Goal: Task Accomplishment & Management: Manage account settings

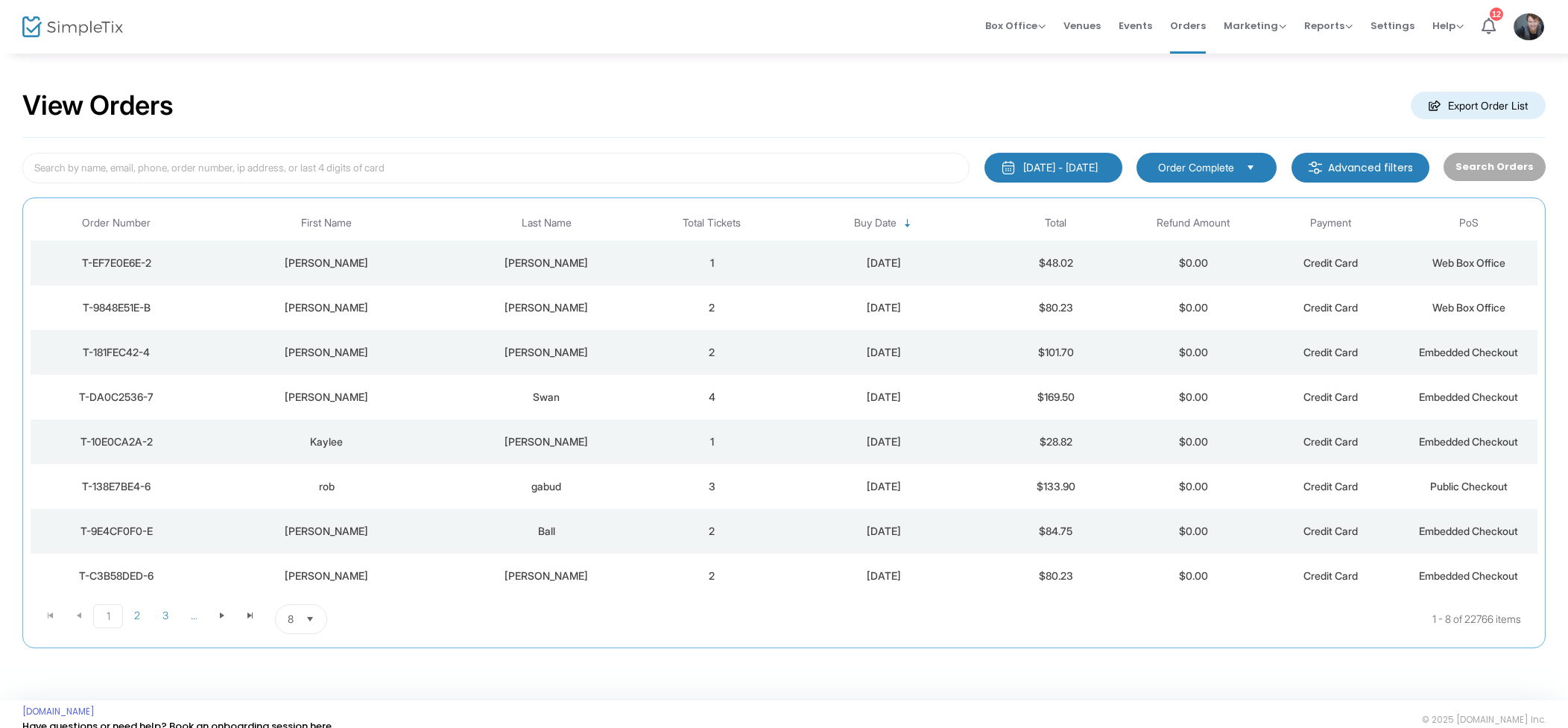
click at [1067, 84] on div "View Orders Export Order List" at bounding box center [784, 106] width 1523 height 64
drag, startPoint x: 640, startPoint y: 165, endPoint x: 657, endPoint y: 165, distance: 17.0
click at [640, 165] on input at bounding box center [496, 168] width 947 height 31
click at [628, 180] on input at bounding box center [496, 168] width 947 height 31
click at [651, 169] on input at bounding box center [496, 168] width 947 height 31
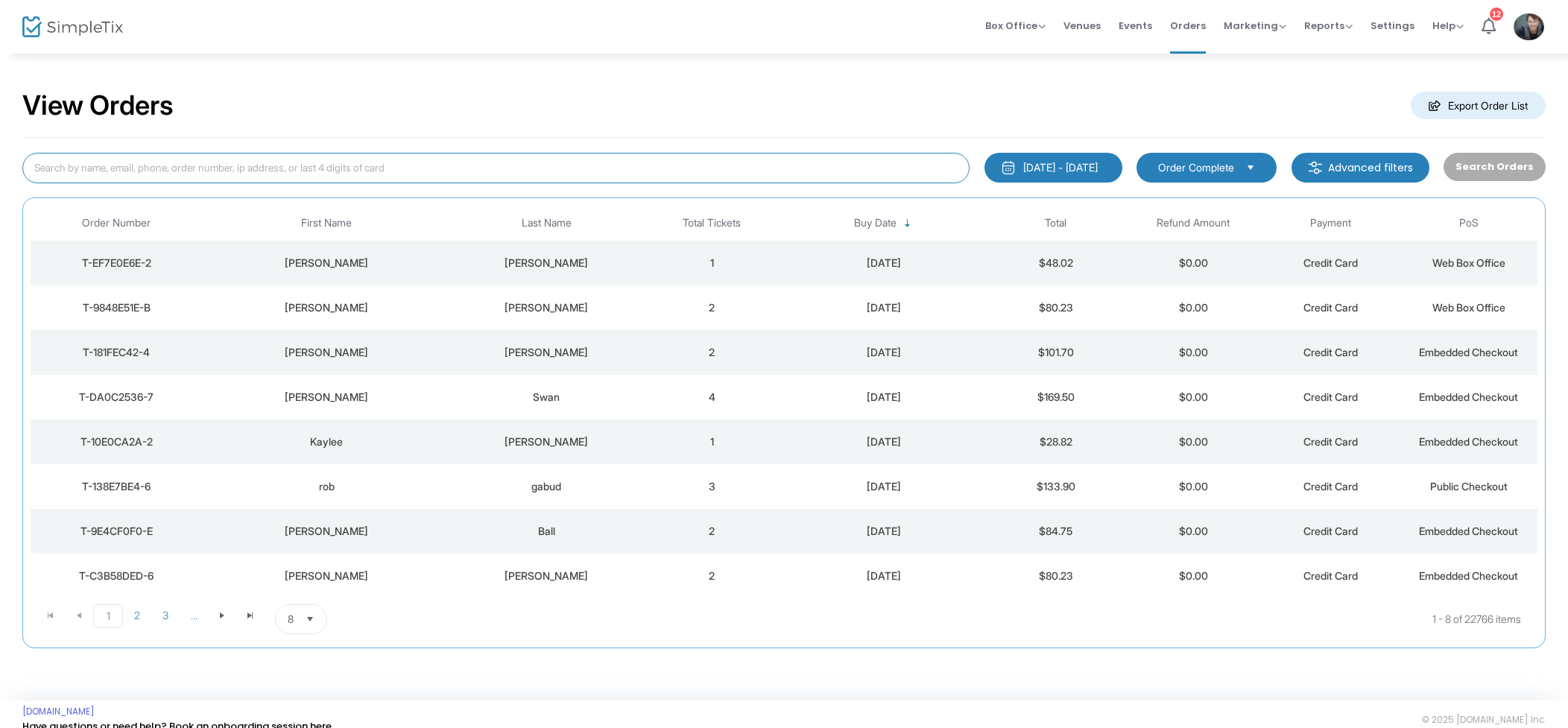
click at [515, 177] on input at bounding box center [496, 168] width 947 height 31
click at [501, 176] on input at bounding box center [496, 168] width 947 height 31
click at [665, 121] on div "View Orders Export Order List" at bounding box center [784, 106] width 1523 height 64
click at [541, 169] on input at bounding box center [496, 168] width 947 height 31
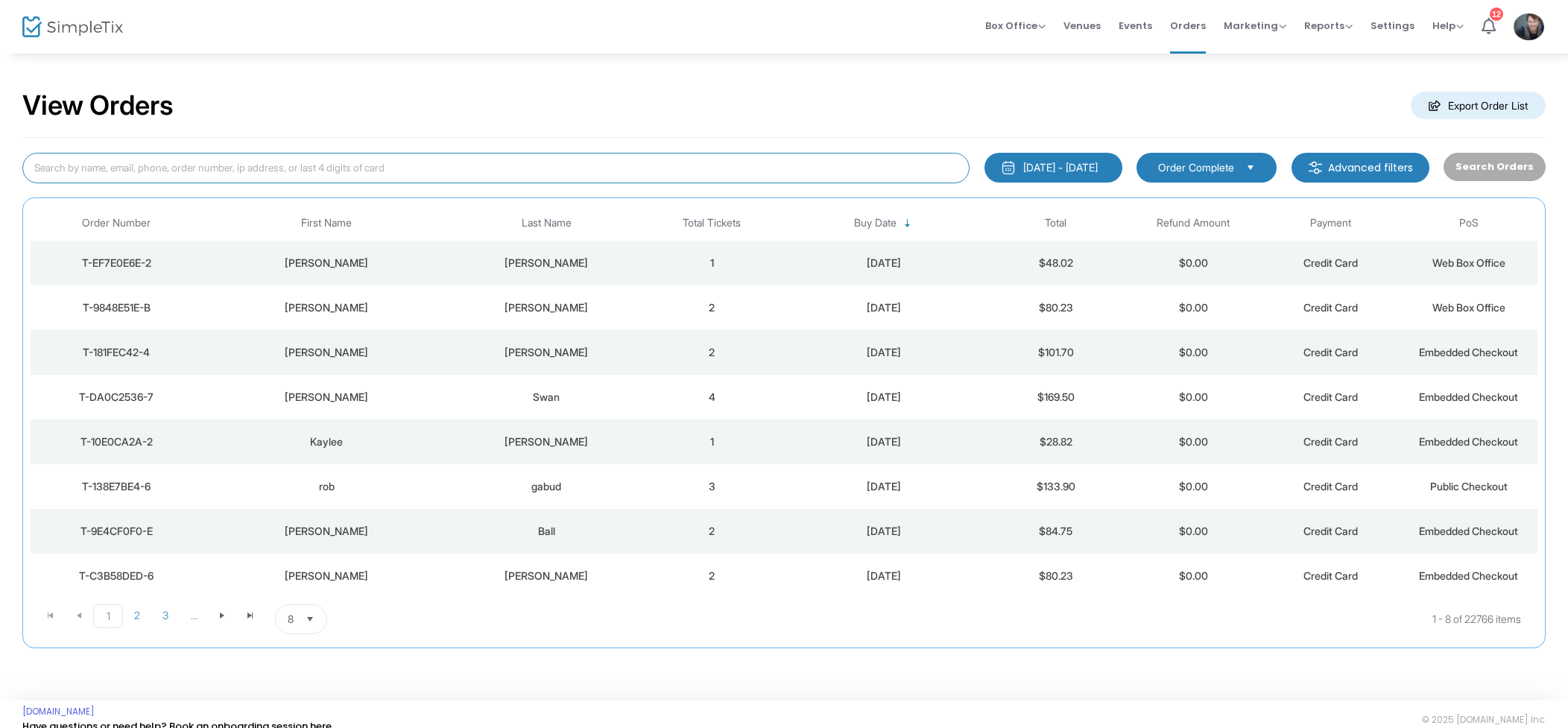
click at [482, 171] on input at bounding box center [496, 168] width 947 height 31
type input "June Hus"
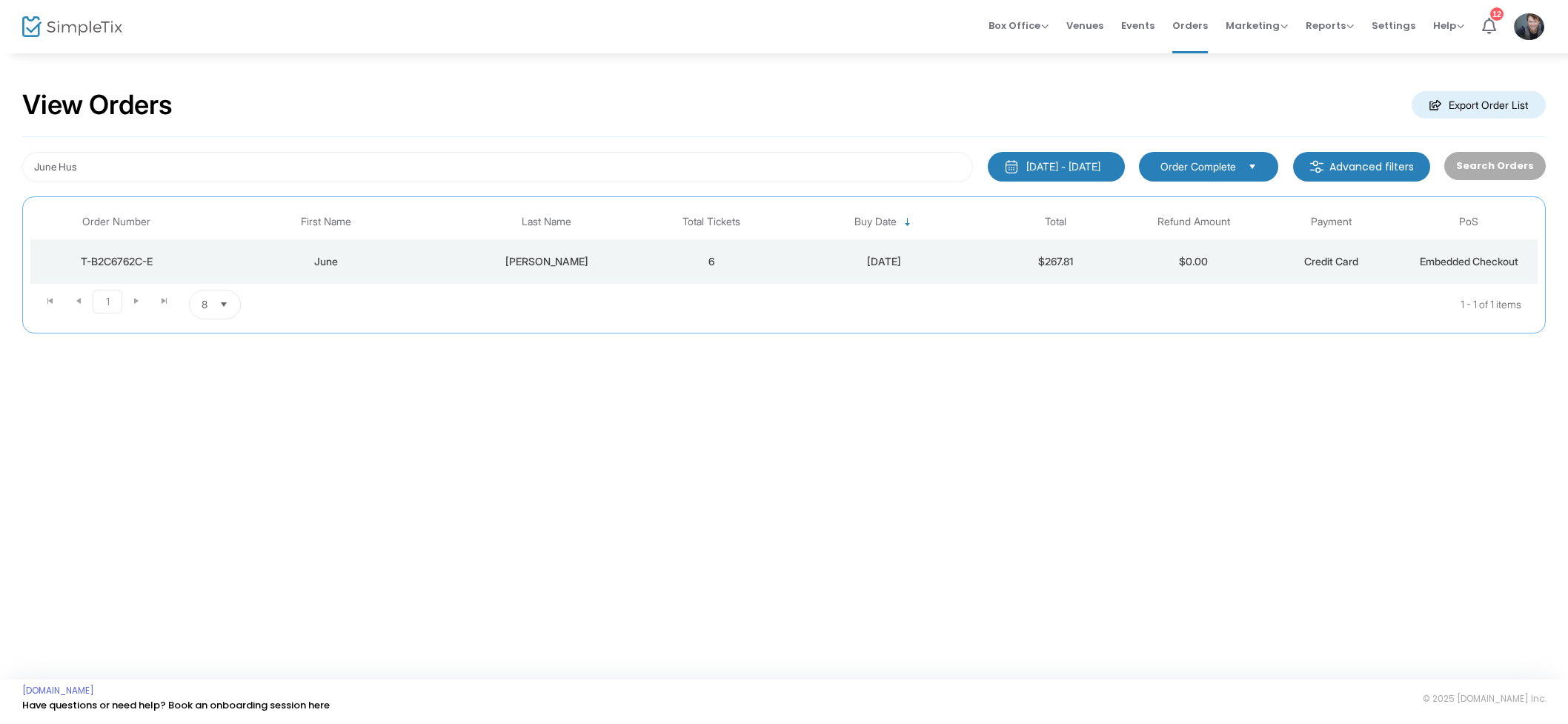
click at [670, 259] on td "6" at bounding box center [712, 262] width 138 height 44
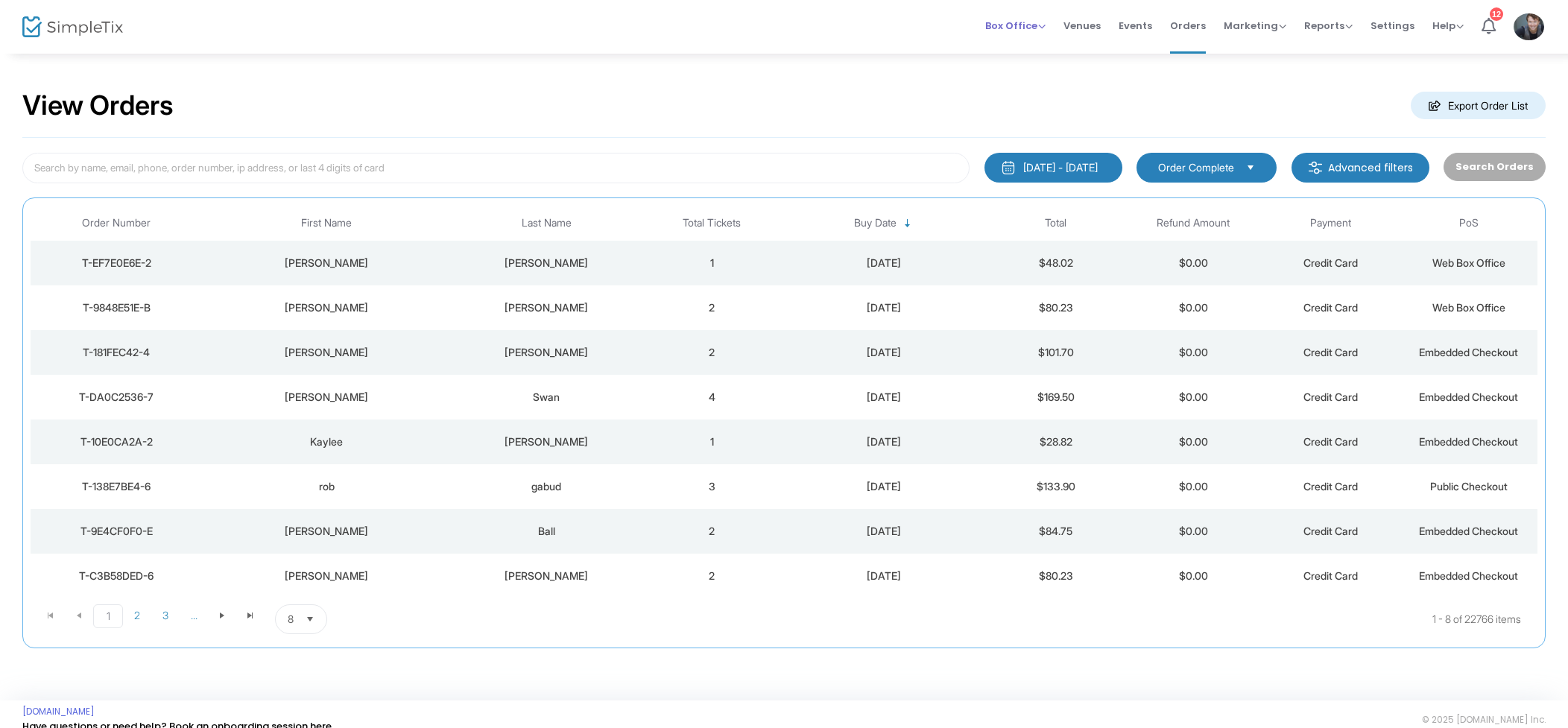
click at [1019, 32] on div "Box Office Sell Tickets Bookings Sell Season Pass" at bounding box center [1016, 25] width 60 height 15
click at [1033, 26] on span "Box Office" at bounding box center [1016, 25] width 60 height 15
click at [1042, 41] on li "Sell Tickets" at bounding box center [1038, 50] width 106 height 29
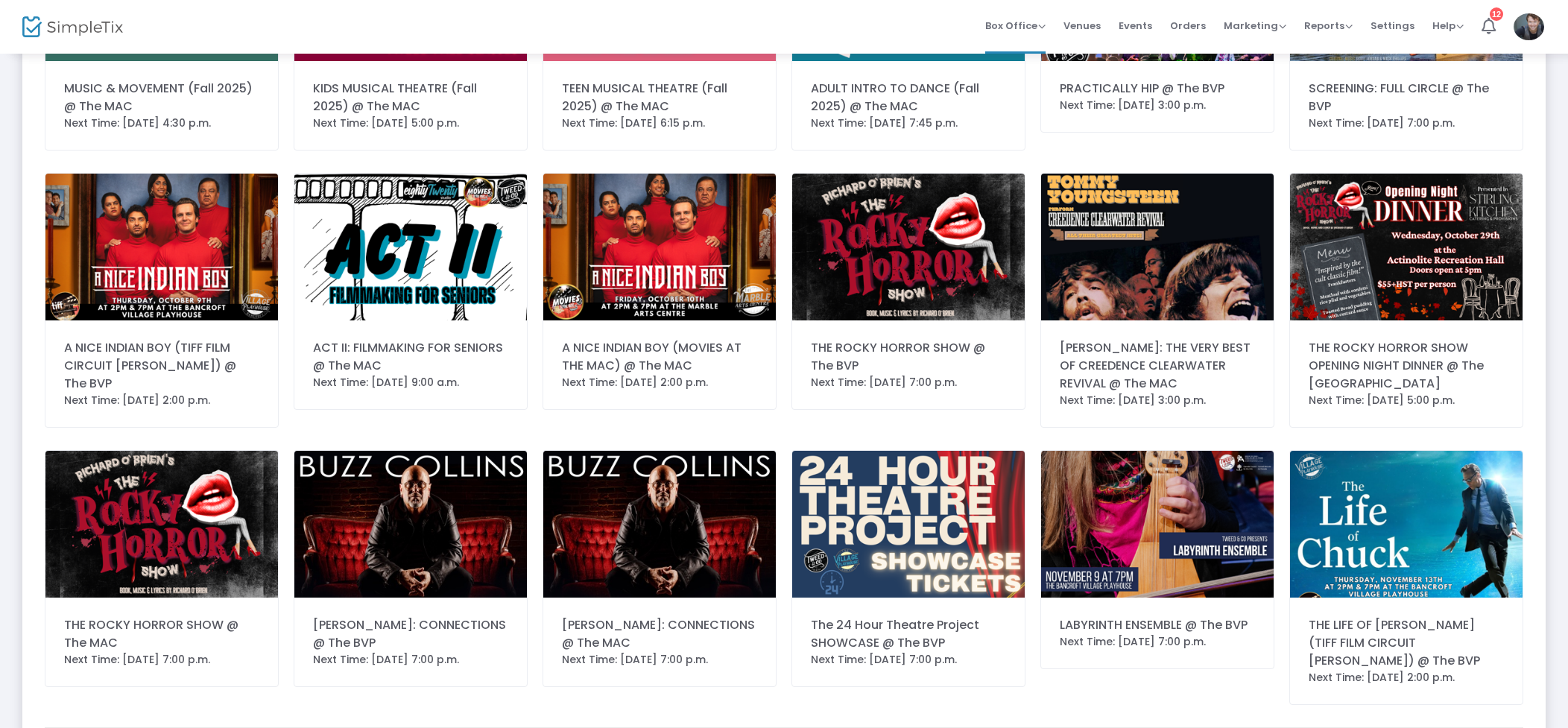
scroll to position [620, 0]
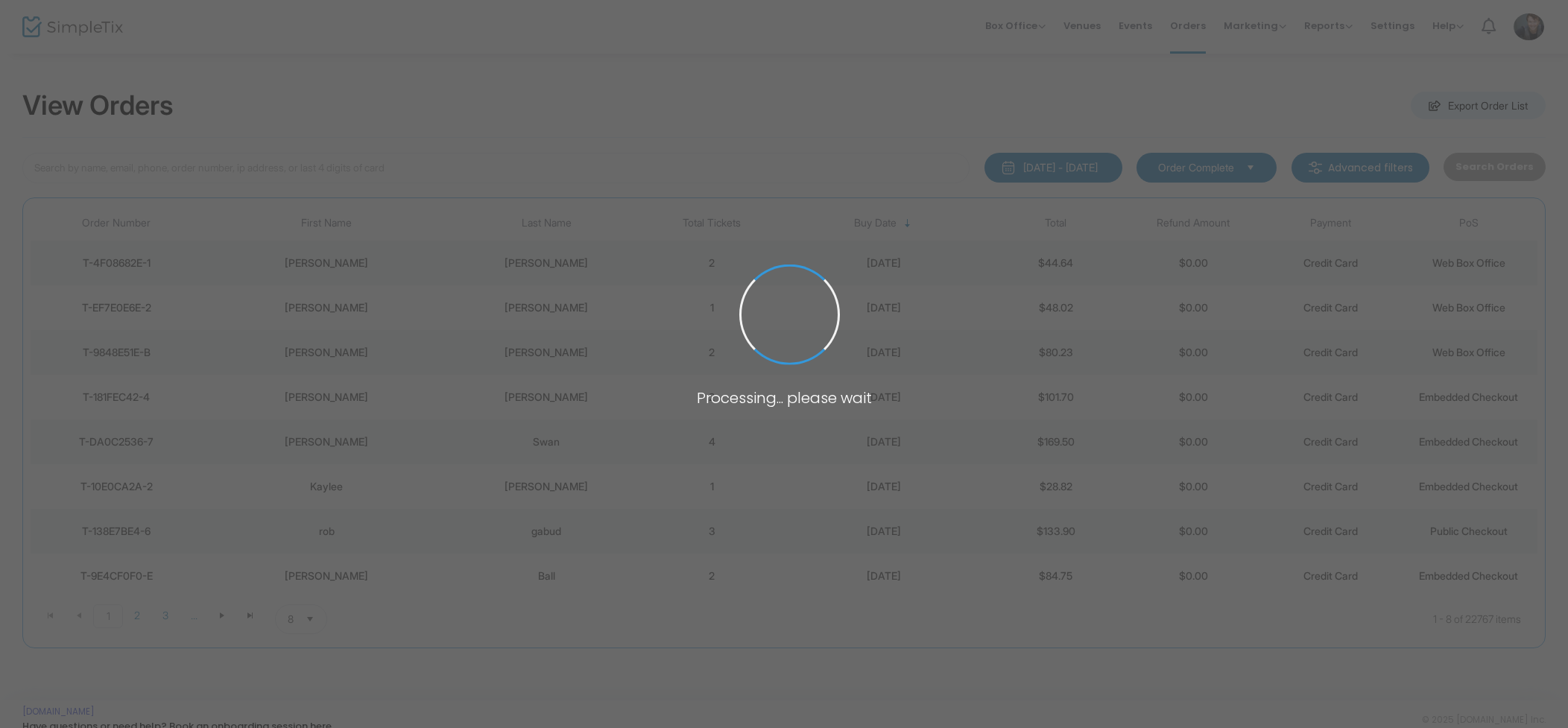
scroll to position [3, 0]
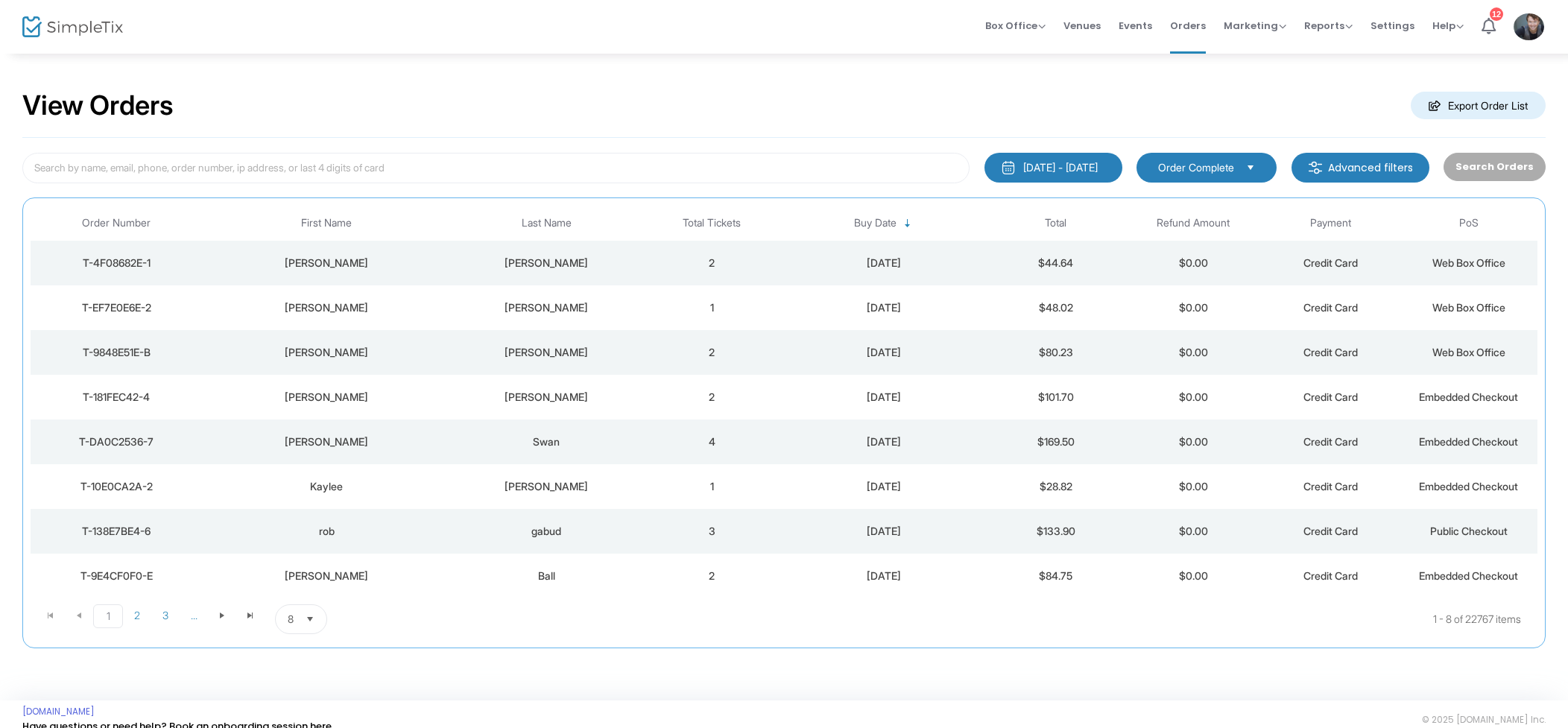
click at [754, 259] on td "2" at bounding box center [713, 263] width 138 height 45
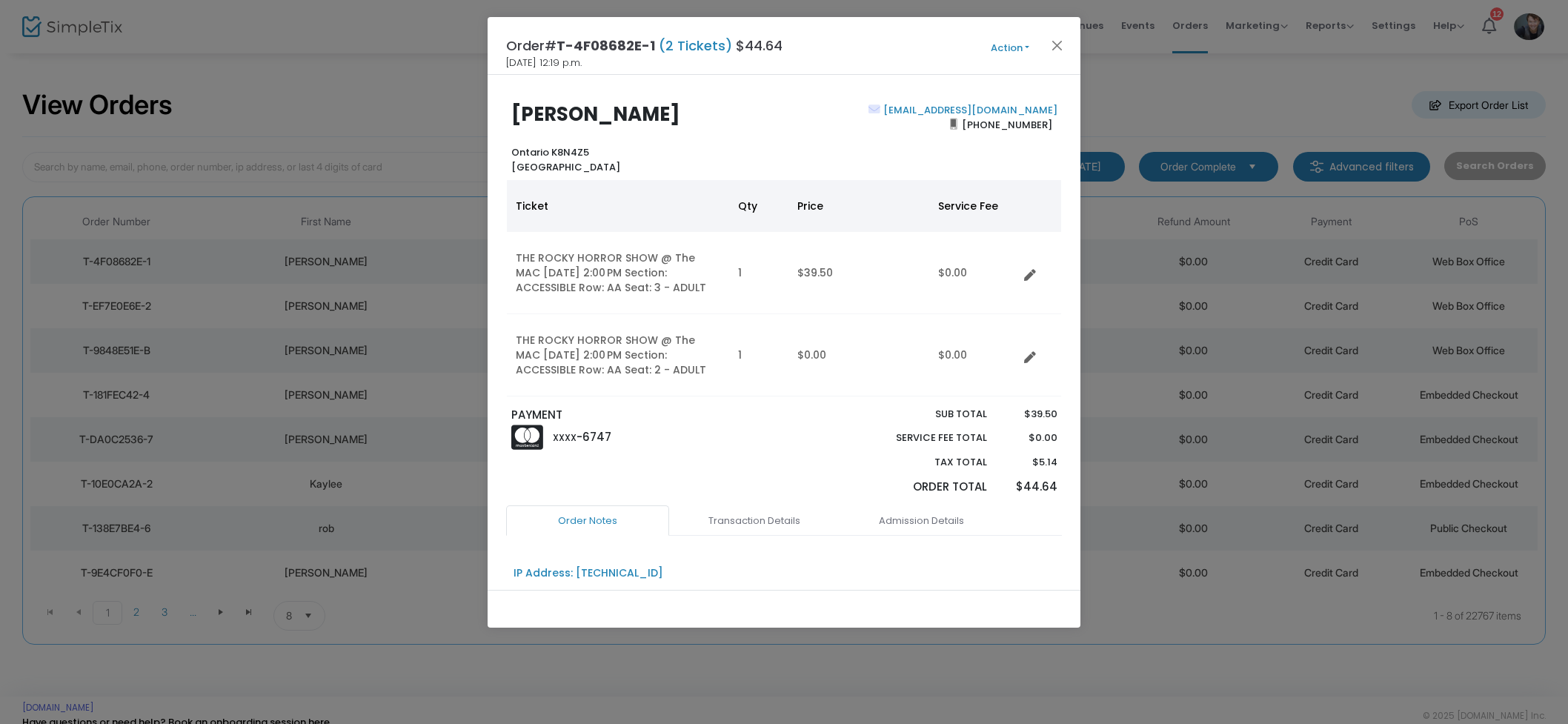
click at [1005, 58] on div "Order# T-4F08682E-1 (2 Tickets) $44.64 2025-09-22 12:19 p.m. Action Mark Admitt…" at bounding box center [784, 46] width 593 height 58
click at [1005, 49] on button "Action" at bounding box center [1010, 48] width 89 height 16
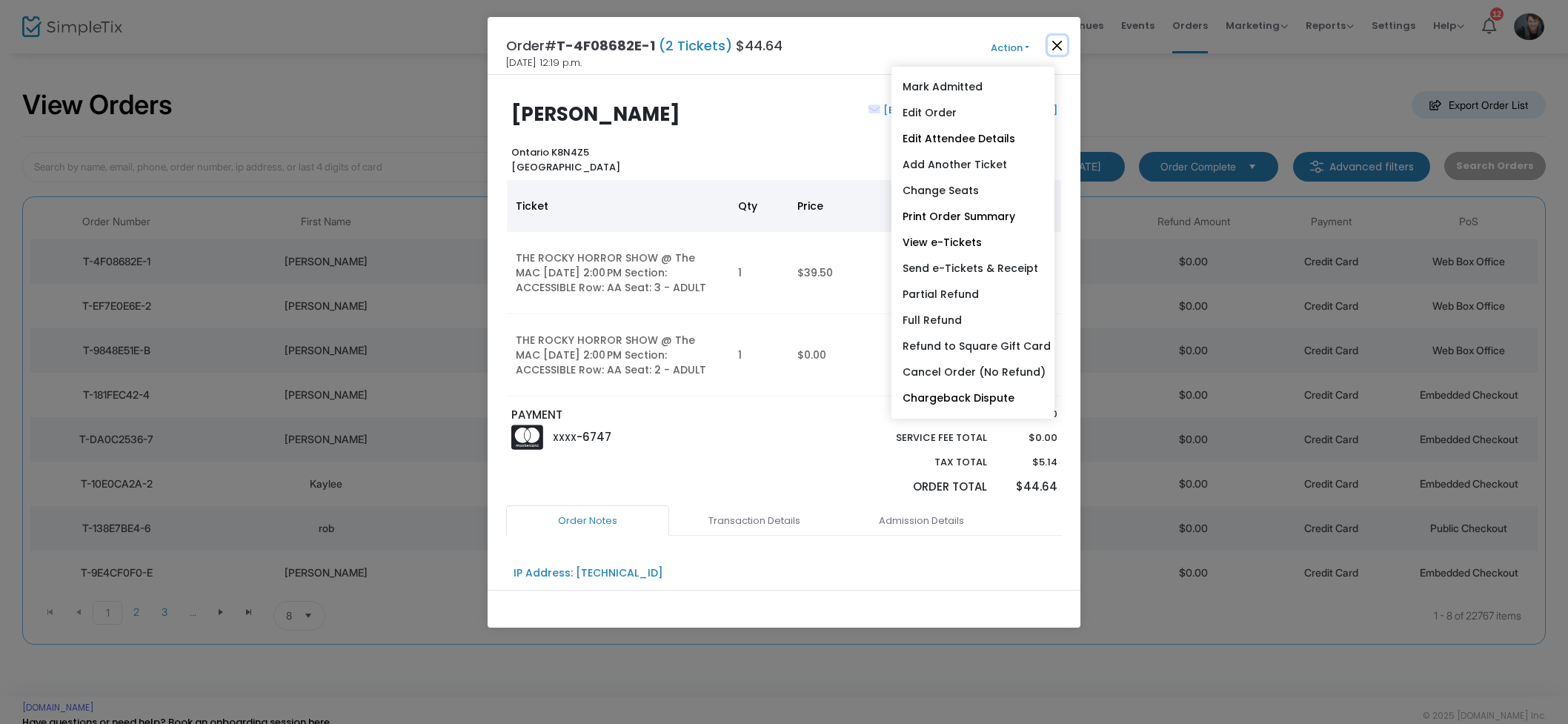
click at [1062, 46] on button "Close" at bounding box center [1057, 44] width 19 height 19
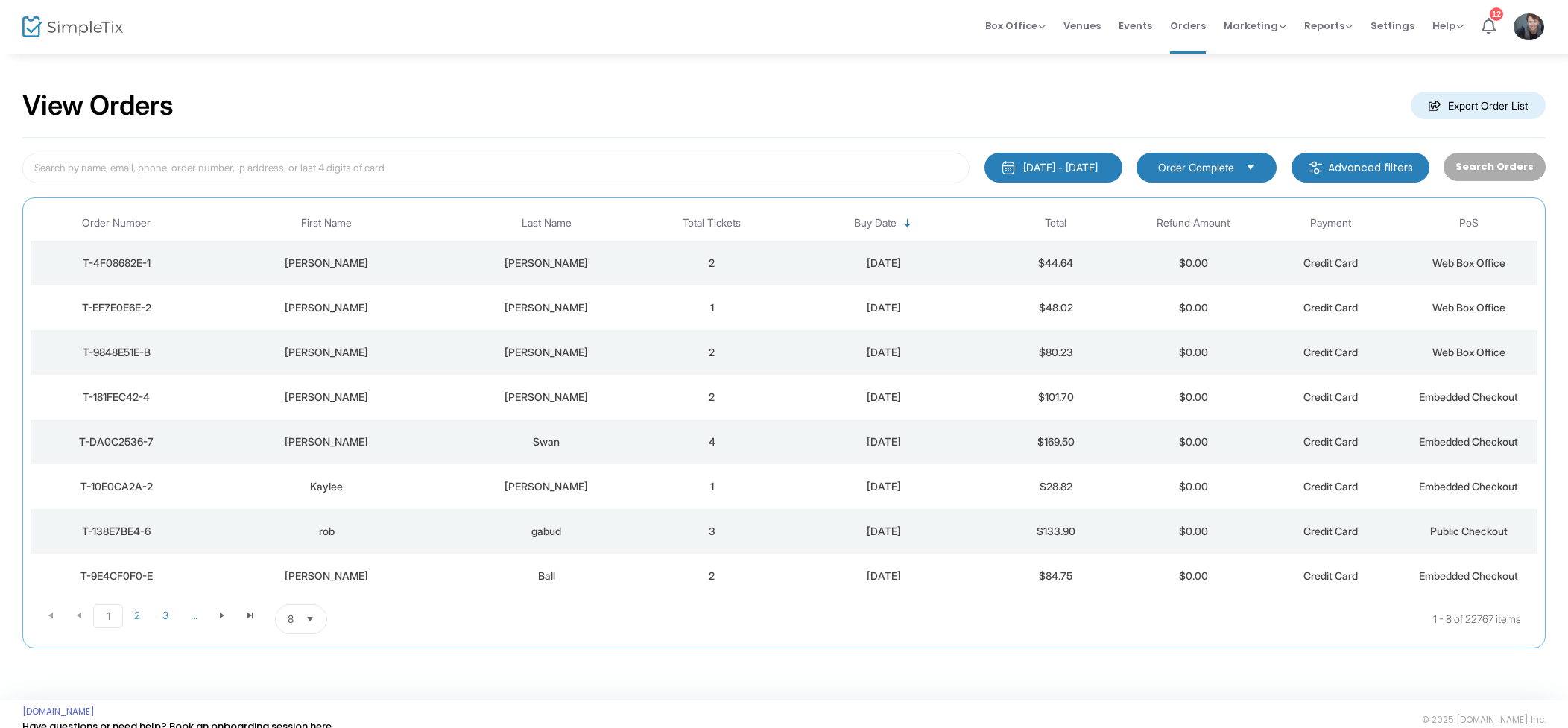
click at [1180, 90] on div "View Orders Export Order List" at bounding box center [784, 106] width 1523 height 64
drag, startPoint x: 511, startPoint y: 143, endPoint x: 495, endPoint y: 153, distance: 18.9
click at [505, 146] on div "[DATE] - [DATE] Last 30 Days [DATE] [DATE] This week This Month Last Month Past…" at bounding box center [784, 393] width 1523 height 511
click at [466, 175] on input at bounding box center [496, 168] width 947 height 31
click at [442, 168] on input at bounding box center [496, 168] width 947 height 31
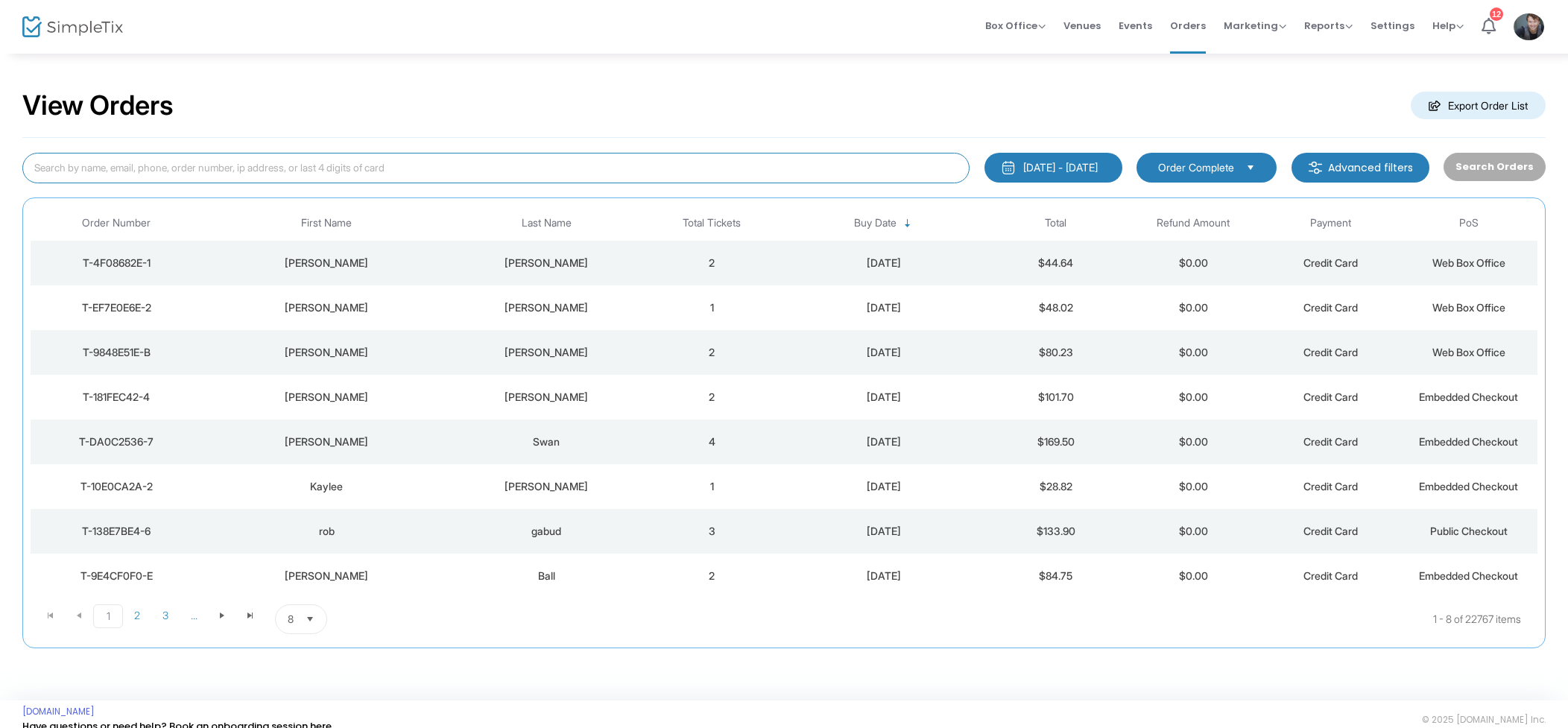
type input "G"
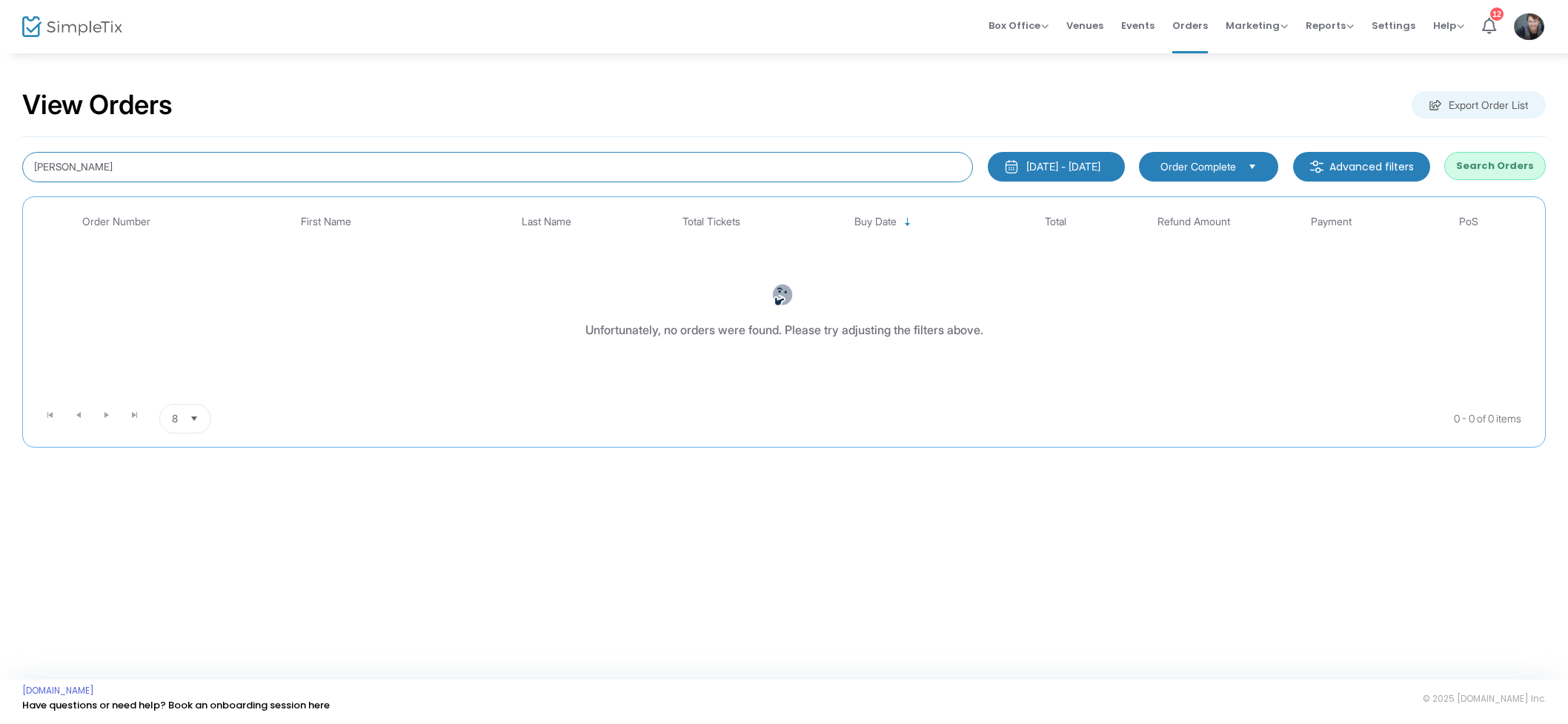
type input "[PERSON_NAME]"
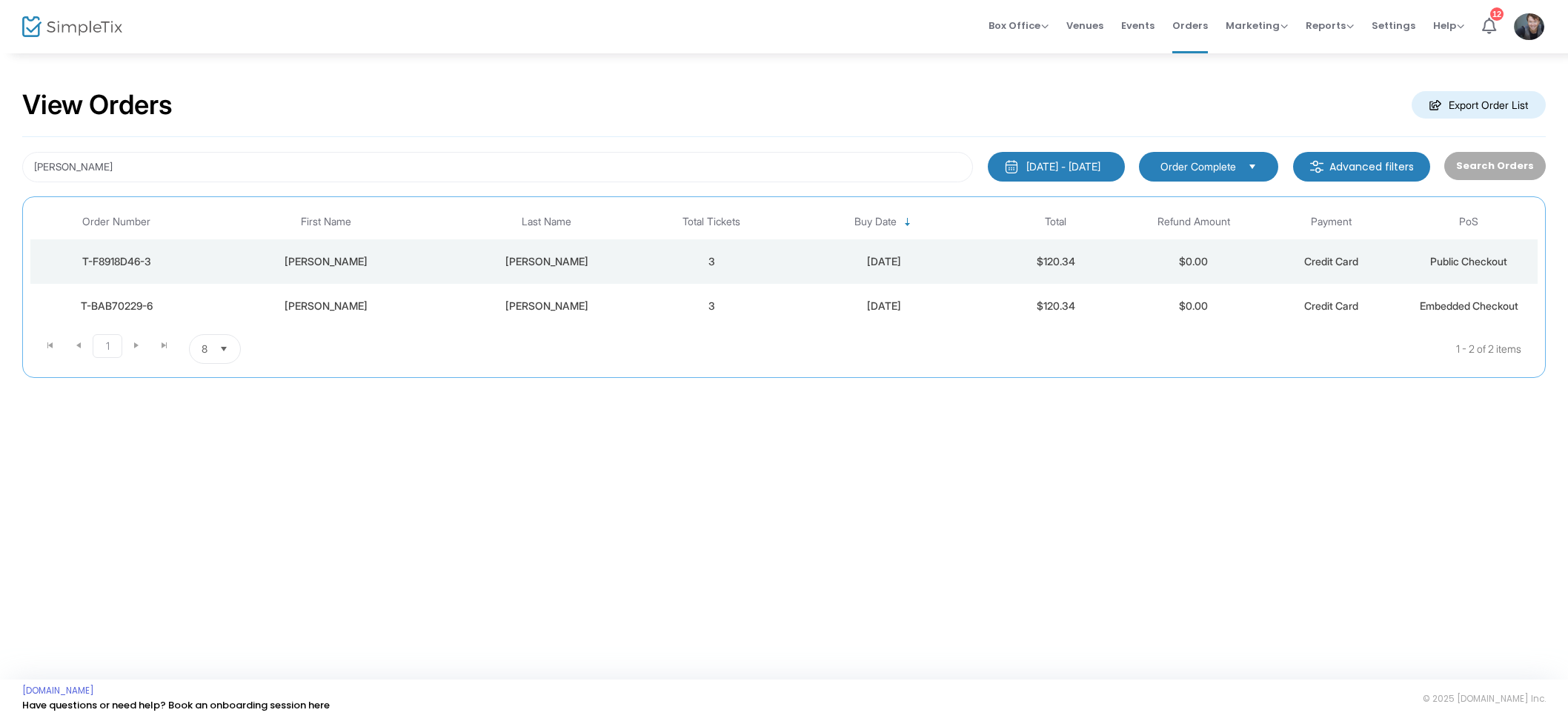
click at [800, 264] on div "[DATE]" at bounding box center [883, 262] width 199 height 14
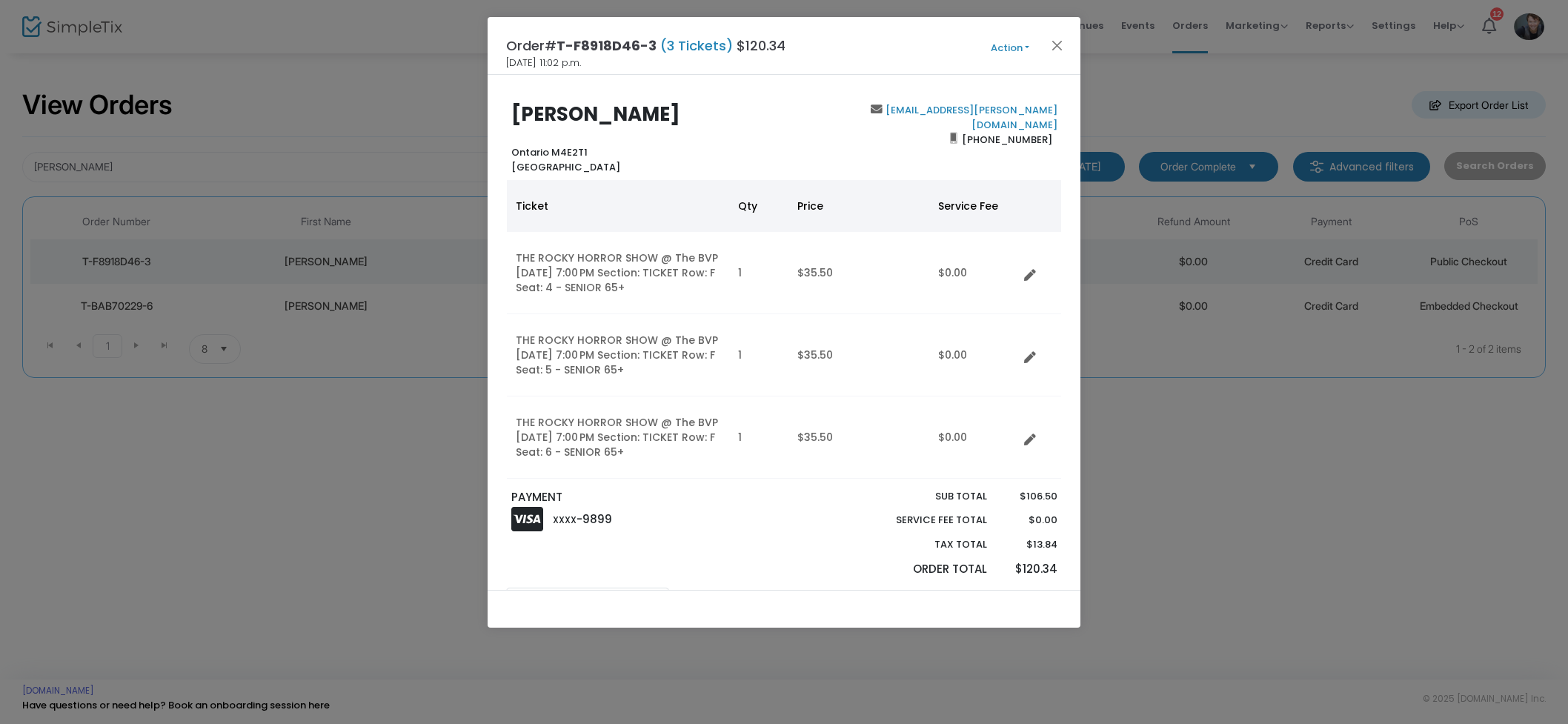
click at [1040, 273] on link "Data table" at bounding box center [1034, 272] width 14 height 14
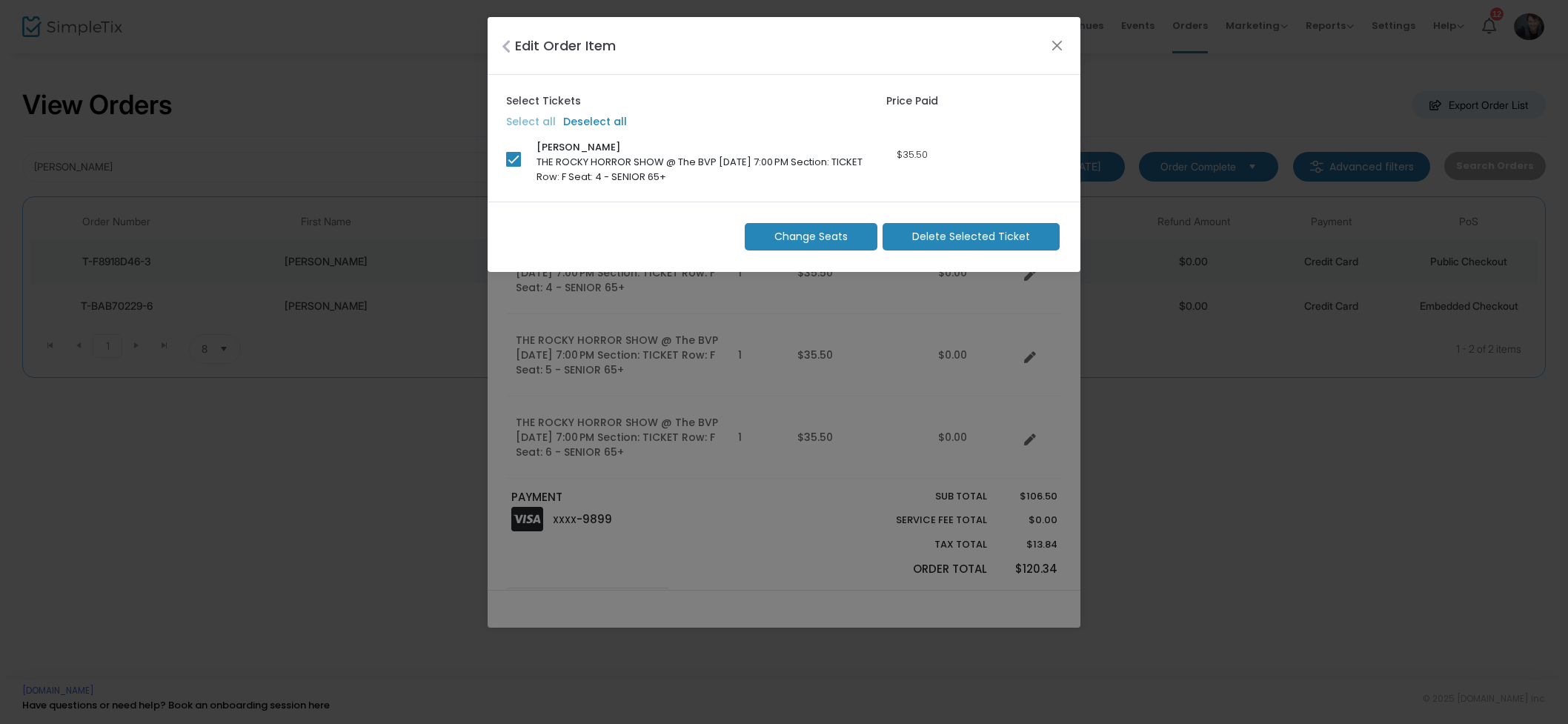
click at [813, 240] on span "Change Seats" at bounding box center [811, 236] width 73 height 15
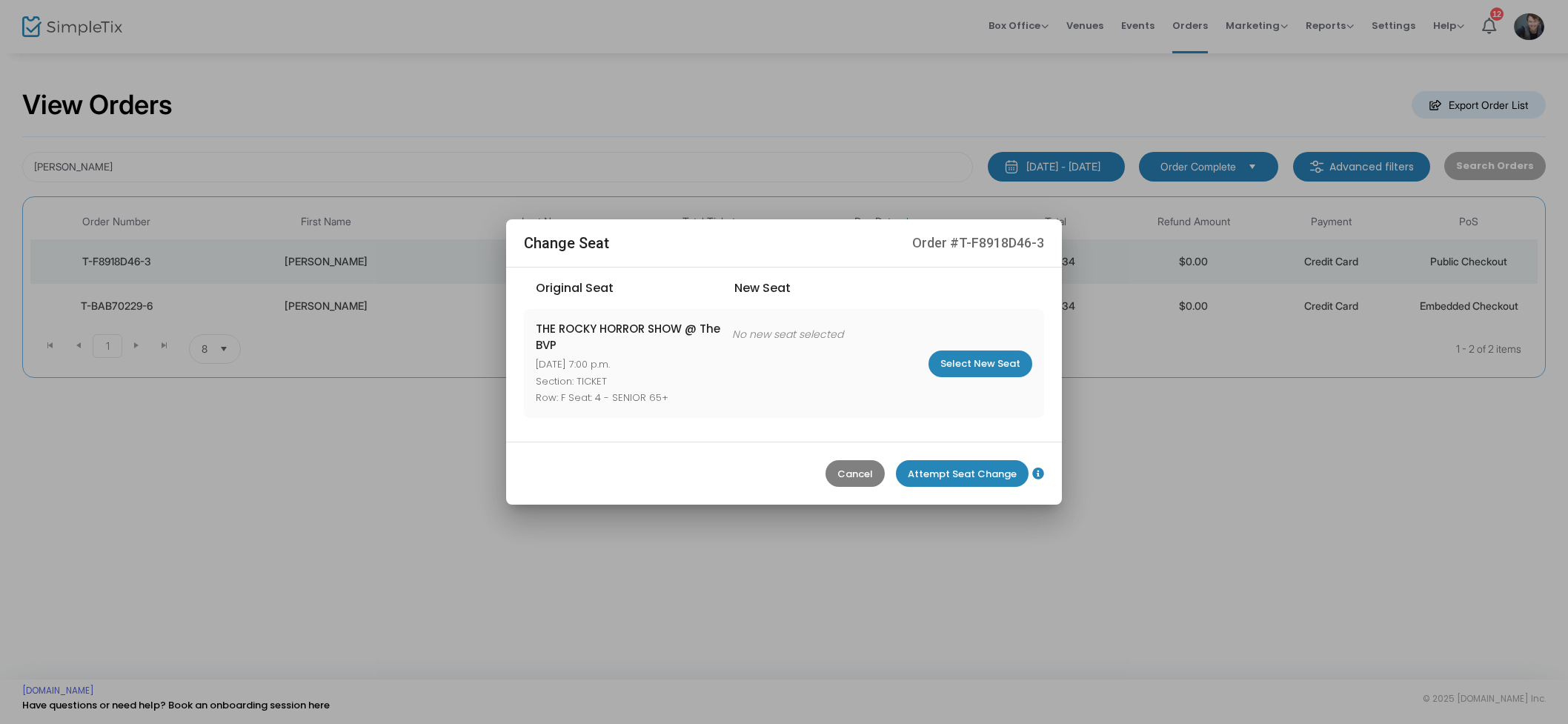
click at [857, 469] on m-button "Cancel" at bounding box center [855, 473] width 60 height 26
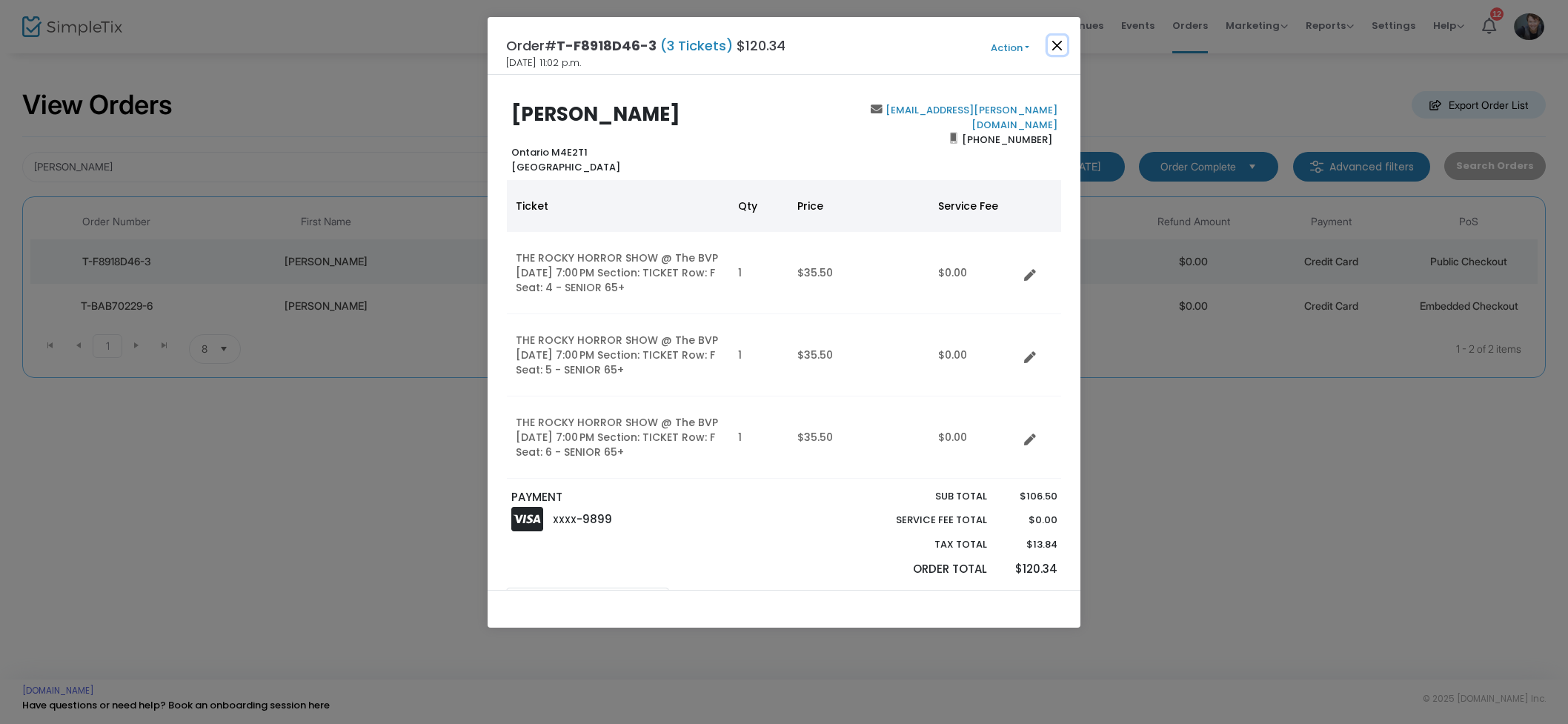
click at [1057, 40] on button "Close" at bounding box center [1057, 44] width 19 height 19
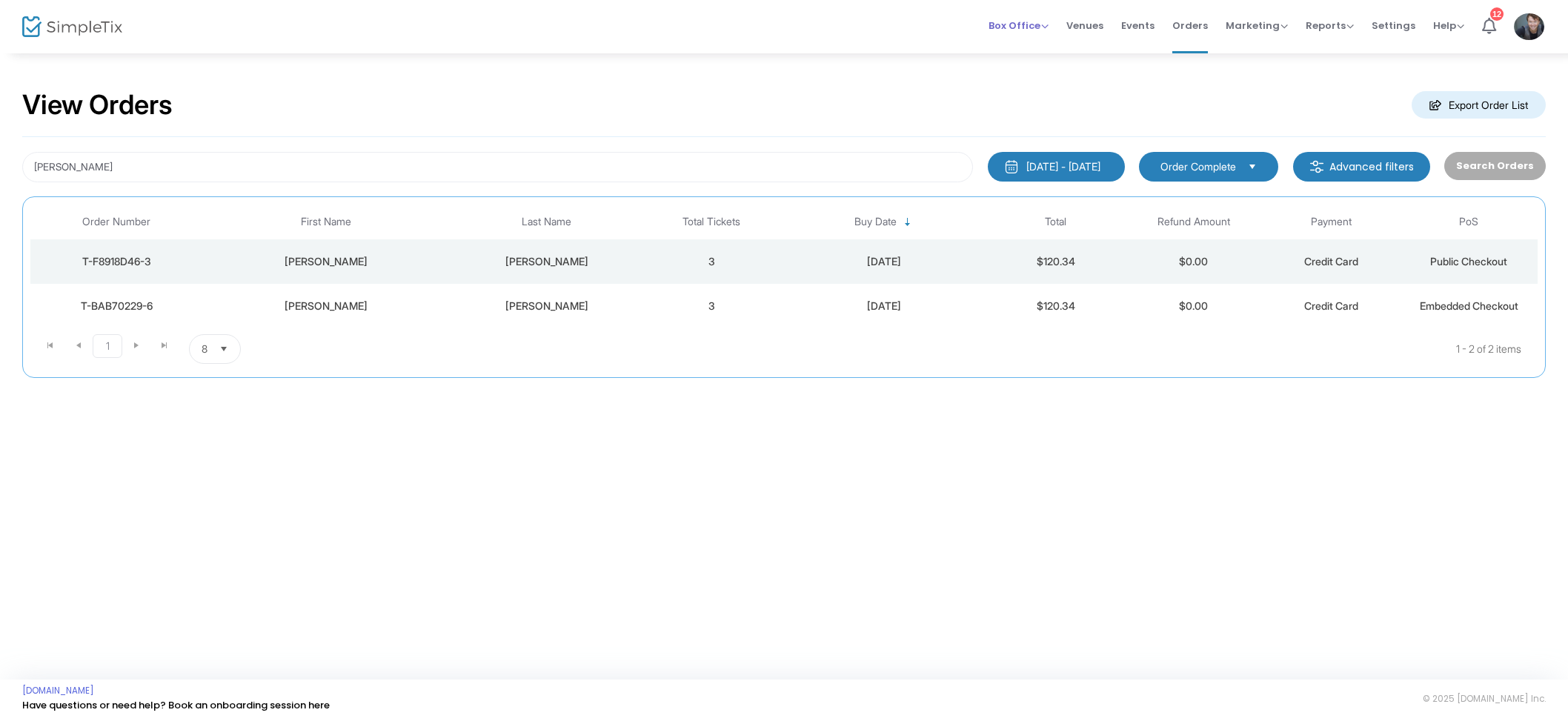
click at [1027, 24] on span "Box Office" at bounding box center [1018, 25] width 60 height 14
click at [1029, 50] on li "Sell Tickets" at bounding box center [1041, 50] width 106 height 29
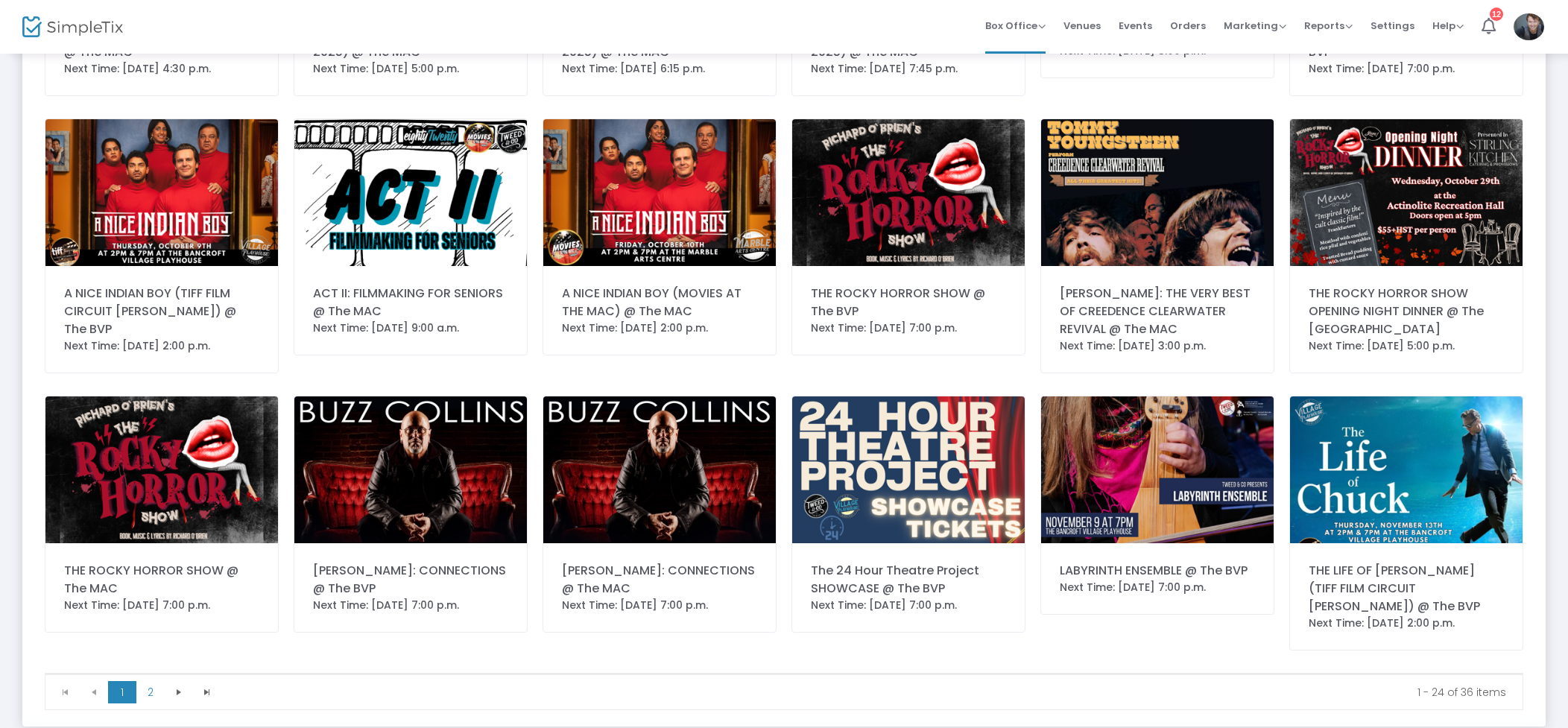
scroll to position [564, 0]
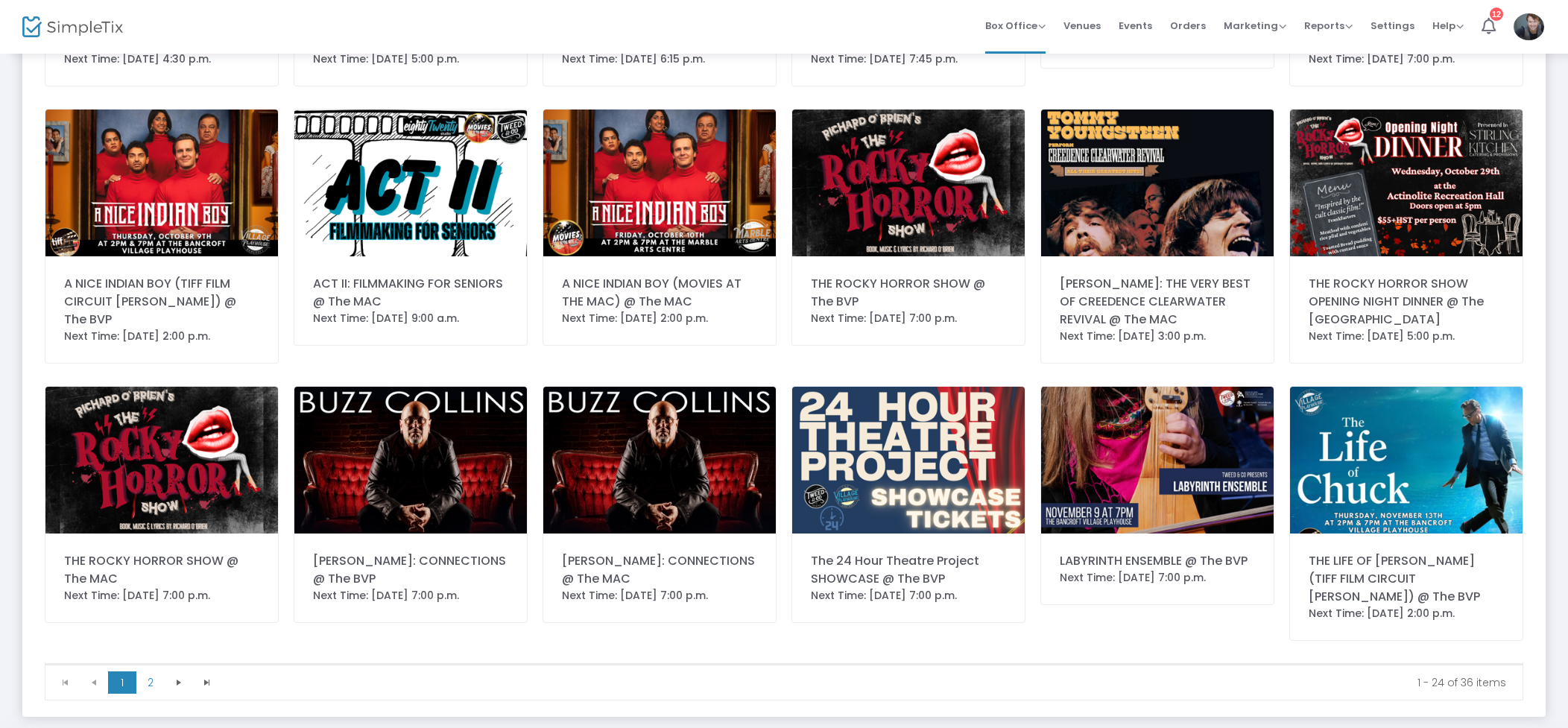
click at [871, 204] on img at bounding box center [909, 182] width 233 height 147
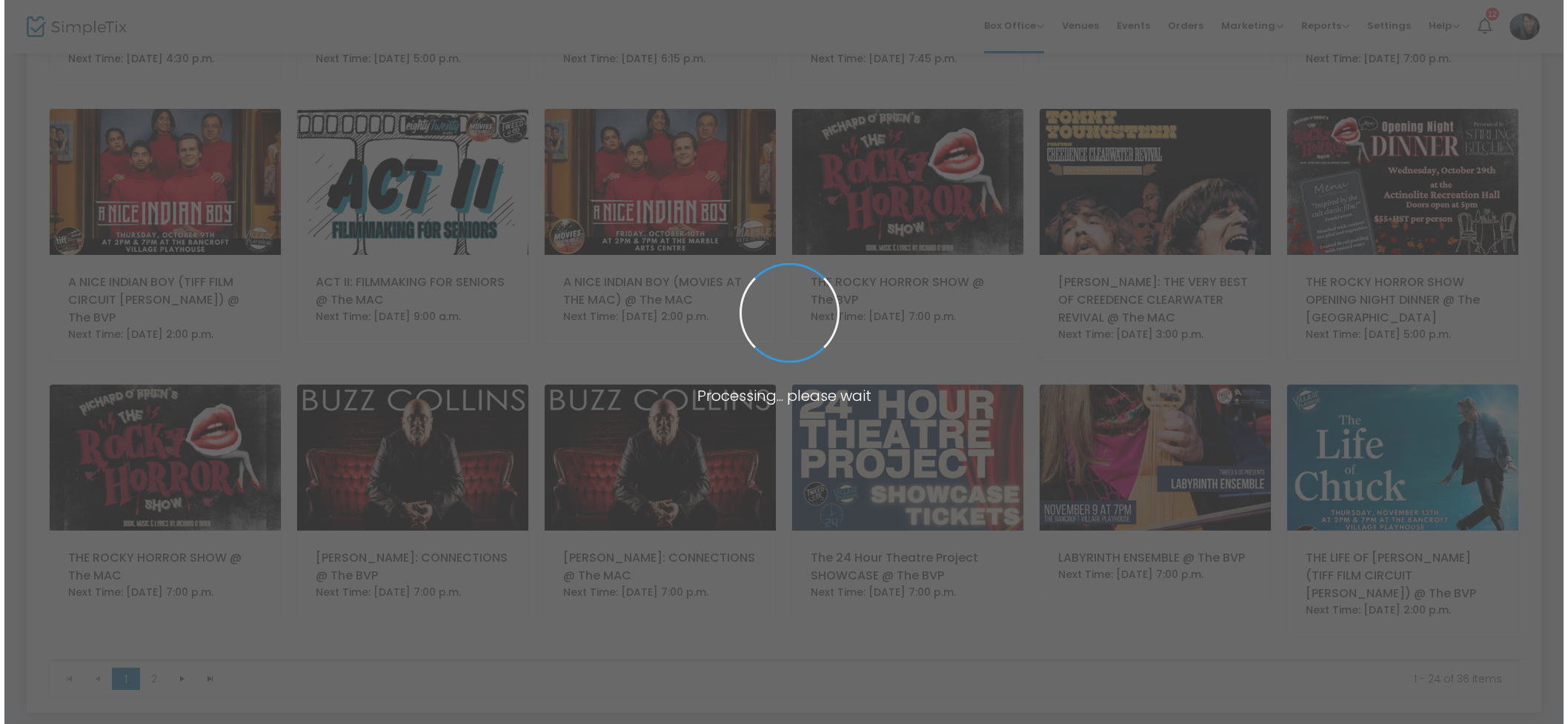
scroll to position [0, 0]
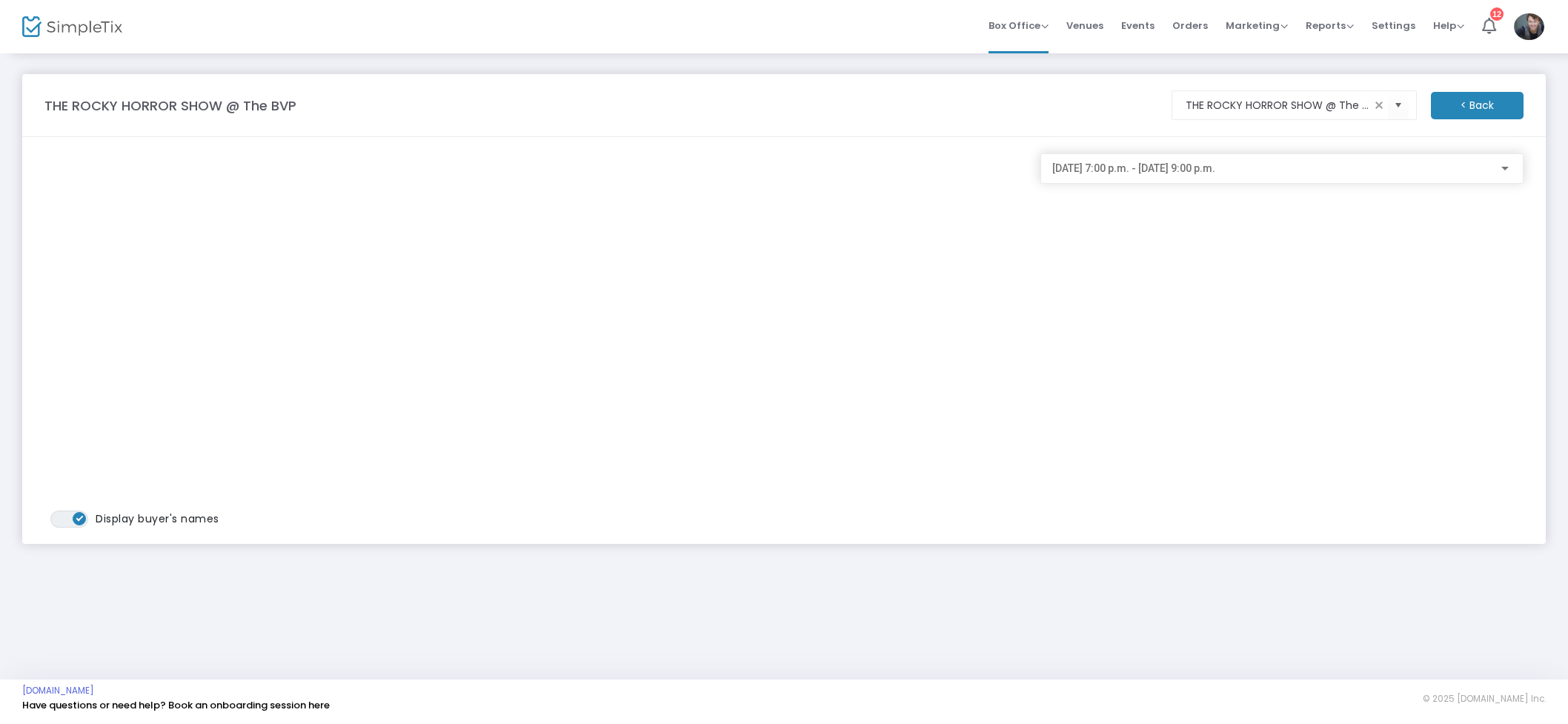
click at [1216, 176] on div "2025-10-22 @ 7:00 p.m. - 2025-10-22 @ 9:00 p.m." at bounding box center [1282, 165] width 460 height 27
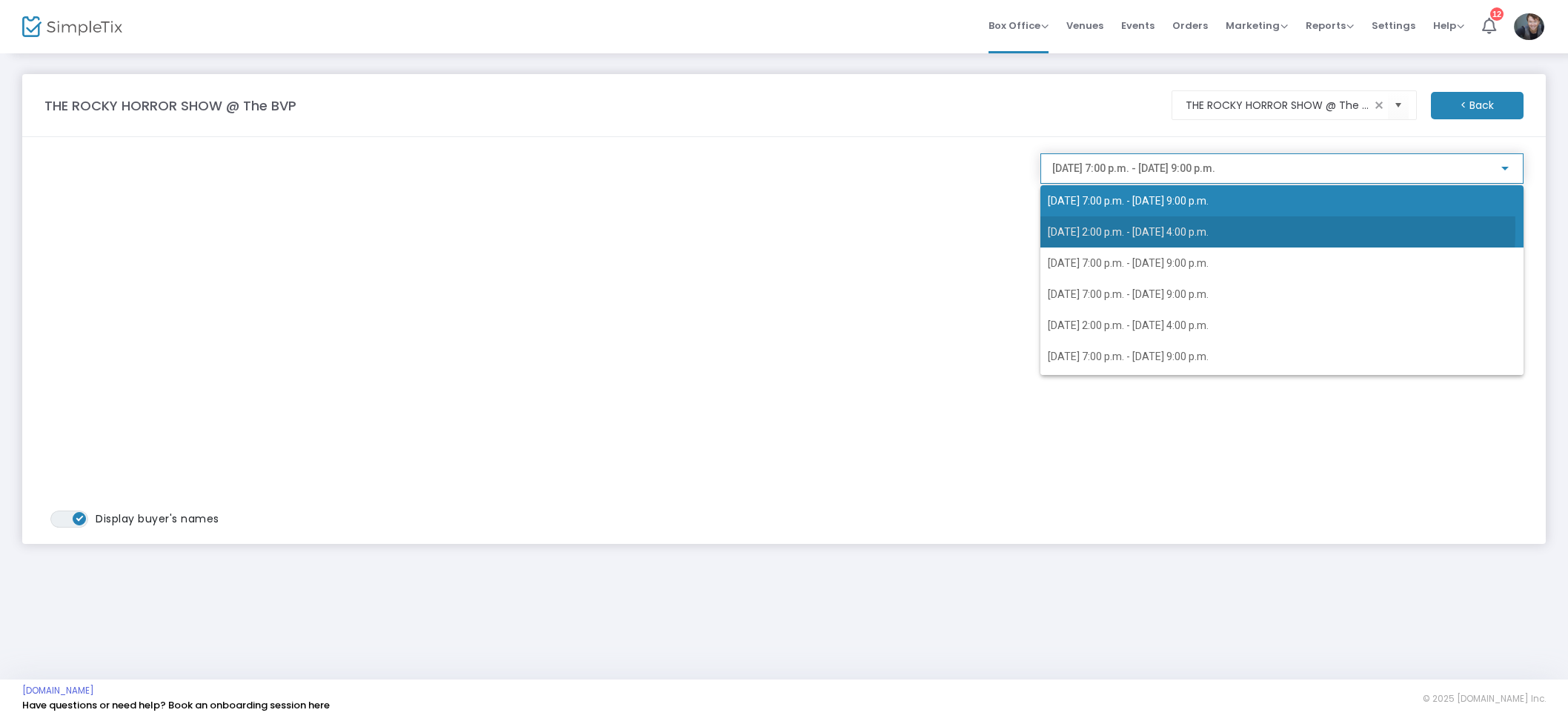
click at [1149, 227] on span "2025-10-23 @ 2:00 p.m. - 2025-10-23 @ 4:00 p.m." at bounding box center [1128, 232] width 161 height 12
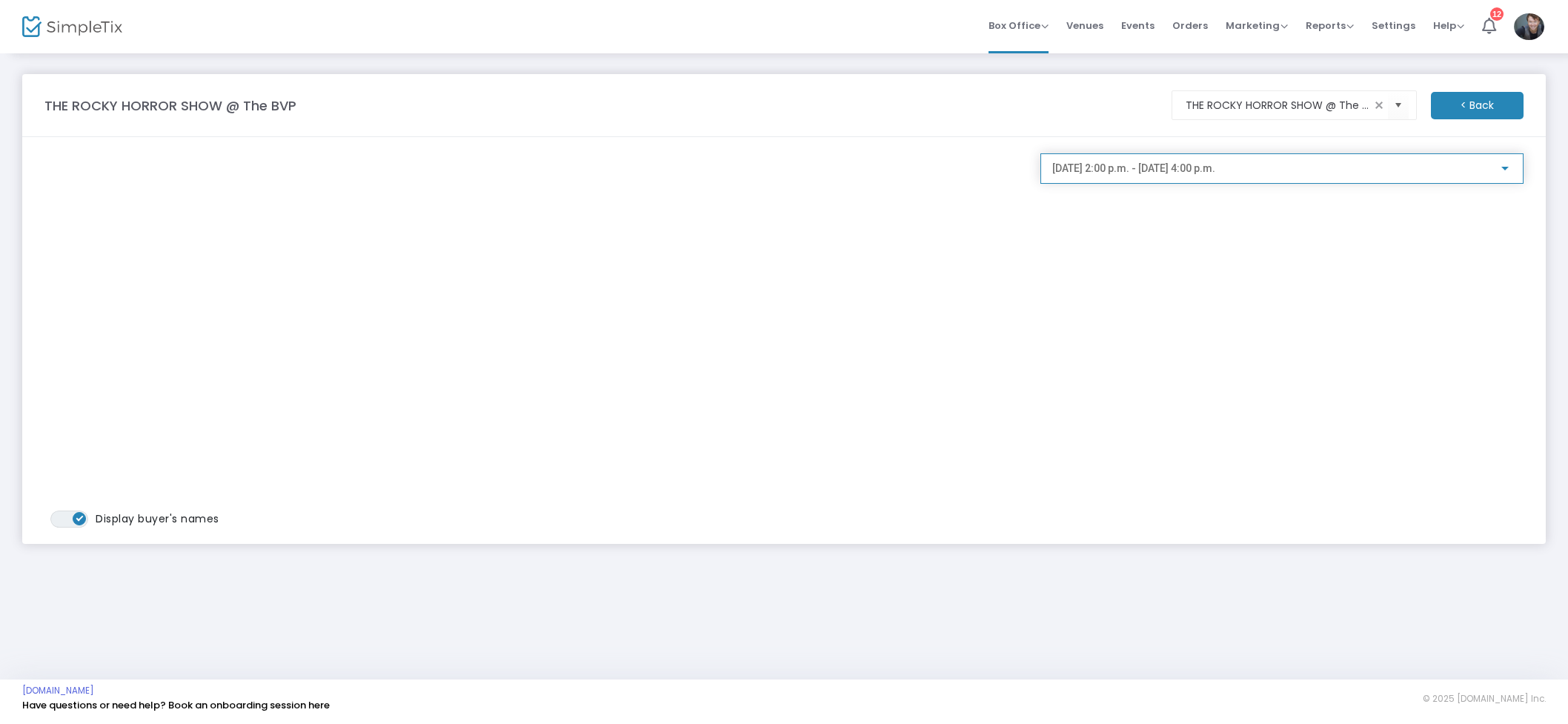
click at [1177, 170] on span "2025-10-23 @ 2:00 p.m. - 2025-10-23 @ 4:00 p.m." at bounding box center [1134, 167] width 163 height 12
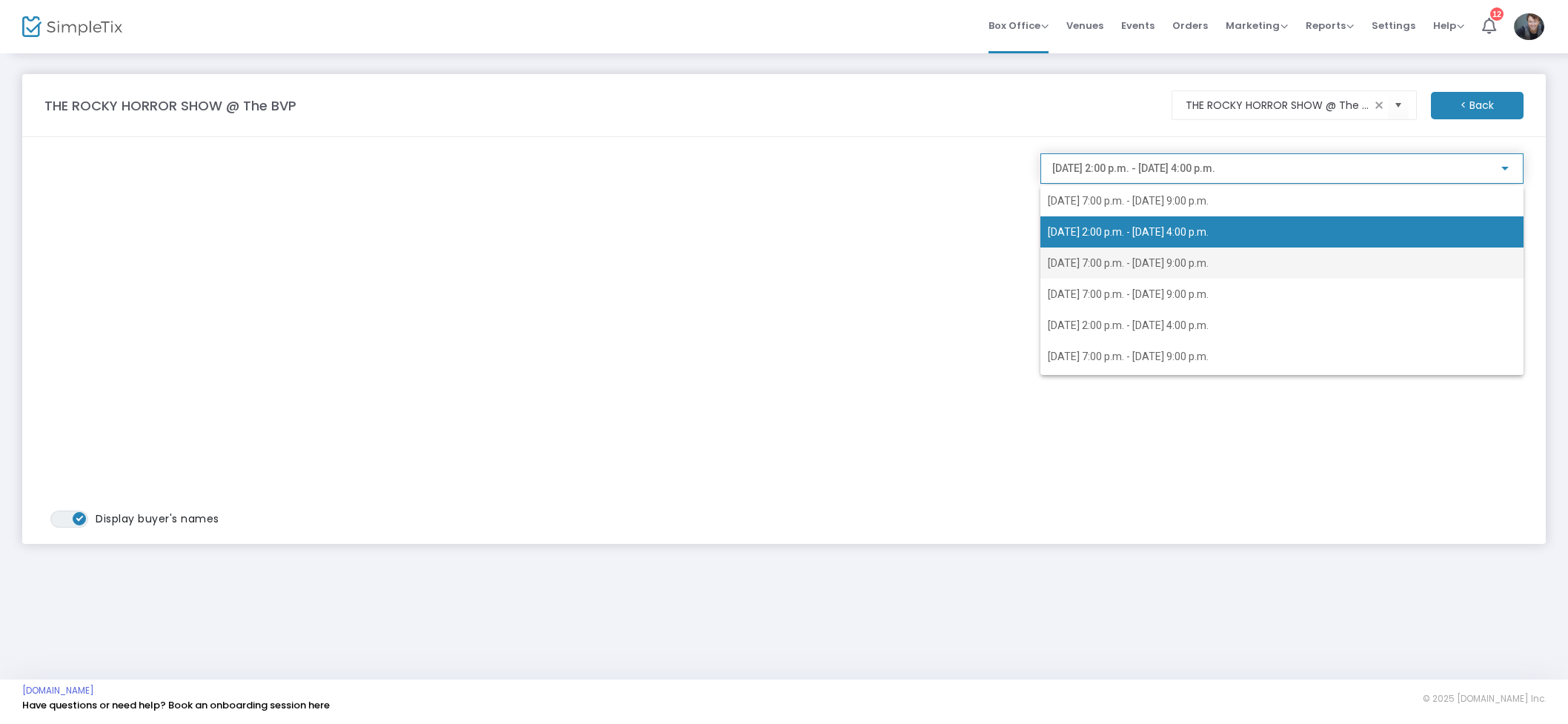
click at [1136, 260] on span "2025-10-23 @ 7:00 p.m. - 2025-10-23 @ 9:00 p.m." at bounding box center [1128, 262] width 161 height 12
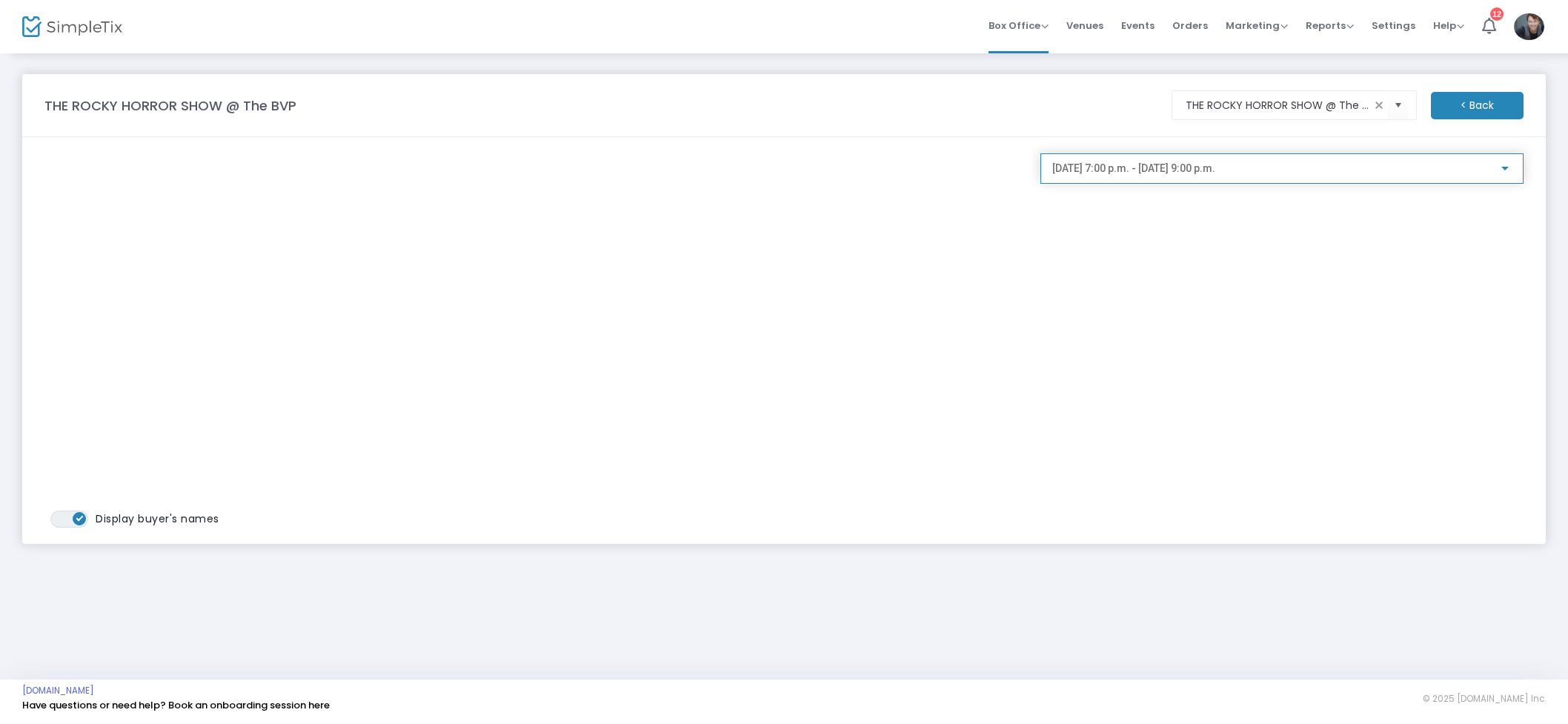
click at [1164, 176] on div "2025-10-23 @ 7:00 p.m. - 2025-10-23 @ 9:00 p.m." at bounding box center [1282, 165] width 460 height 27
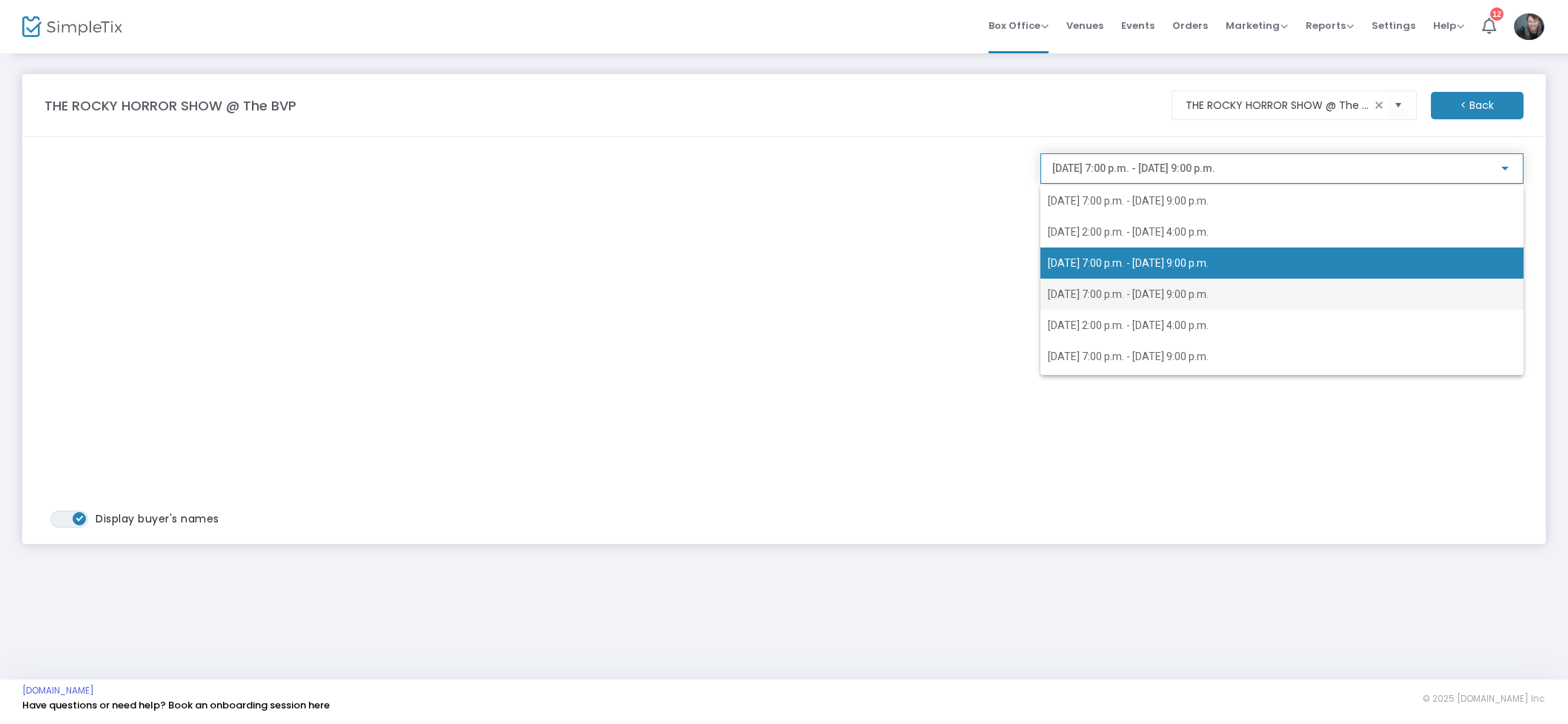
click at [1163, 282] on span "2025-10-24 @ 7:00 p.m. - 2025-10-24 @ 9:00 p.m." at bounding box center [1282, 294] width 469 height 31
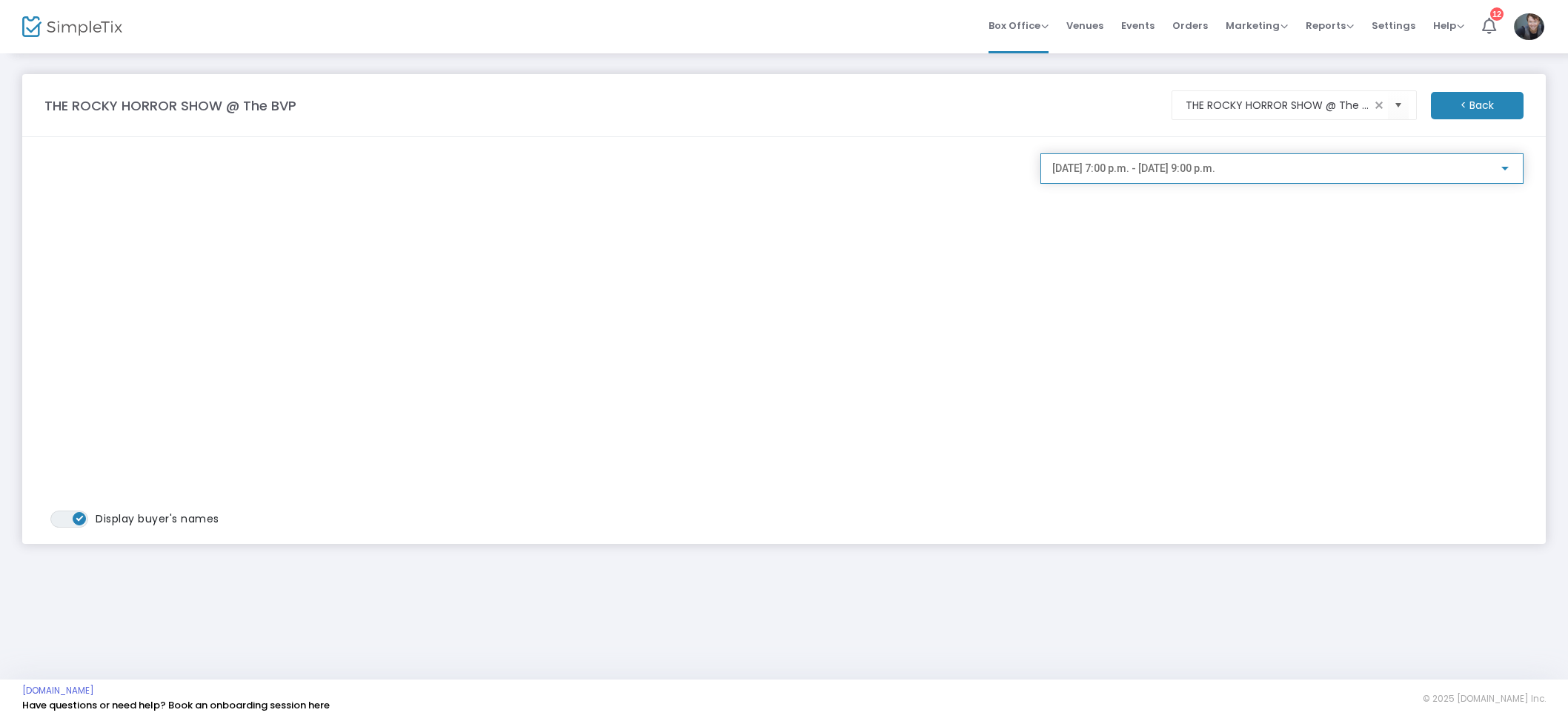
click at [1168, 183] on div "2025-10-24 @ 7:00 p.m. - 2025-10-24 @ 9:00 p.m." at bounding box center [1282, 169] width 483 height 31
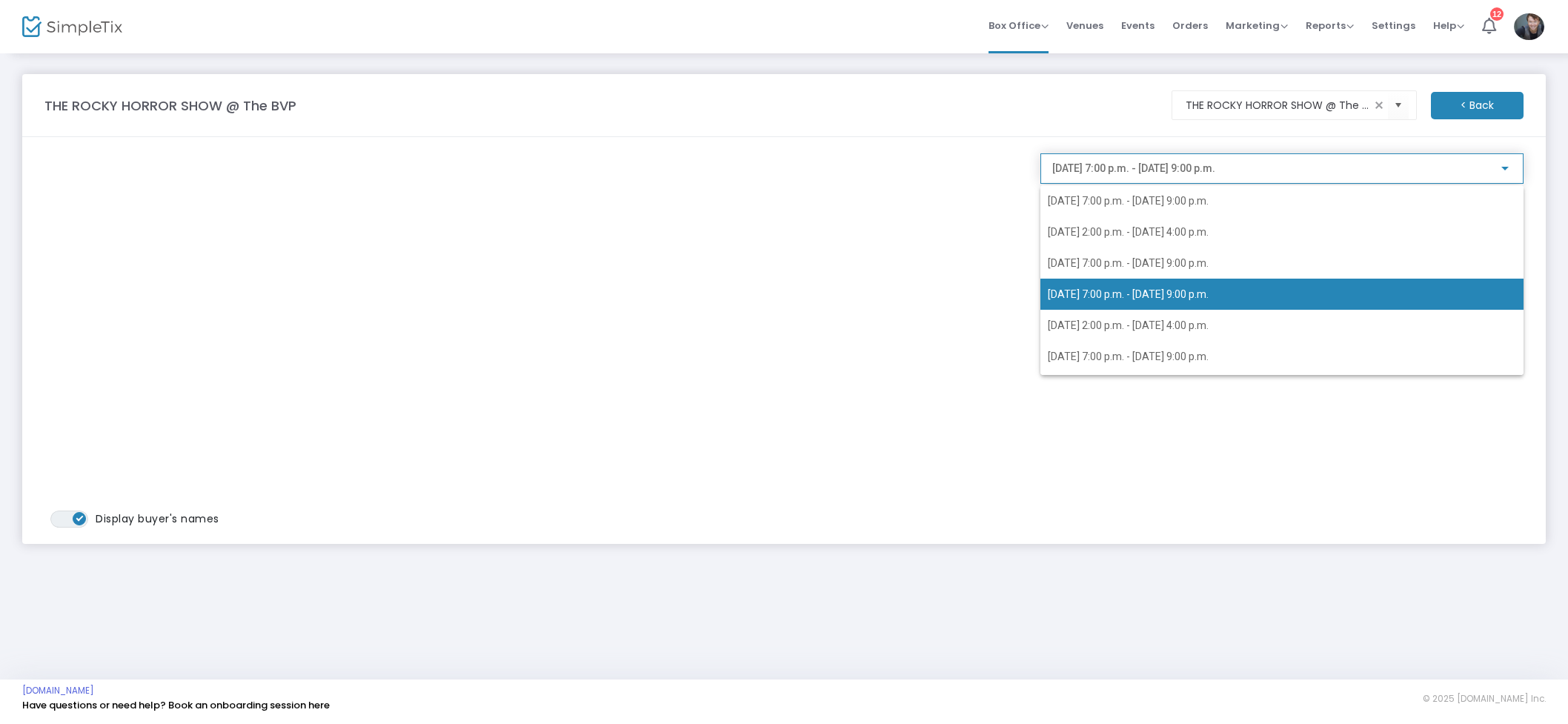
scroll to position [6, 0]
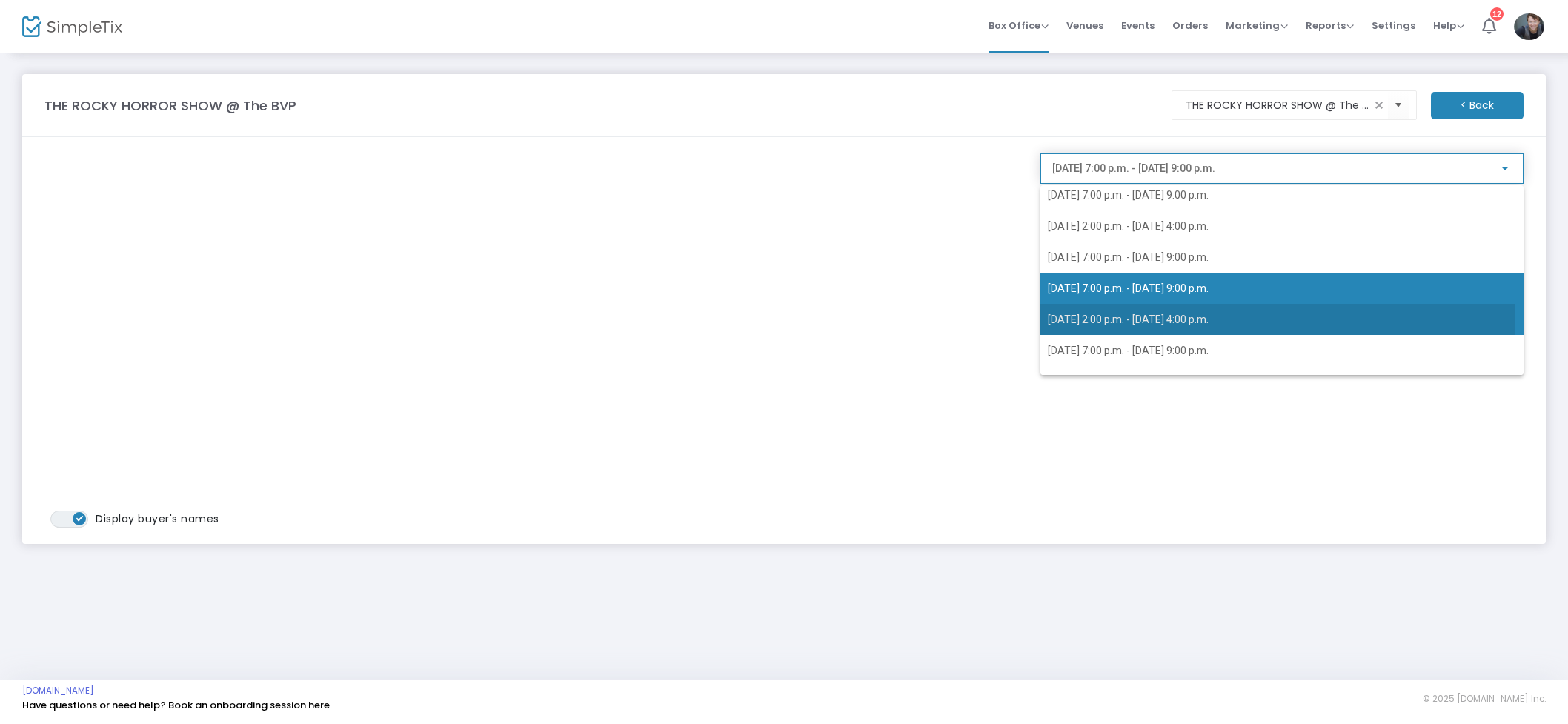
click at [1181, 315] on span "2025-10-25 @ 2:00 p.m. - 2025-10-25 @ 4:00 p.m." at bounding box center [1128, 319] width 161 height 12
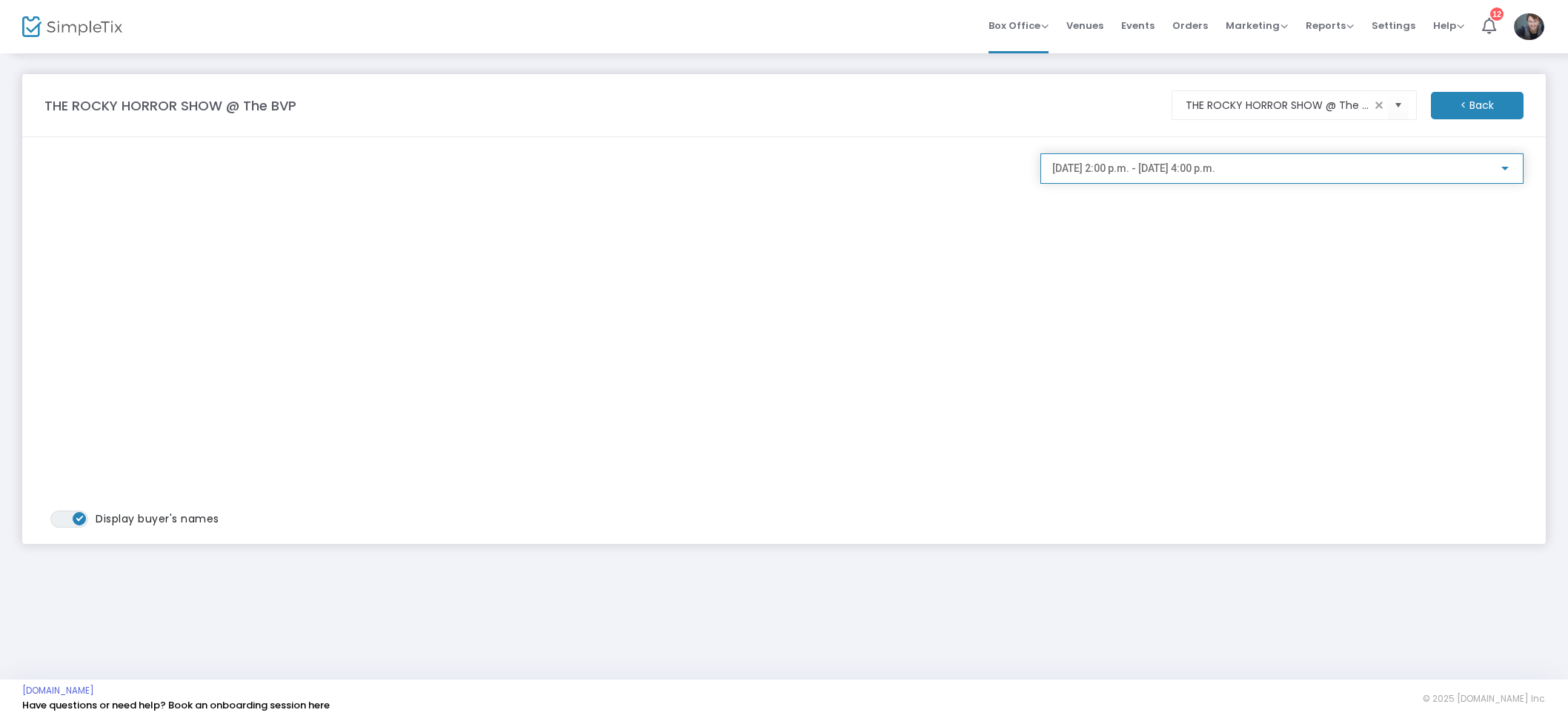
click at [1183, 167] on span "2025-10-25 @ 2:00 p.m. - 2025-10-25 @ 4:00 p.m." at bounding box center [1134, 167] width 163 height 12
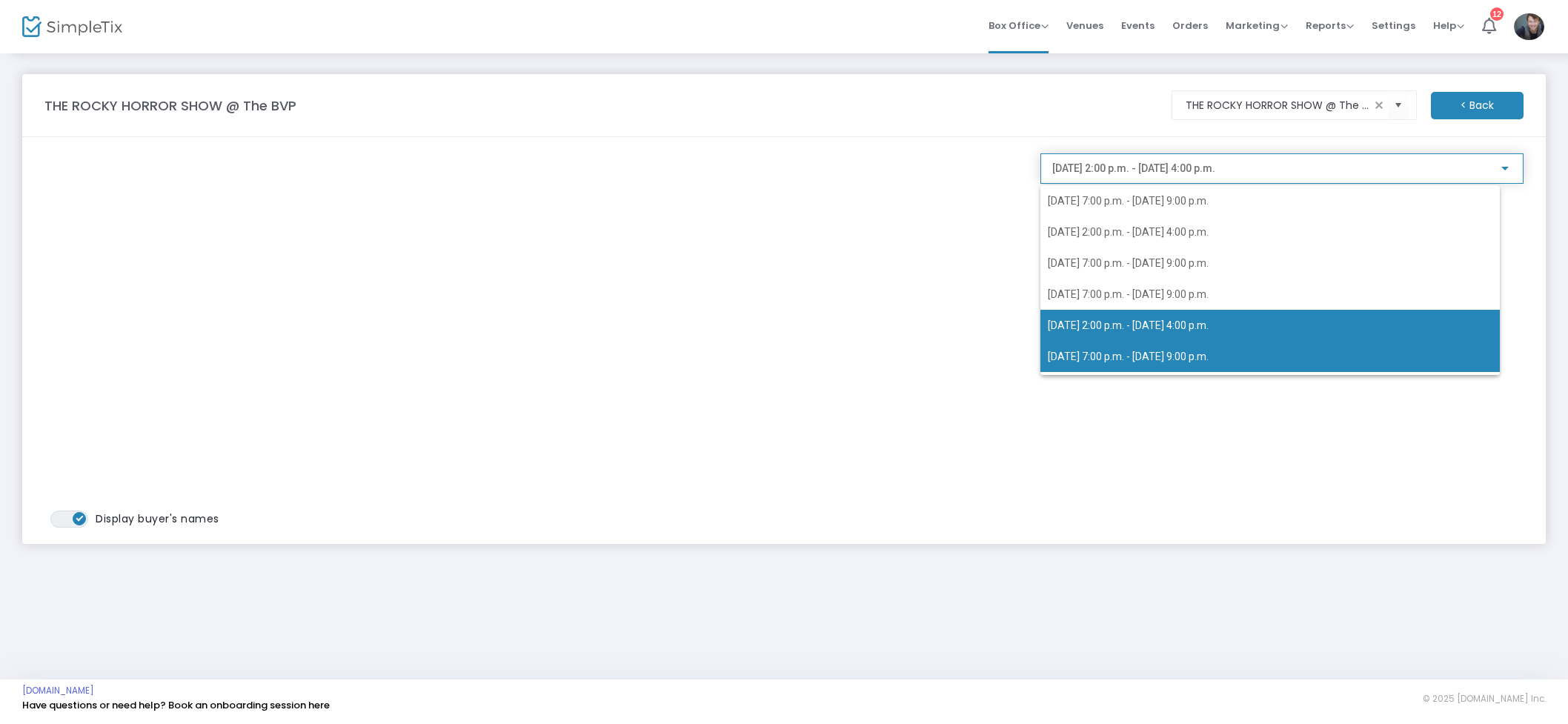
scroll to position [34, 0]
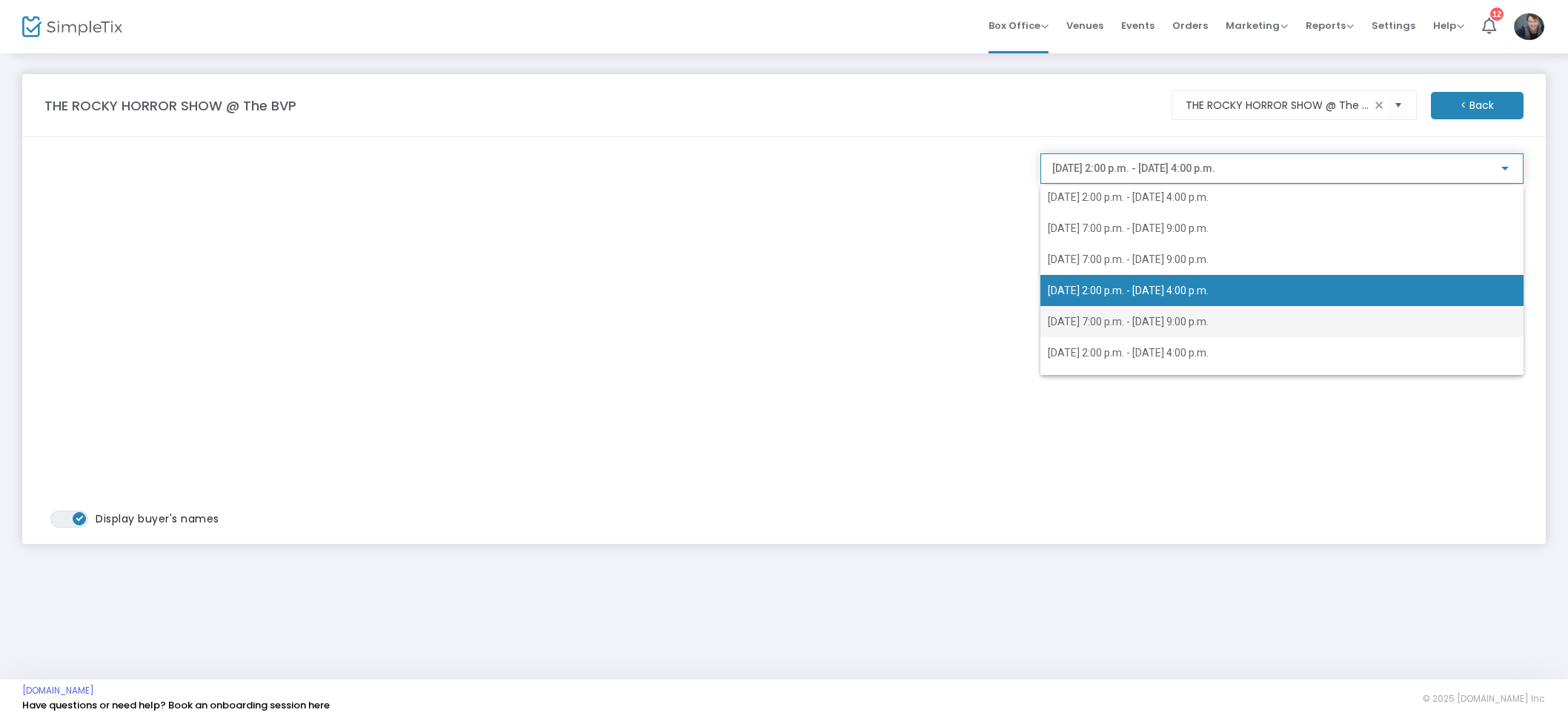
click at [1187, 333] on span "2025-10-25 @ 7:00 p.m. - 2025-10-25 @ 9:00 p.m." at bounding box center [1282, 321] width 469 height 31
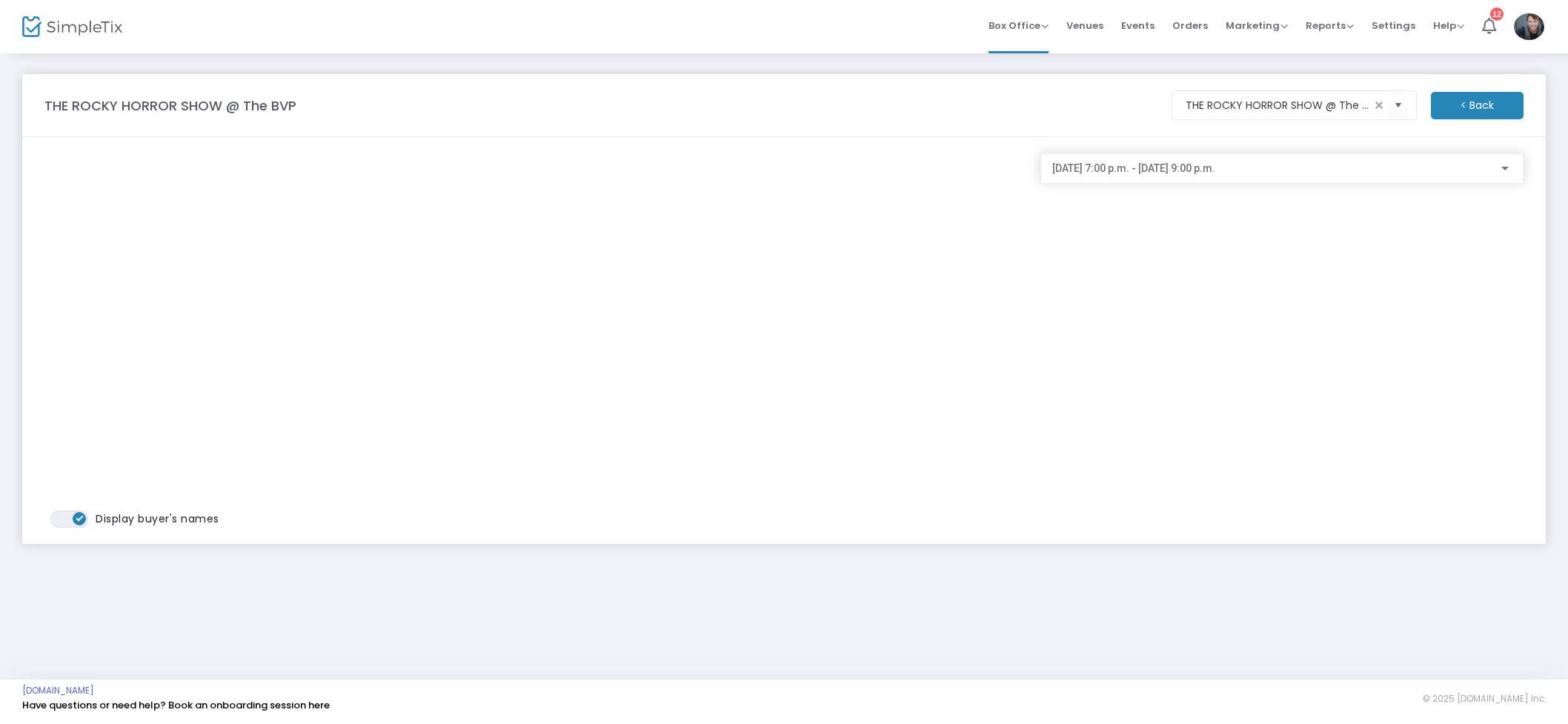
click at [1147, 176] on div "2025-10-25 @ 7:00 p.m. - 2025-10-25 @ 9:00 p.m." at bounding box center [1282, 165] width 460 height 27
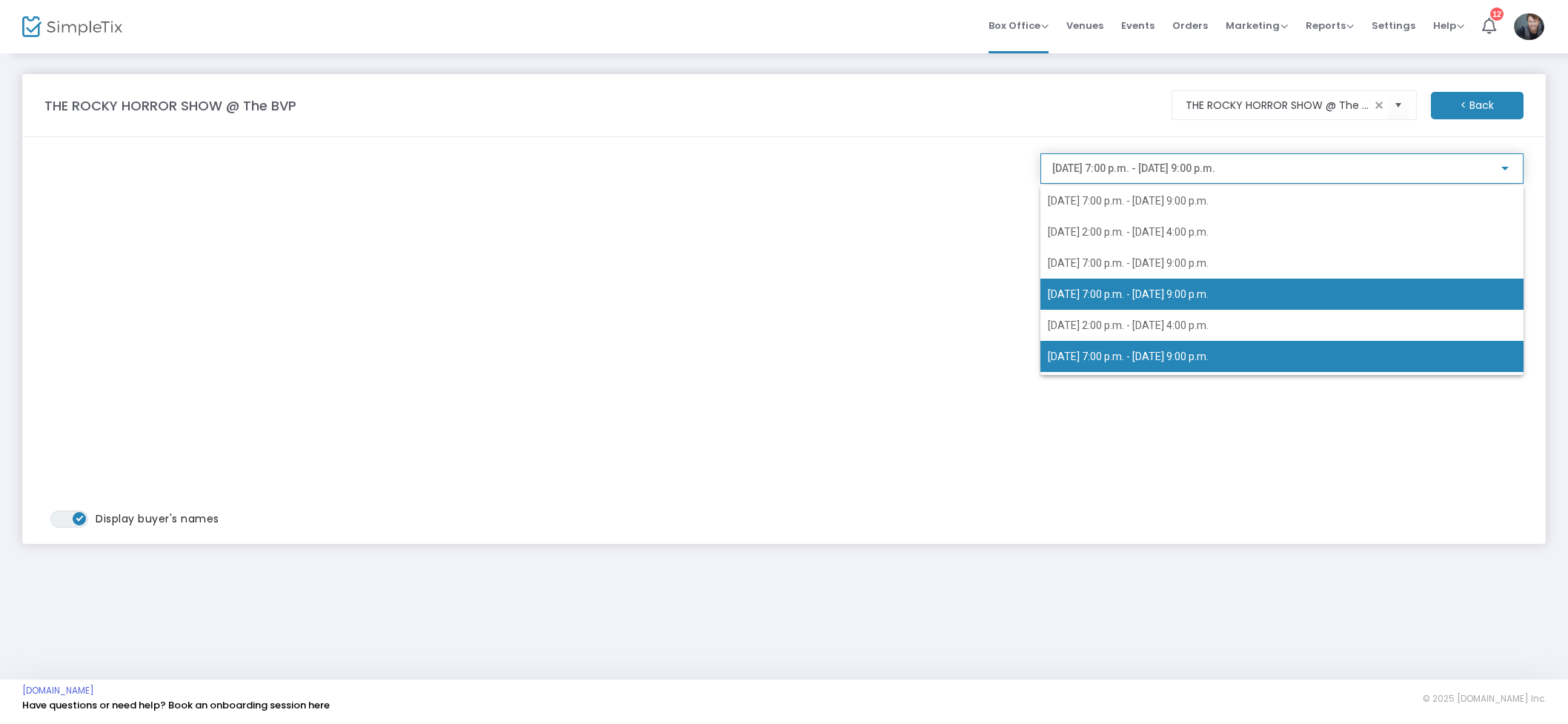
scroll to position [42, 0]
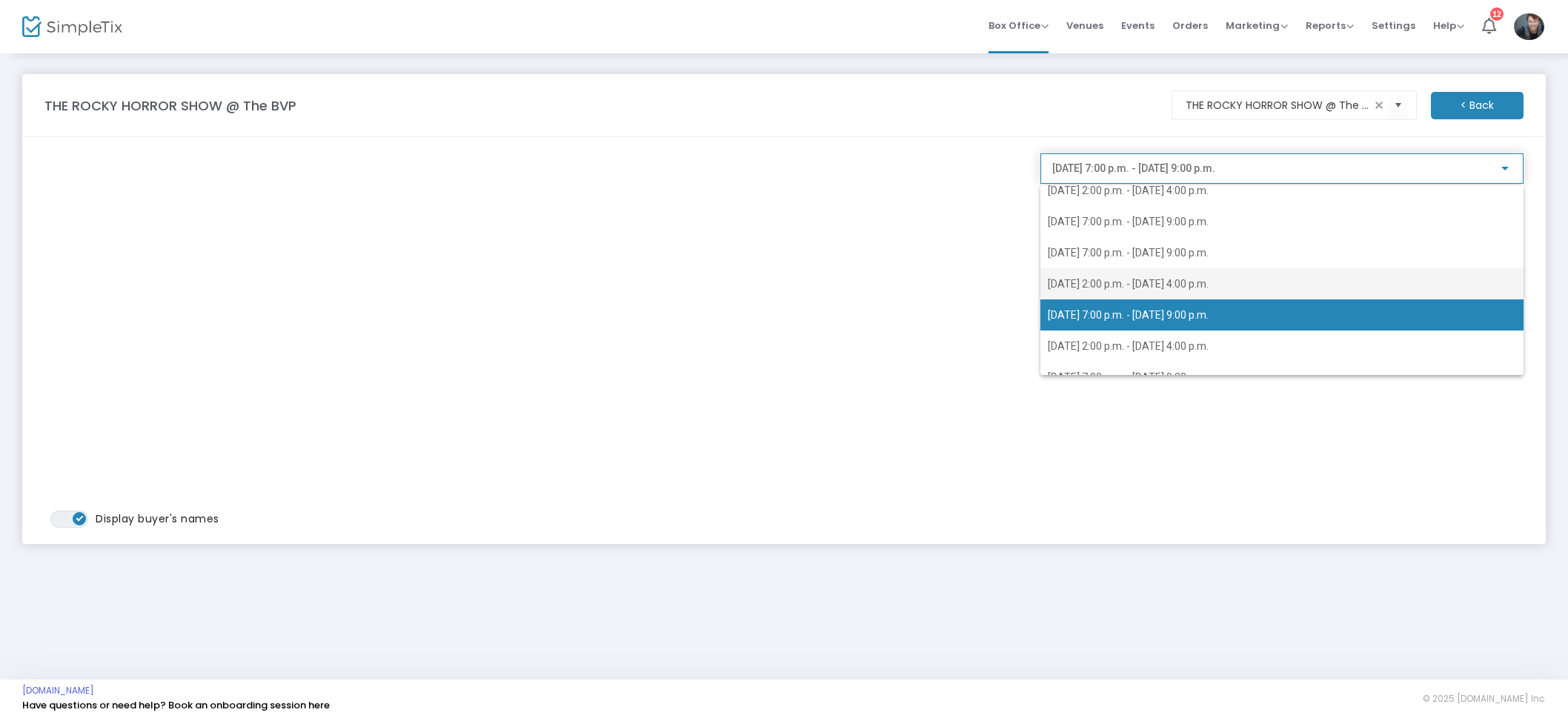
click at [1148, 278] on span "2025-10-25 @ 2:00 p.m. - 2025-10-25 @ 4:00 p.m." at bounding box center [1128, 283] width 161 height 12
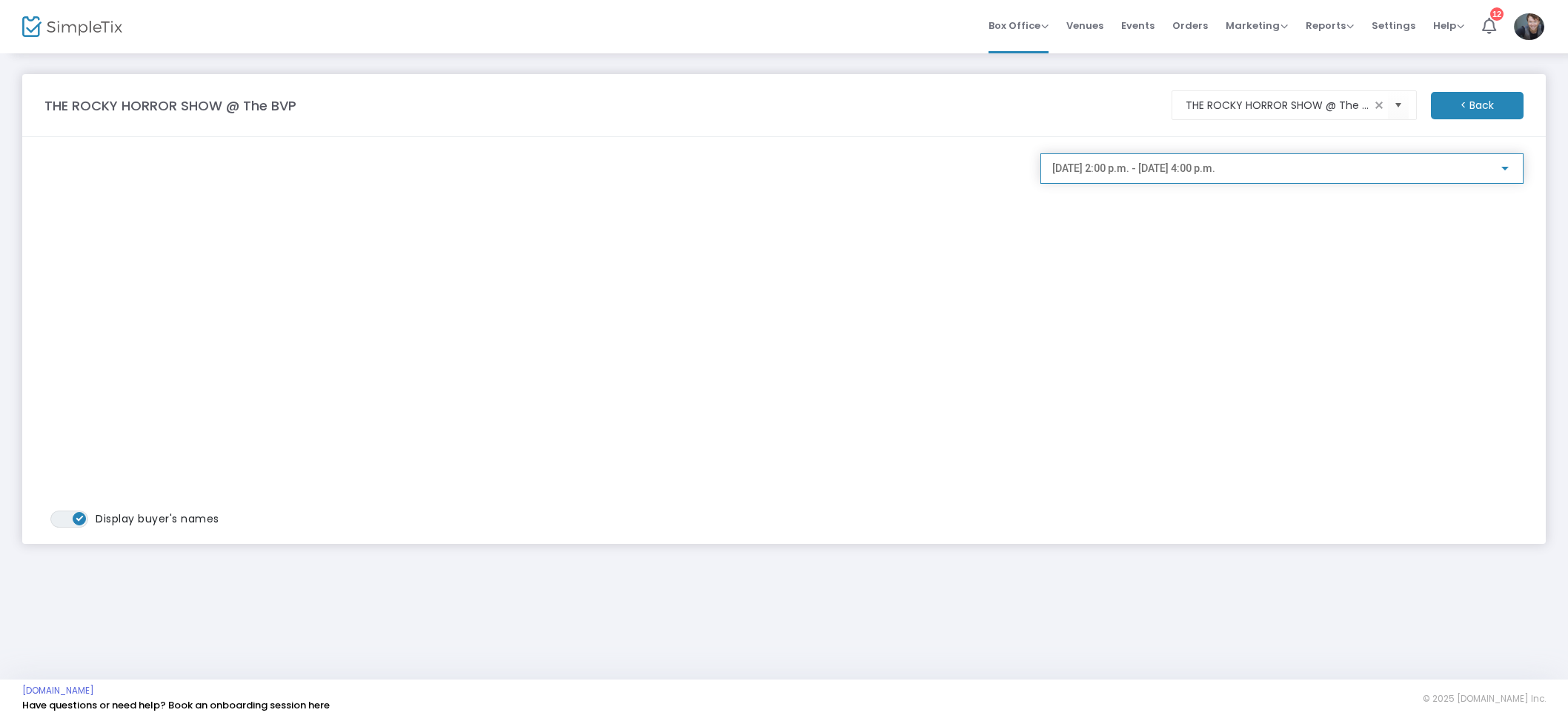
click at [1167, 167] on span "2025-10-25 @ 2:00 p.m. - 2025-10-25 @ 4:00 p.m." at bounding box center [1134, 167] width 163 height 12
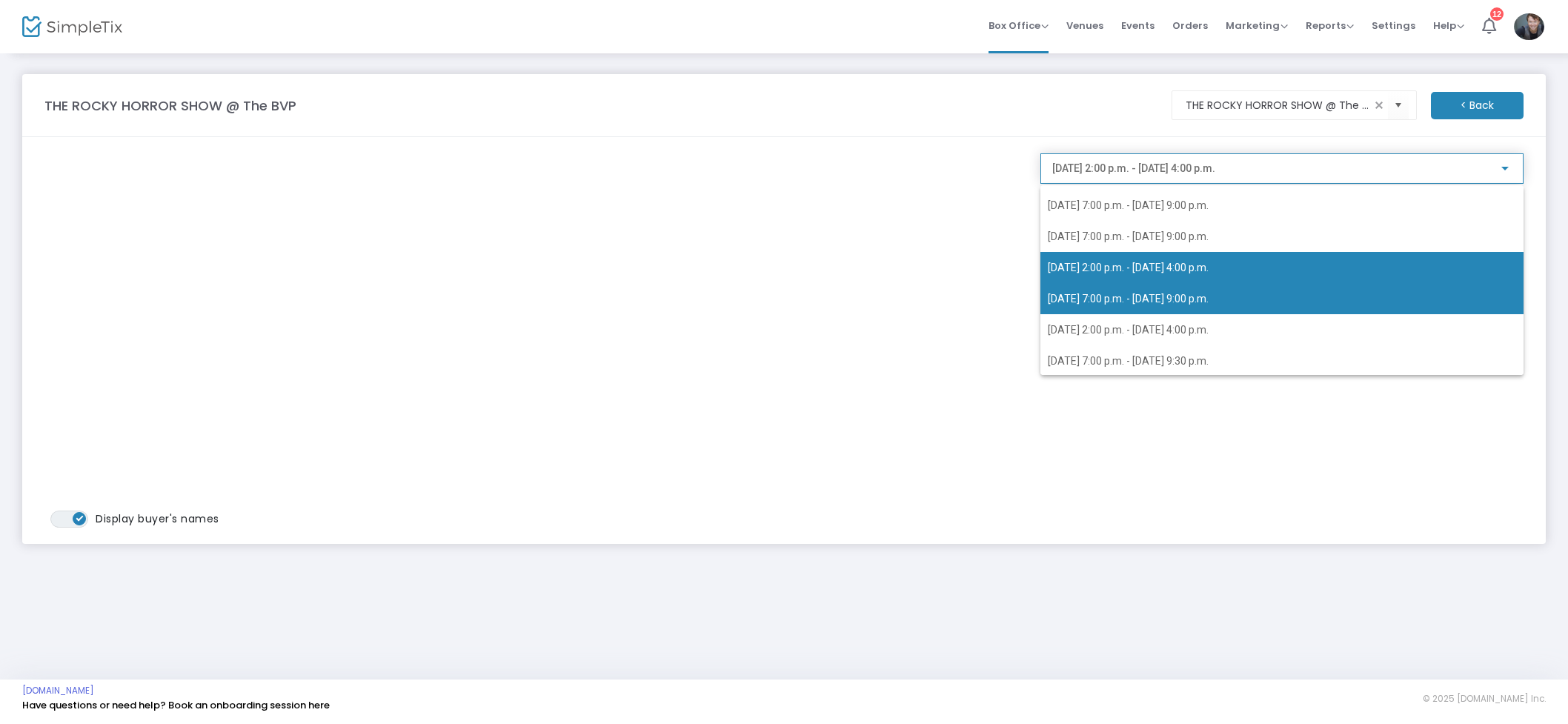
scroll to position [60, 0]
click at [1145, 304] on span "2025-10-25 @ 7:00 p.m. - 2025-10-25 @ 9:00 p.m." at bounding box center [1282, 297] width 469 height 31
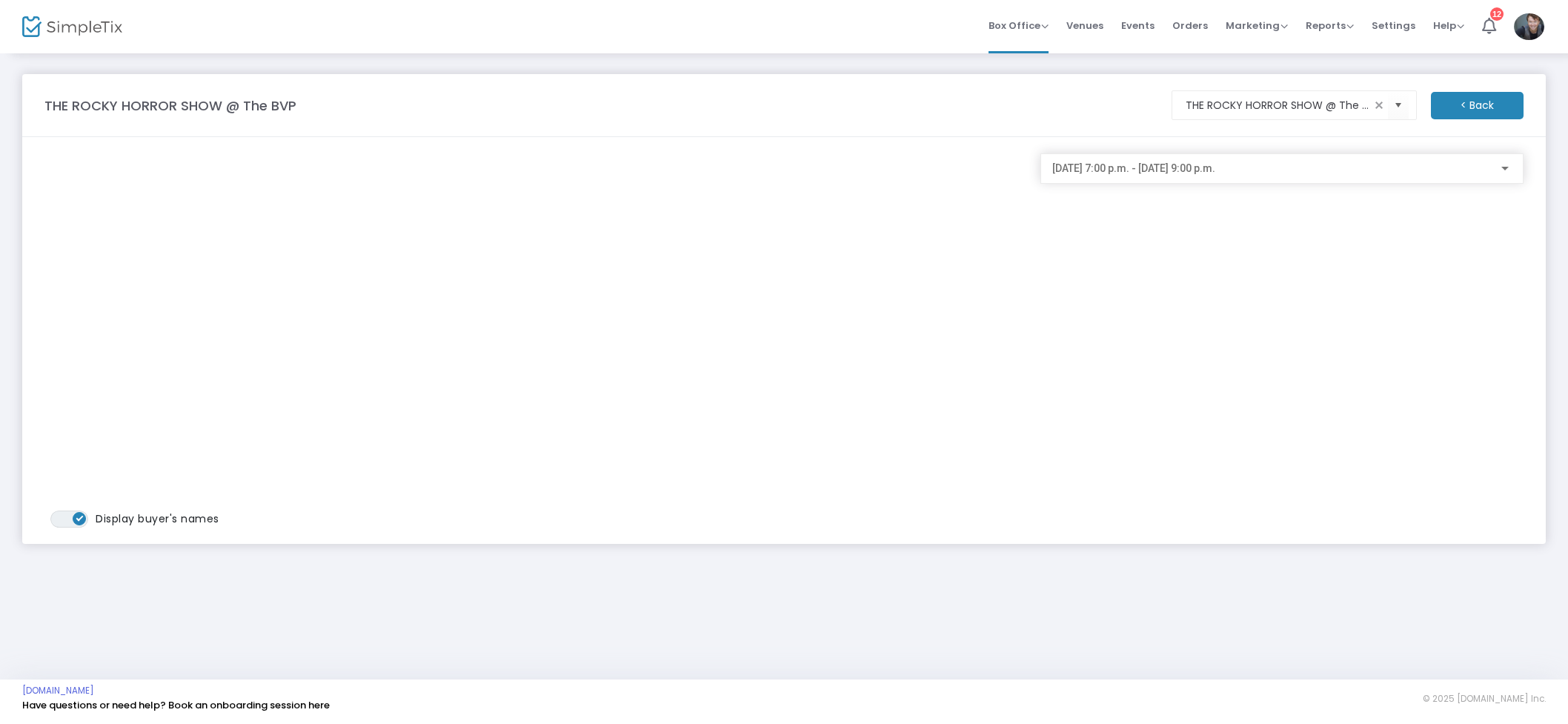
click at [1141, 176] on div "2025-10-25 @ 7:00 p.m. - 2025-10-25 @ 9:00 p.m." at bounding box center [1282, 165] width 460 height 27
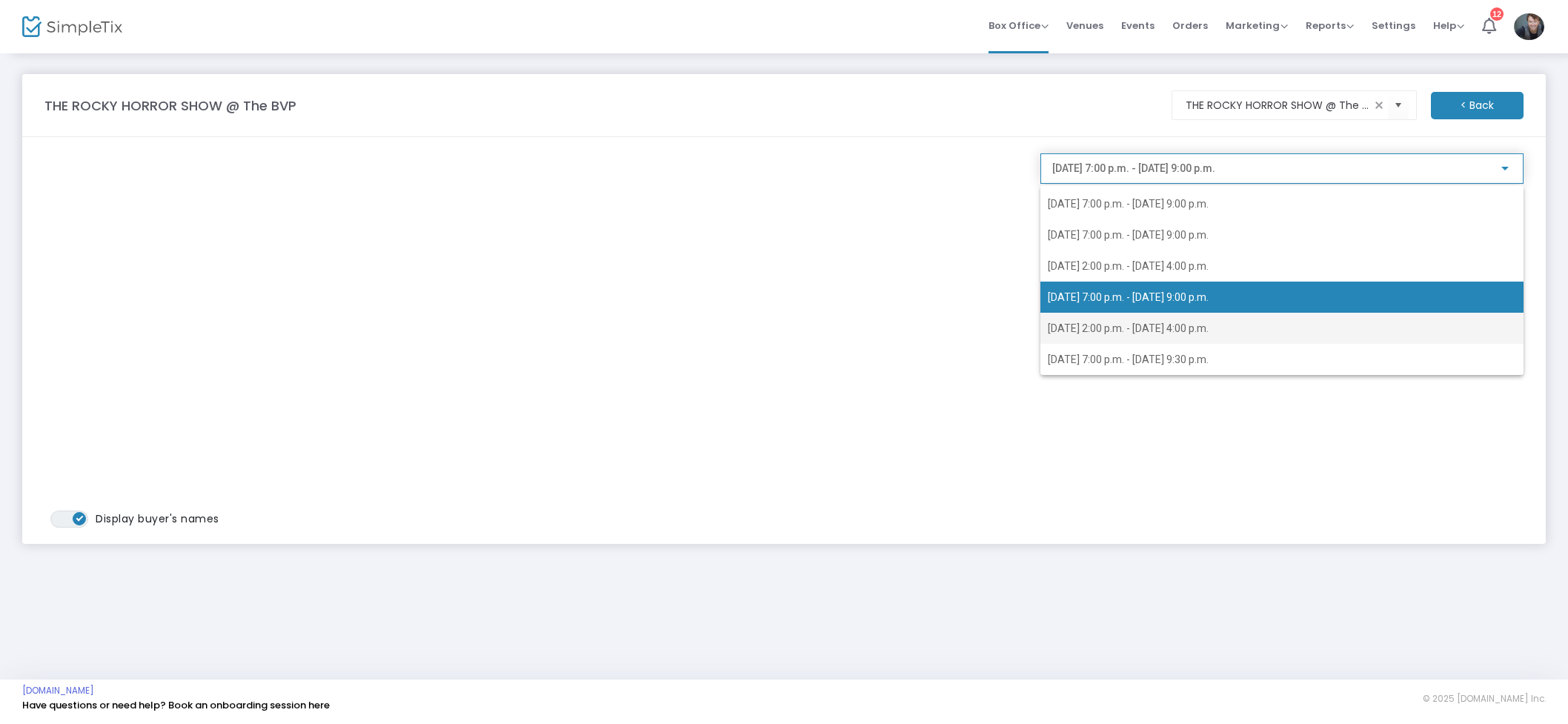
click at [1132, 333] on span "2025-10-26 @ 2:00 p.m. - 2025-10-26 @ 4:00 p.m." at bounding box center [1128, 328] width 161 height 12
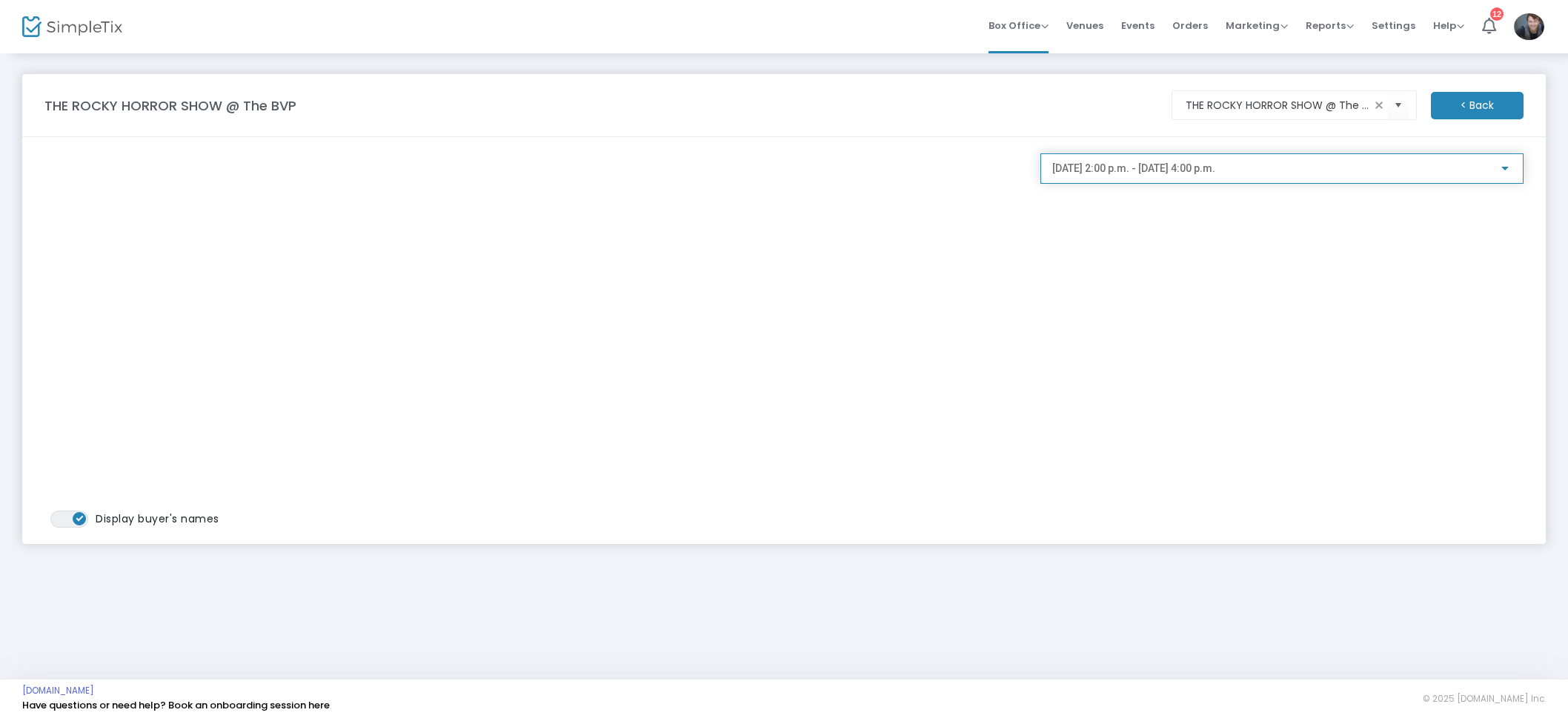
click at [1098, 182] on div "2025-10-26 @ 2:00 p.m. - 2025-10-26 @ 4:00 p.m." at bounding box center [1282, 169] width 483 height 31
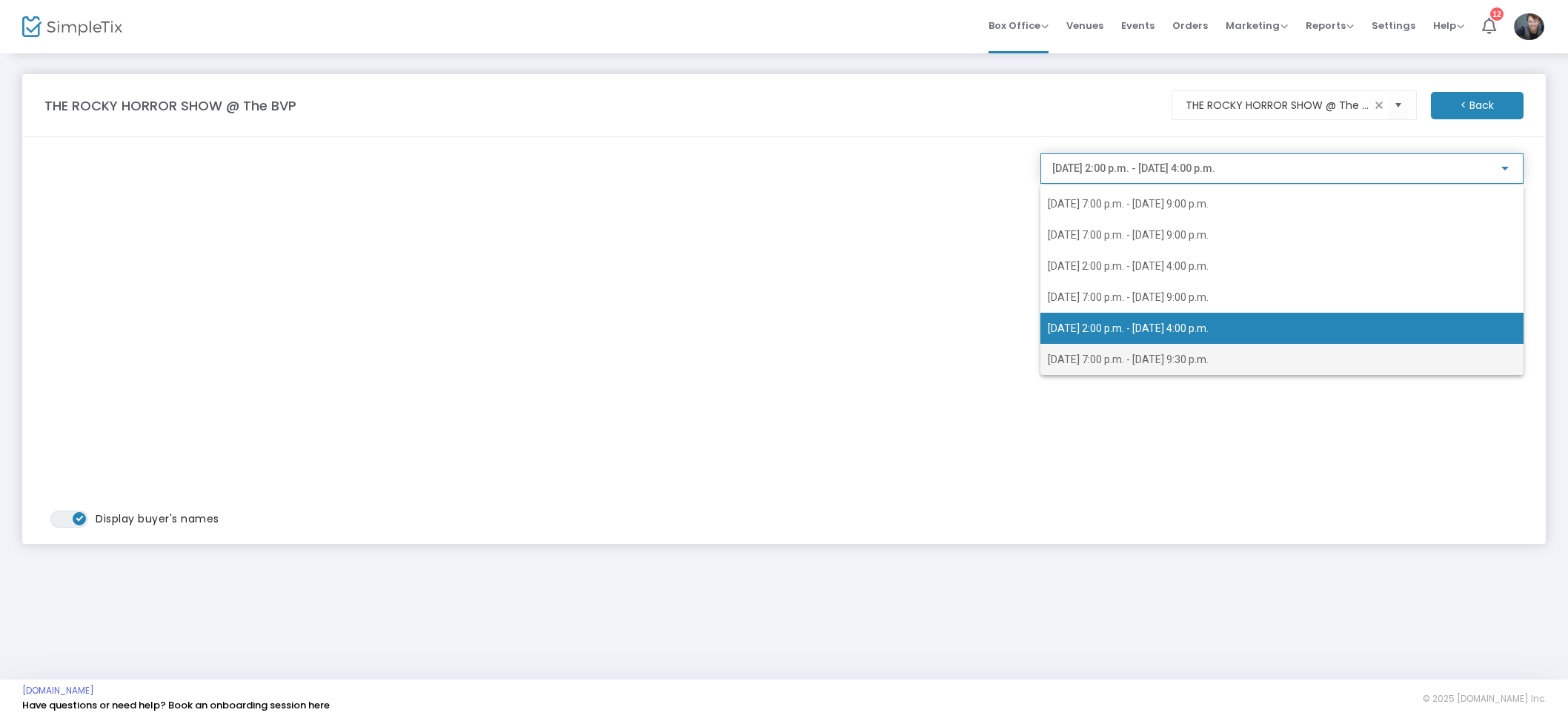
click at [1202, 366] on span "2025-10-26 @ 7:00 p.m. - 2025-10-26 @ 9:30 p.m." at bounding box center [1282, 359] width 469 height 31
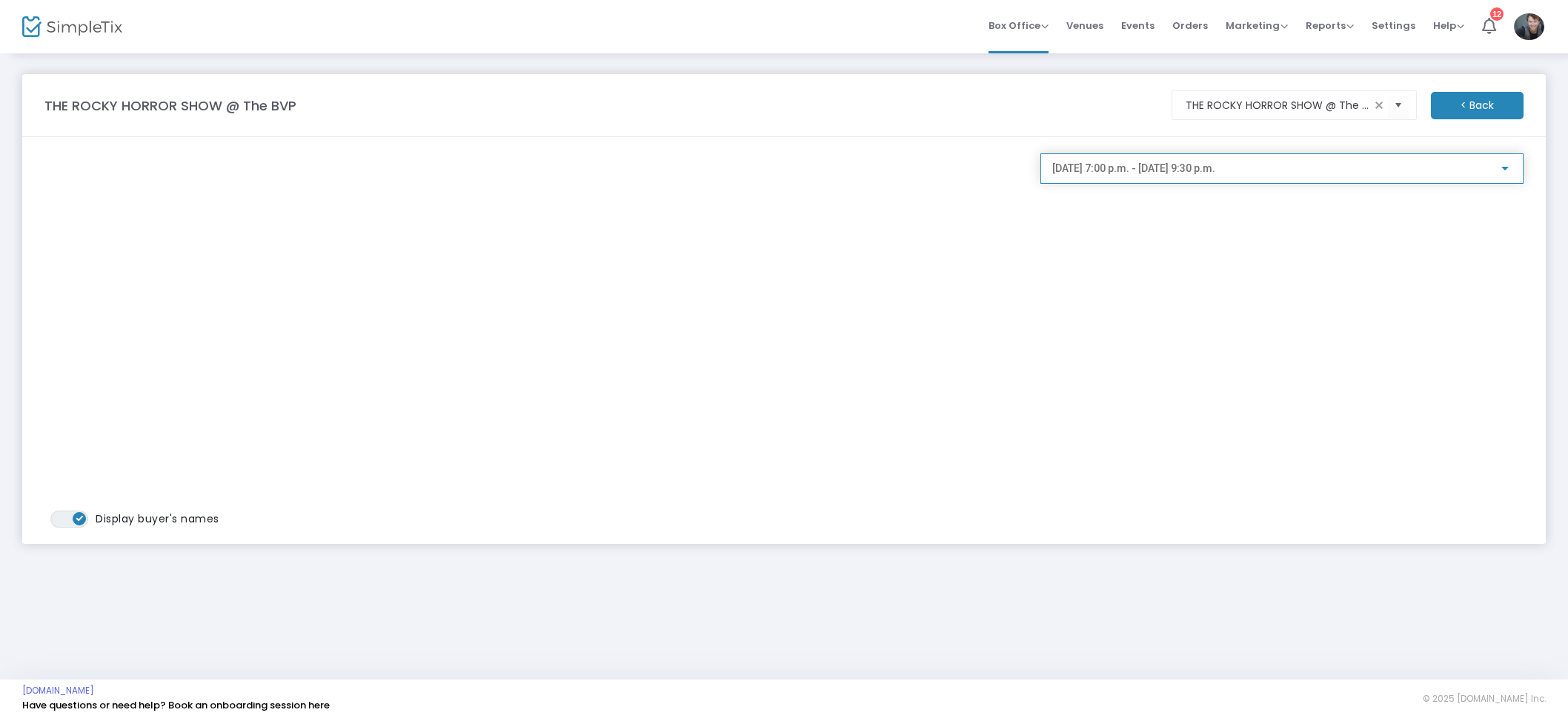
click at [1181, 174] on span "2025-10-26 @ 7:00 p.m. - 2025-10-26 @ 9:30 p.m." at bounding box center [1134, 167] width 163 height 12
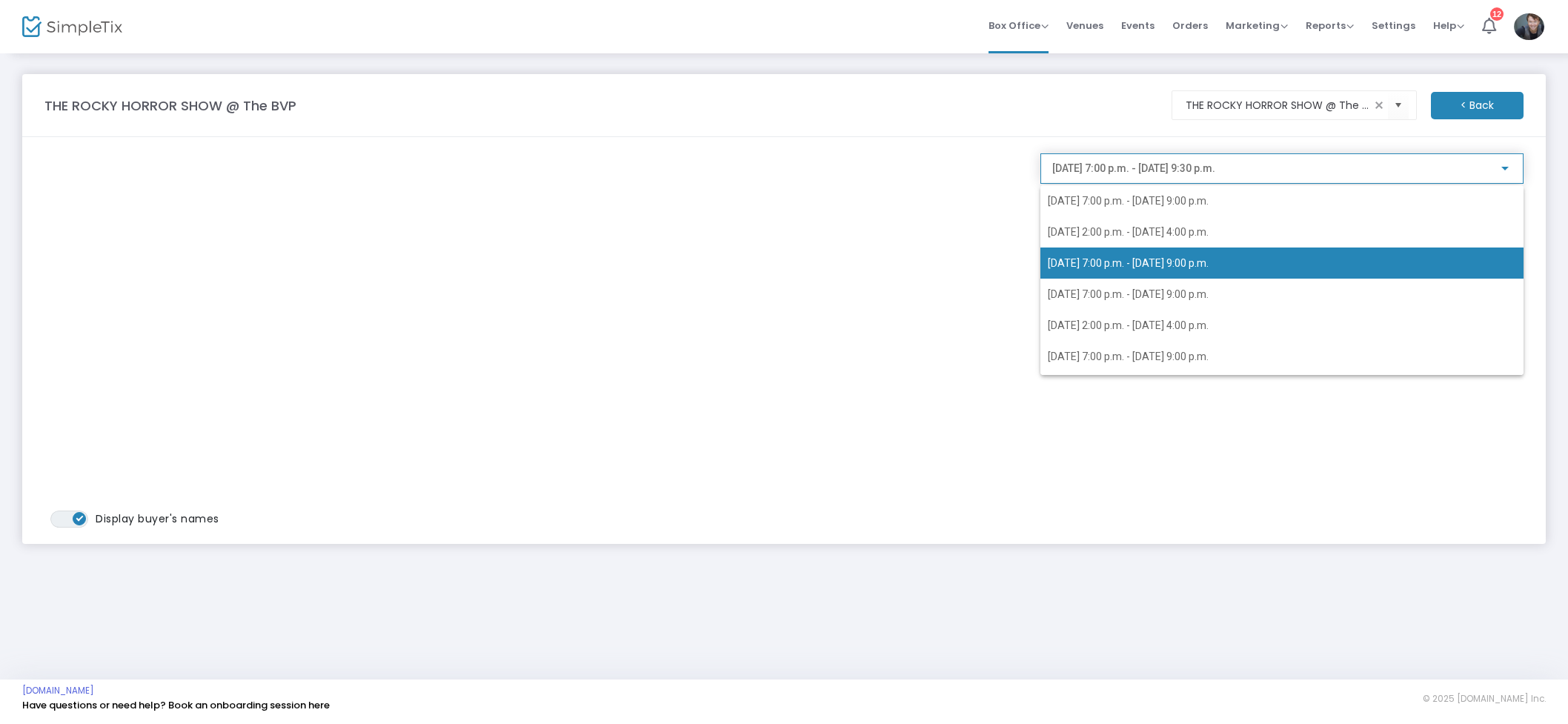
scroll to position [42, 0]
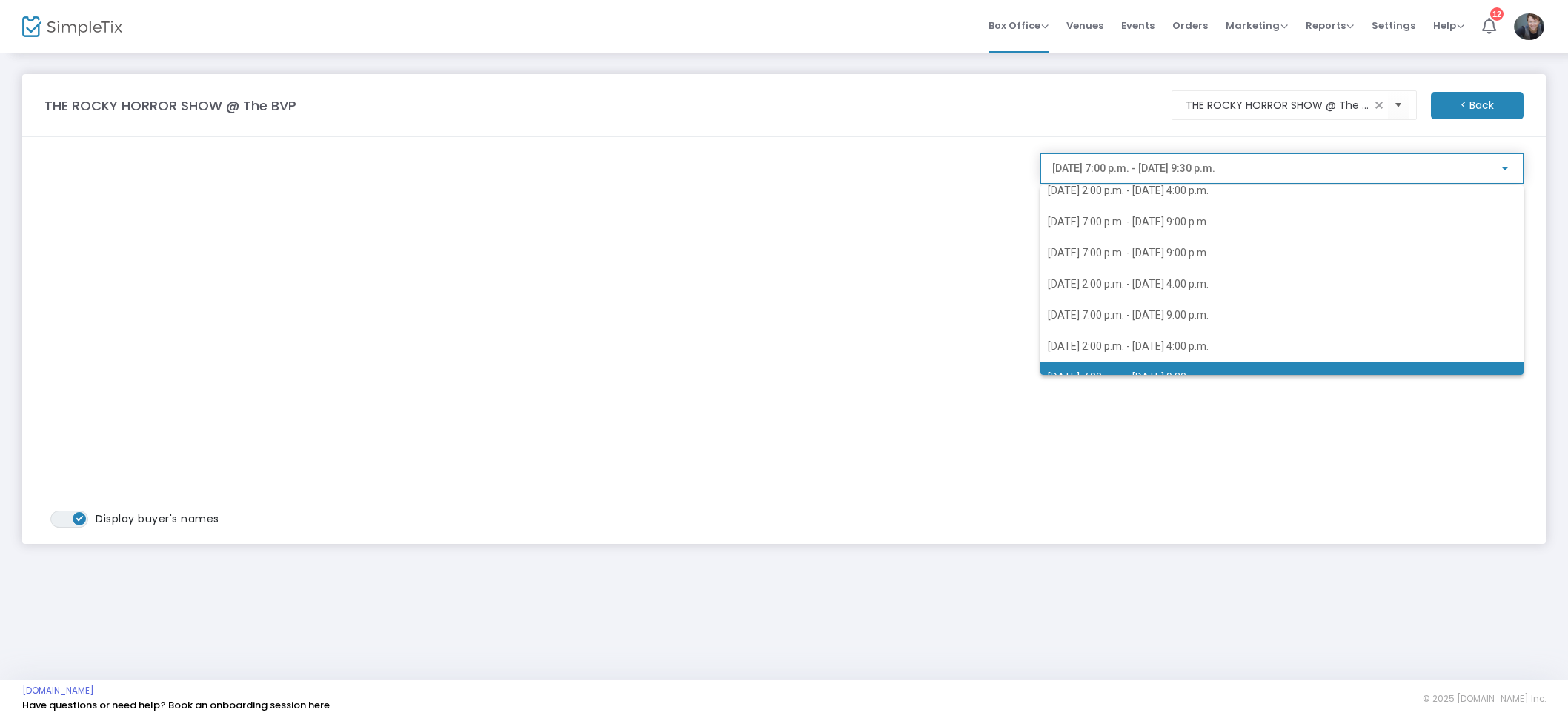
click at [1185, 25] on div at bounding box center [784, 362] width 1568 height 724
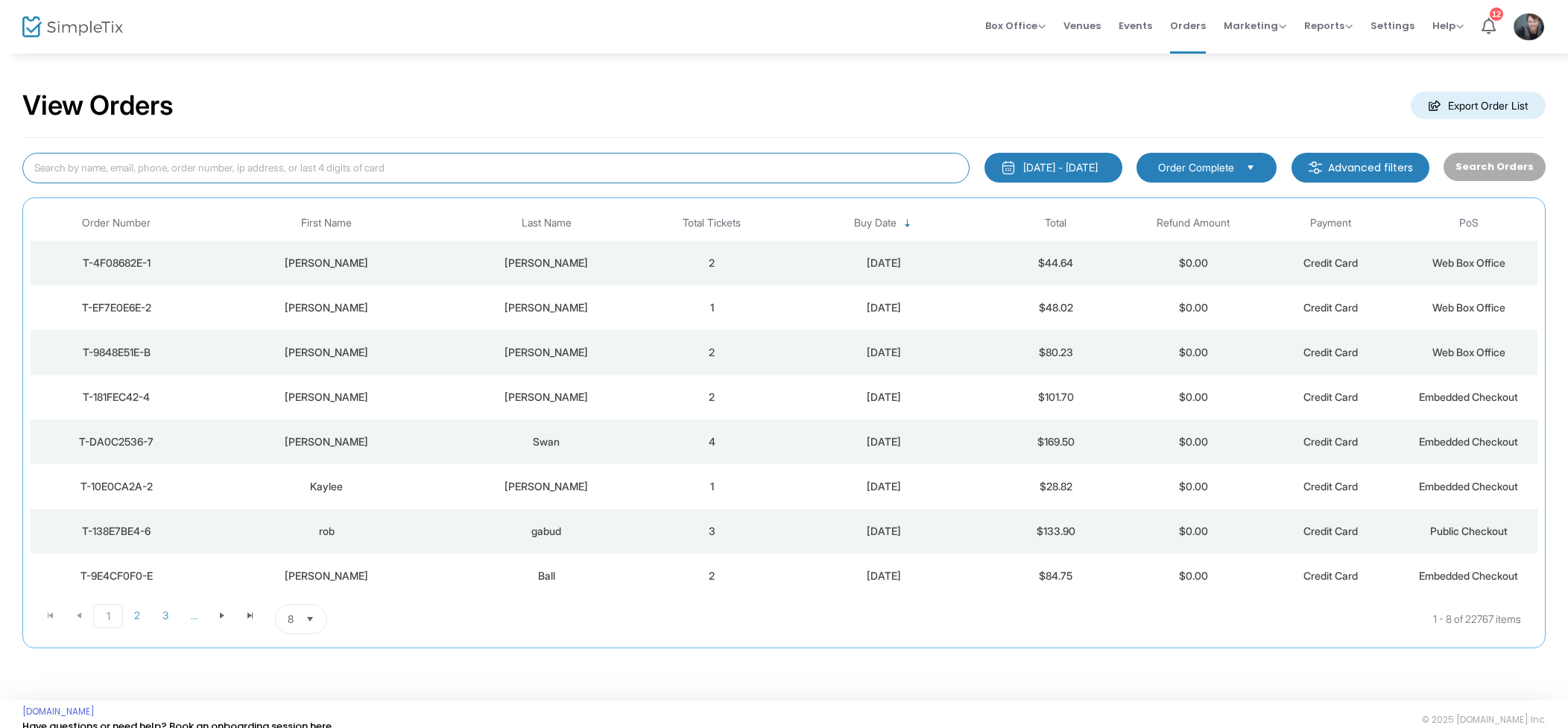
click at [104, 176] on input at bounding box center [496, 168] width 947 height 31
type input "[PERSON_NAME]"
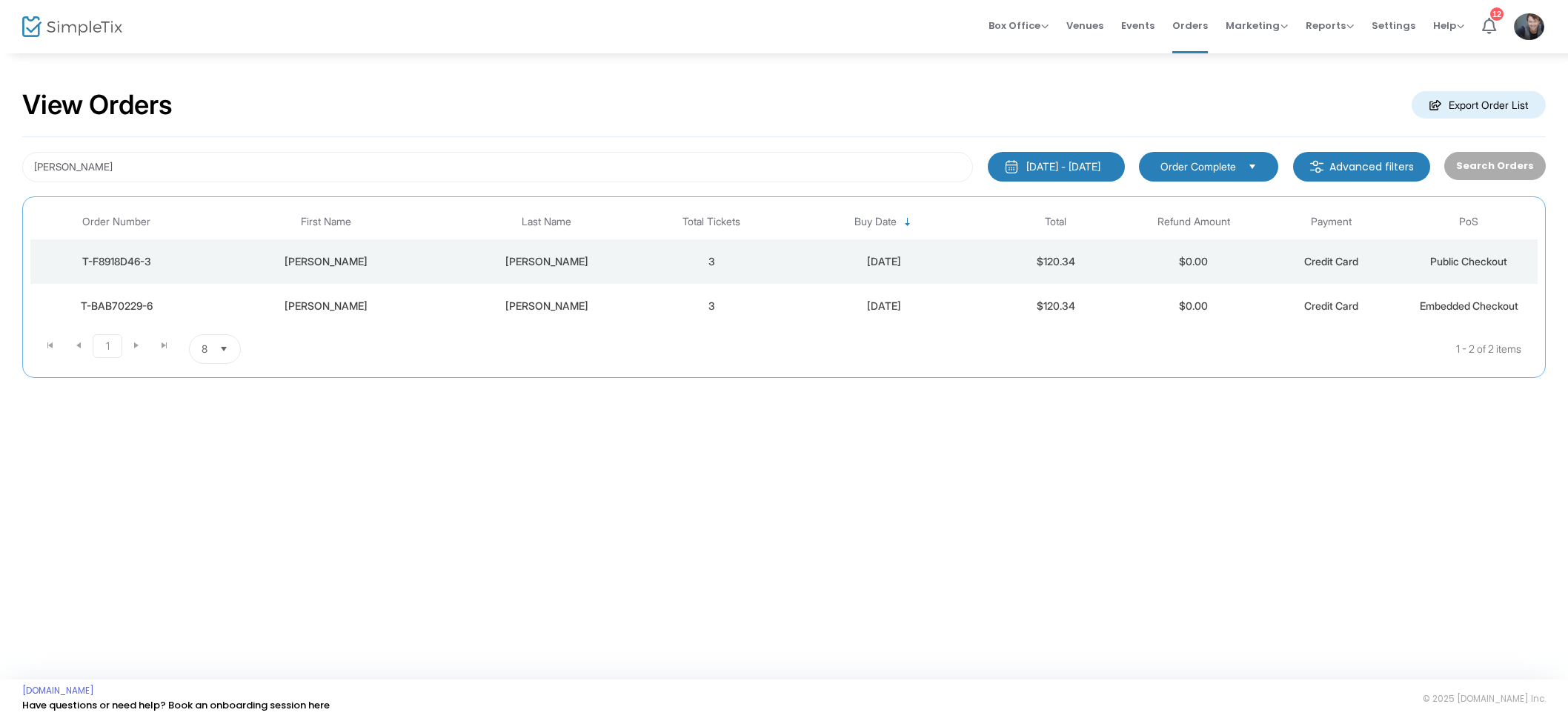
click at [759, 247] on td "3" at bounding box center [712, 262] width 138 height 44
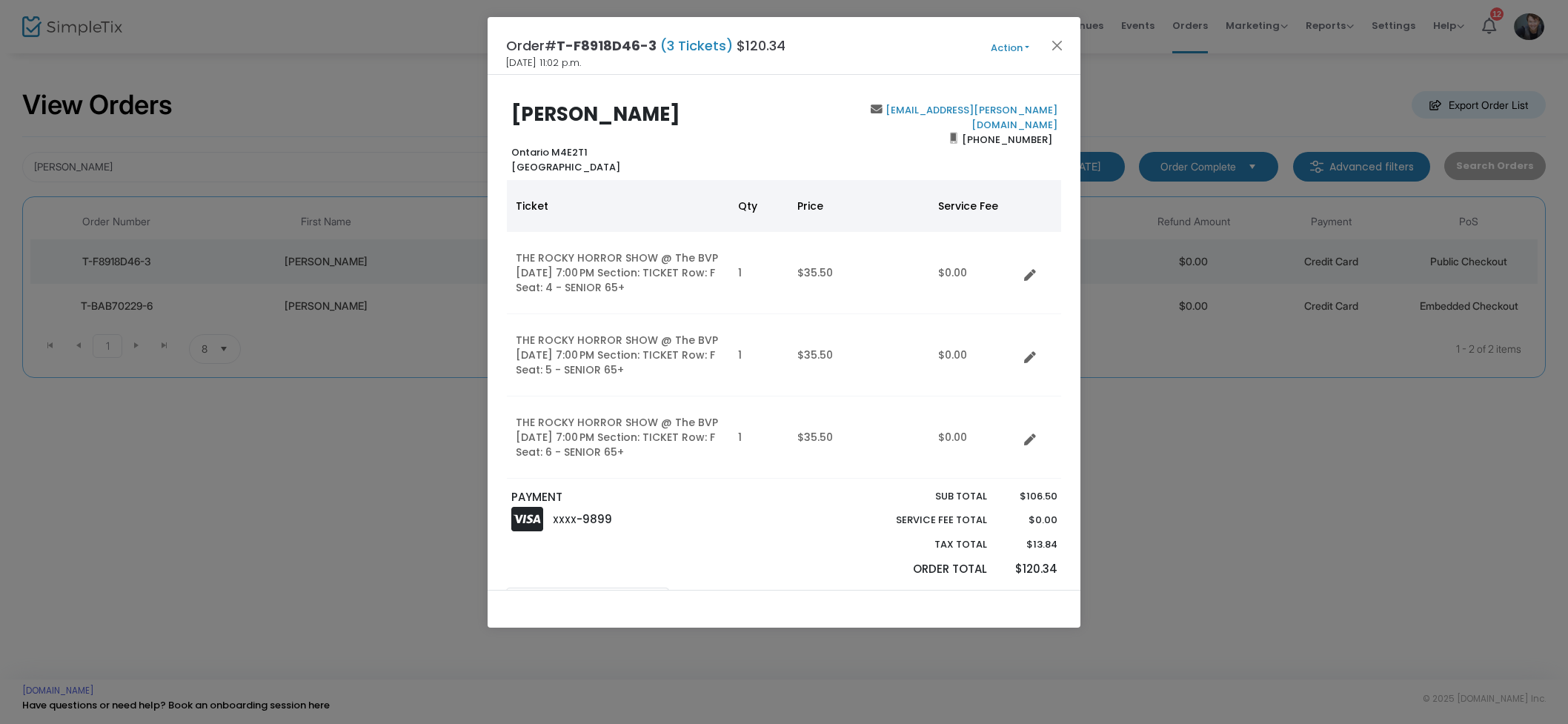
click at [1017, 48] on button "Action" at bounding box center [1010, 48] width 89 height 16
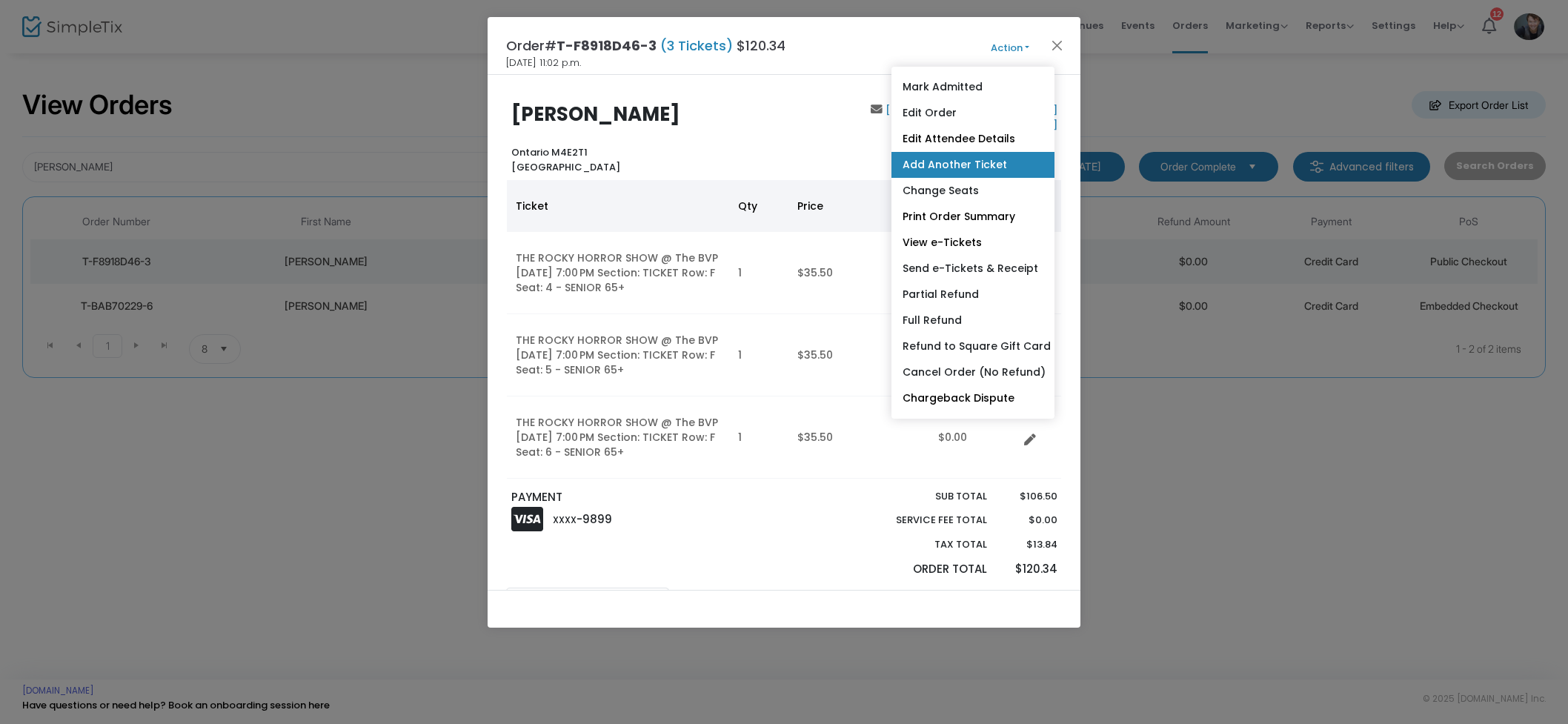
click at [993, 167] on link "Add Another Ticket" at bounding box center [973, 165] width 163 height 26
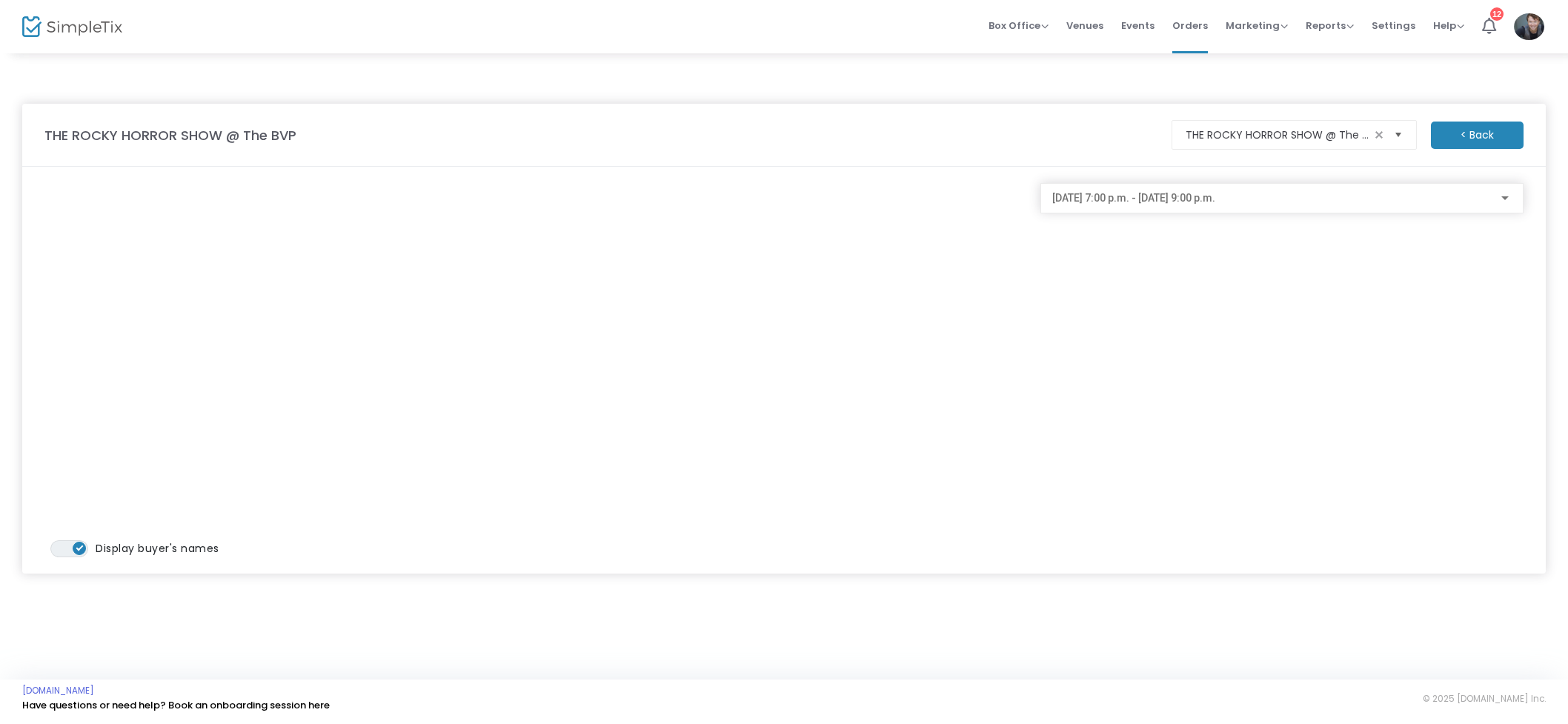
click at [1405, 137] on span "Select" at bounding box center [1397, 135] width 24 height 24
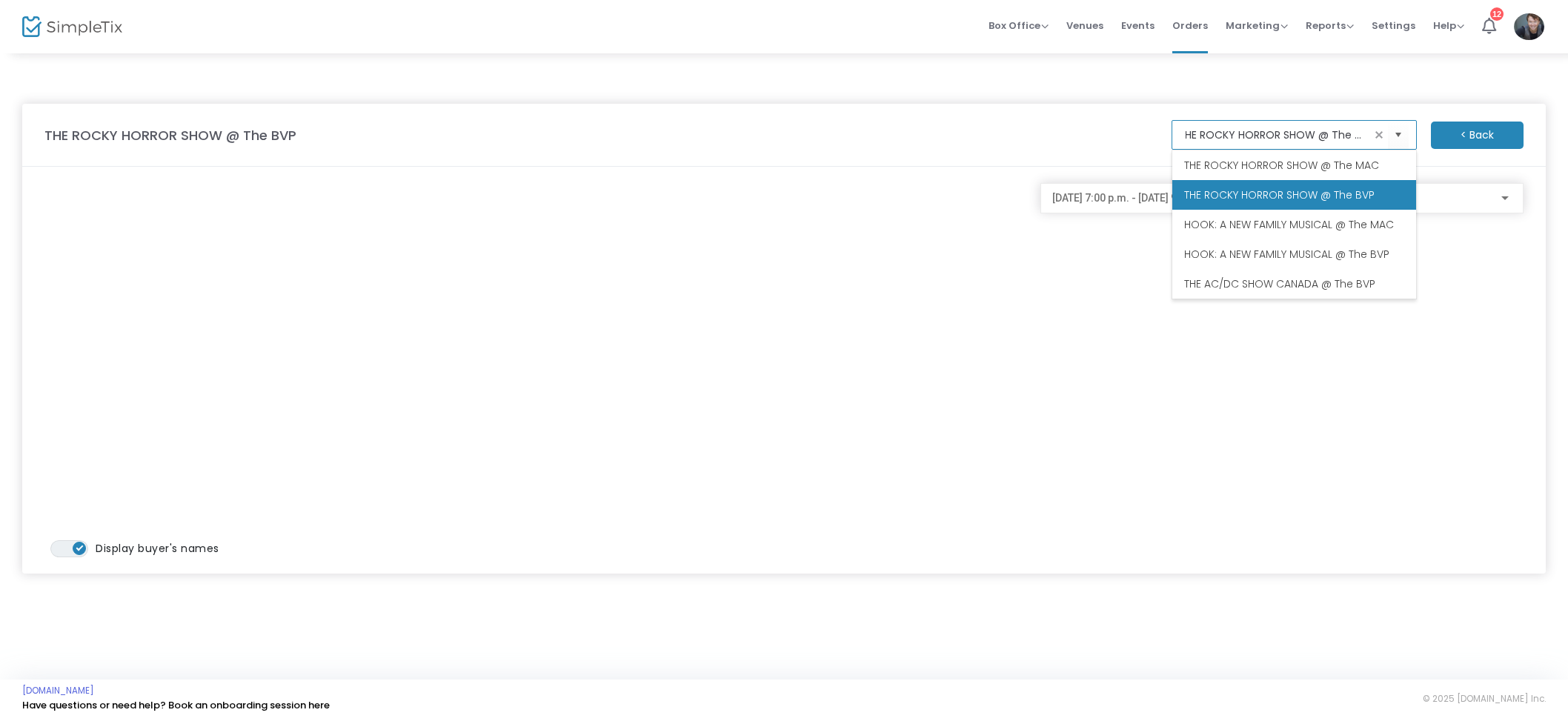
click at [1337, 156] on li "THE ROCKY HORROR SHOW @ The MAC" at bounding box center [1294, 165] width 243 height 30
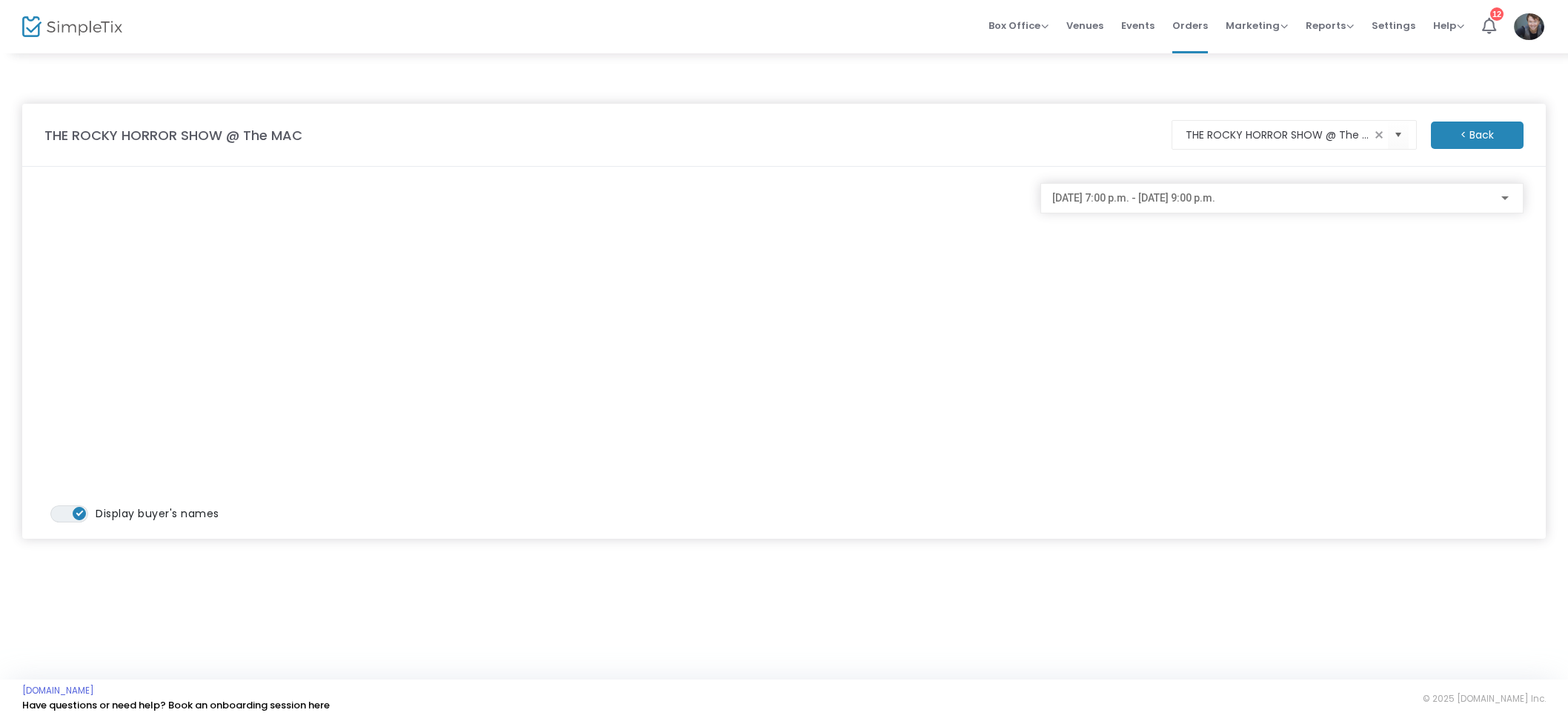
click at [1206, 195] on span "[DATE] 7:00 p.m. - [DATE] 9:00 p.m." at bounding box center [1134, 197] width 163 height 12
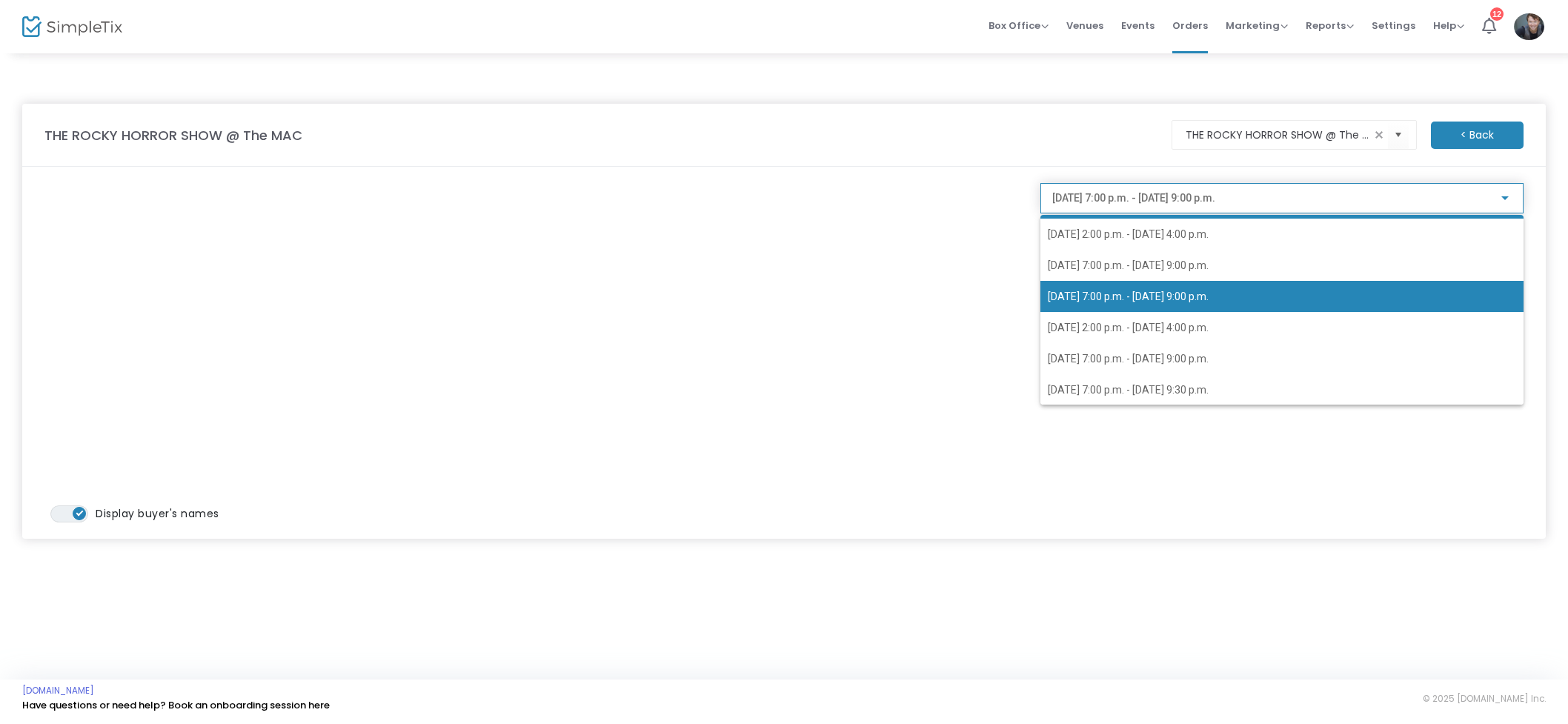
scroll to position [28, 0]
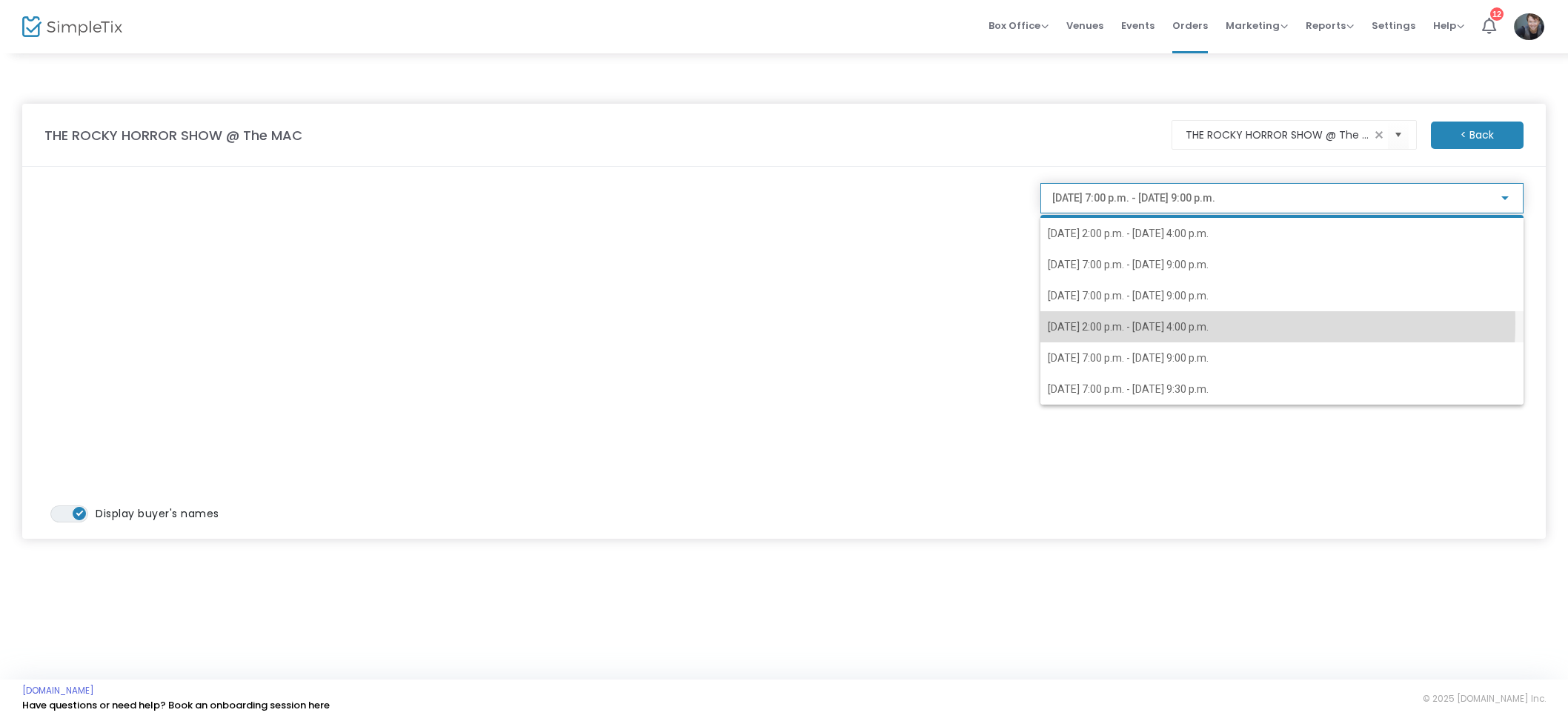
click at [1197, 323] on span "[DATE] 2:00 p.m. - [DATE] 4:00 p.m." at bounding box center [1128, 327] width 161 height 12
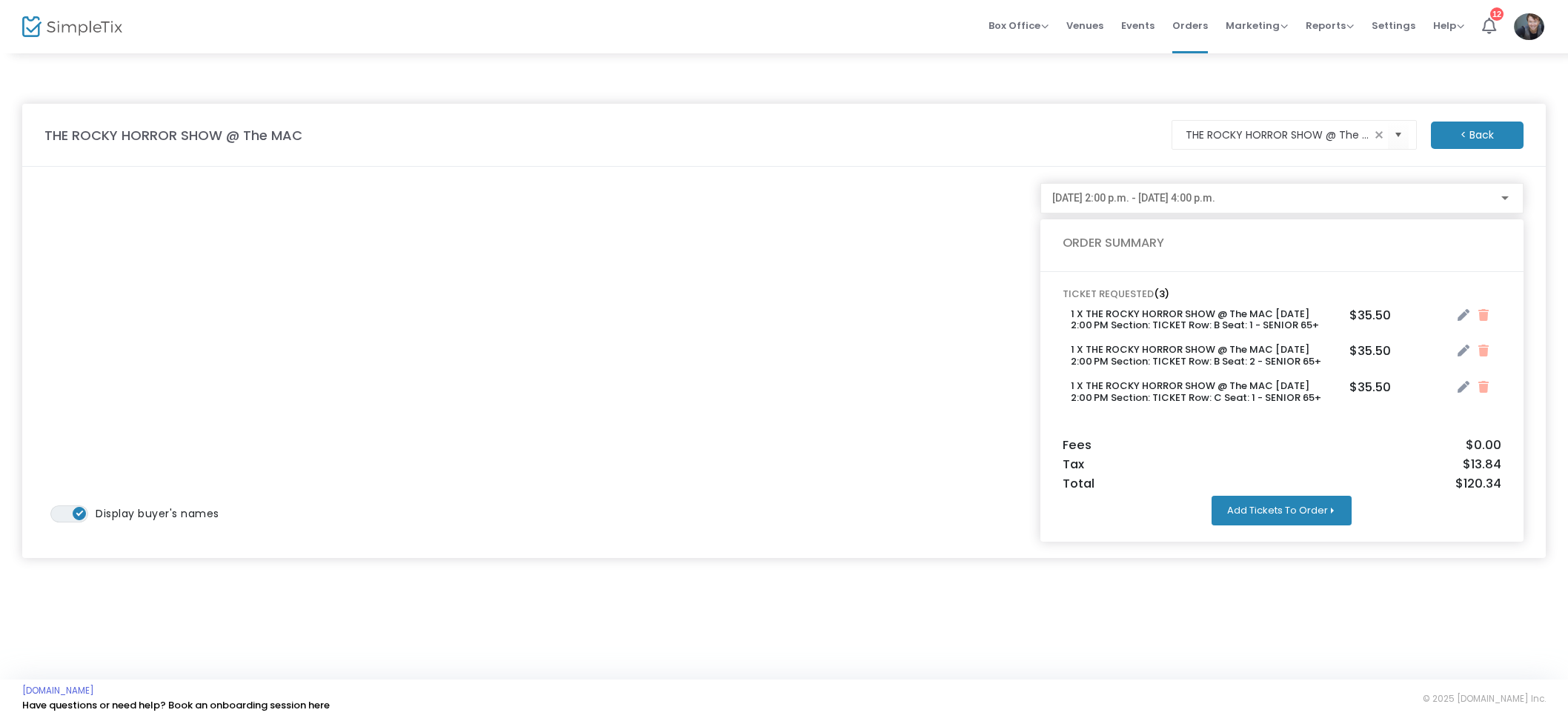
drag, startPoint x: 1288, startPoint y: 510, endPoint x: 1307, endPoint y: 515, distance: 19.6
click at [1288, 510] on button "Add Tickets To Order" at bounding box center [1281, 510] width 140 height 30
click at [1390, 510] on li "Add Ticket s (No charge)" at bounding box center [1423, 514] width 138 height 28
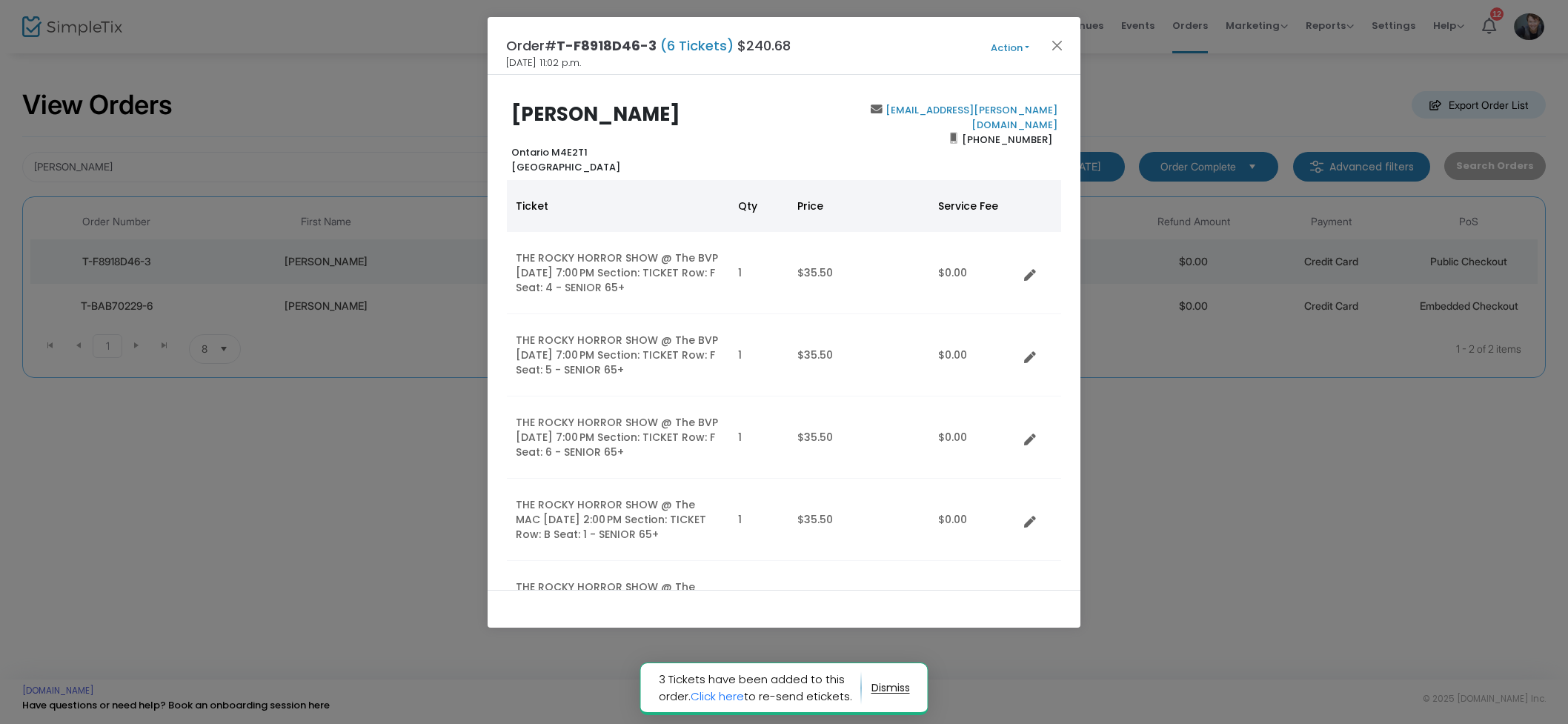
scroll to position [50, 0]
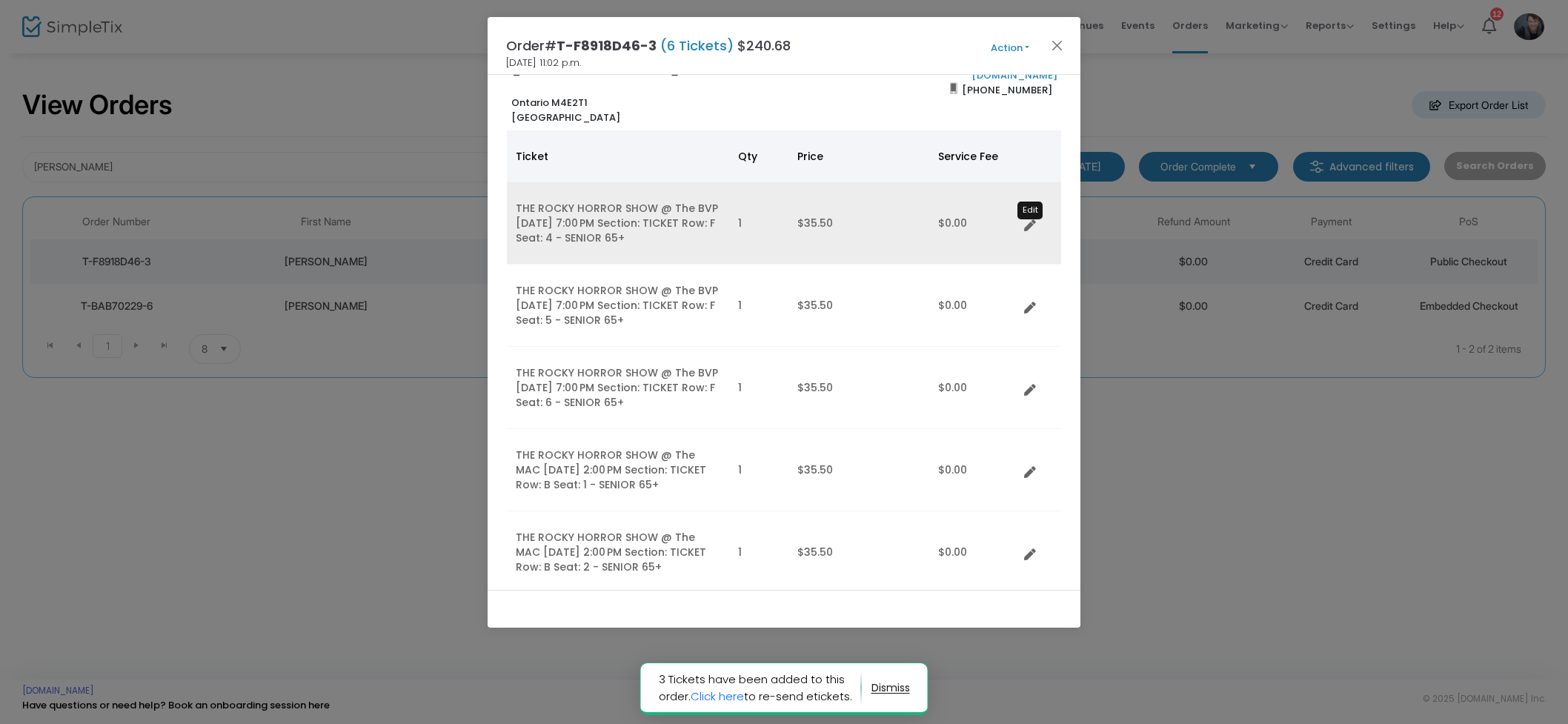
click at [1030, 224] on icon "Data table" at bounding box center [1030, 225] width 12 height 12
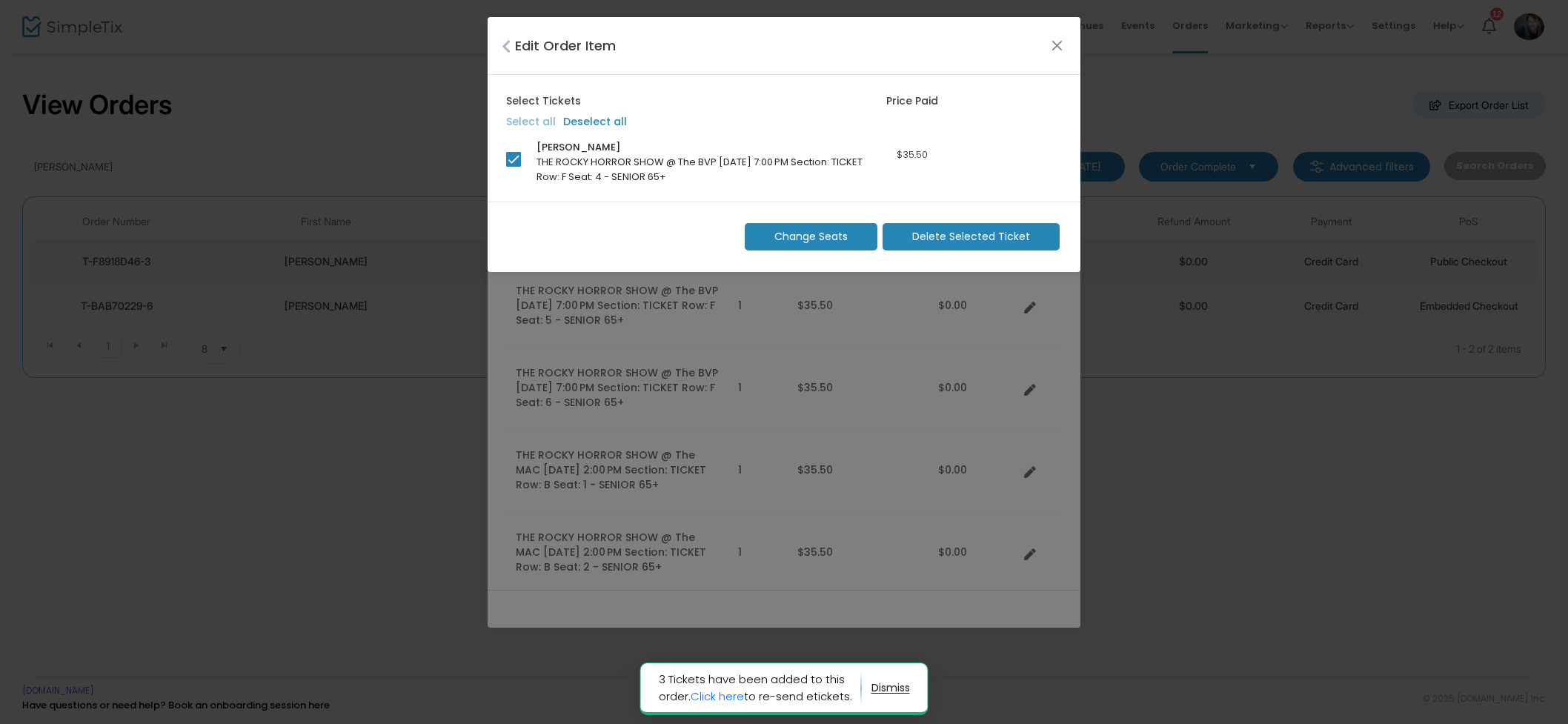
click at [990, 234] on span "Delete Selected Ticket" at bounding box center [971, 236] width 118 height 15
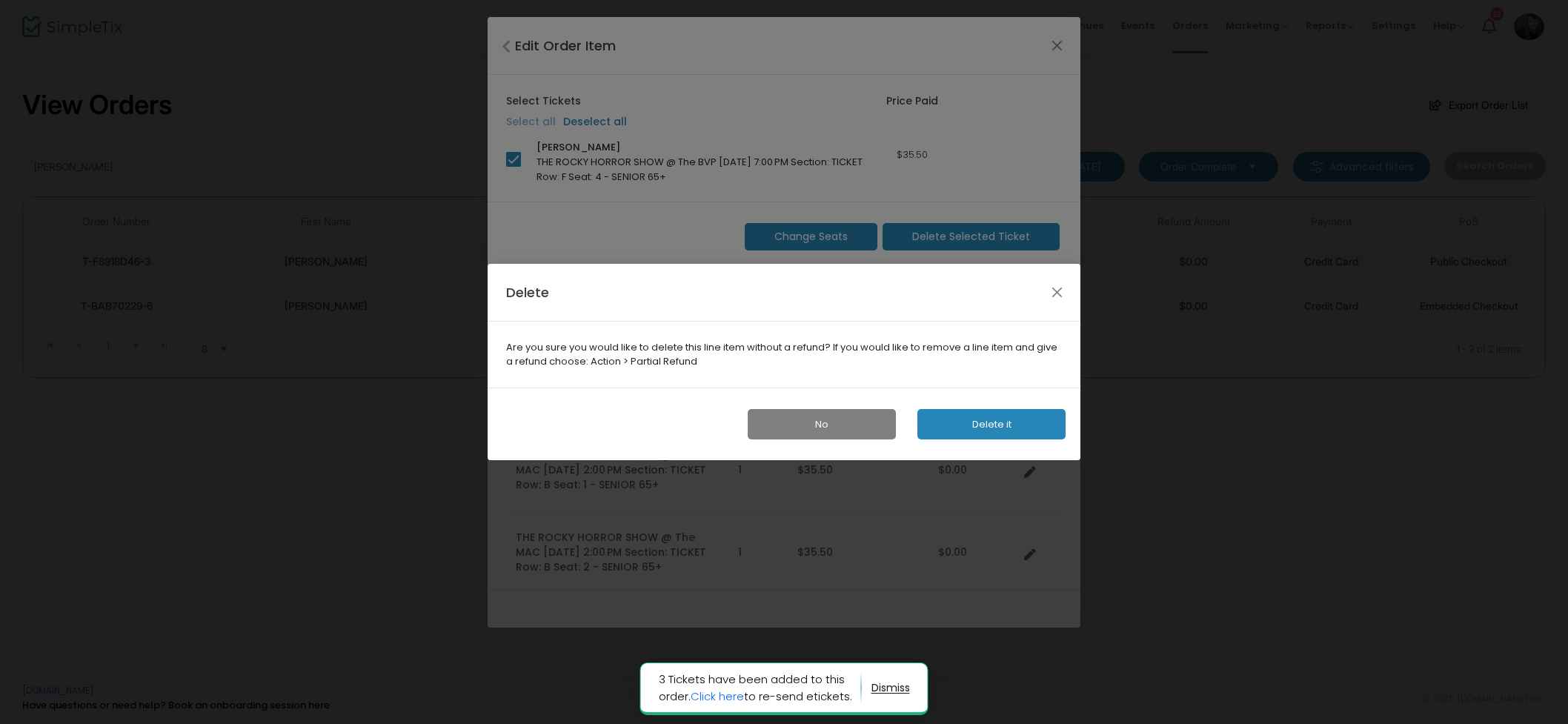
click at [1016, 420] on button "Delete it" at bounding box center [992, 424] width 148 height 31
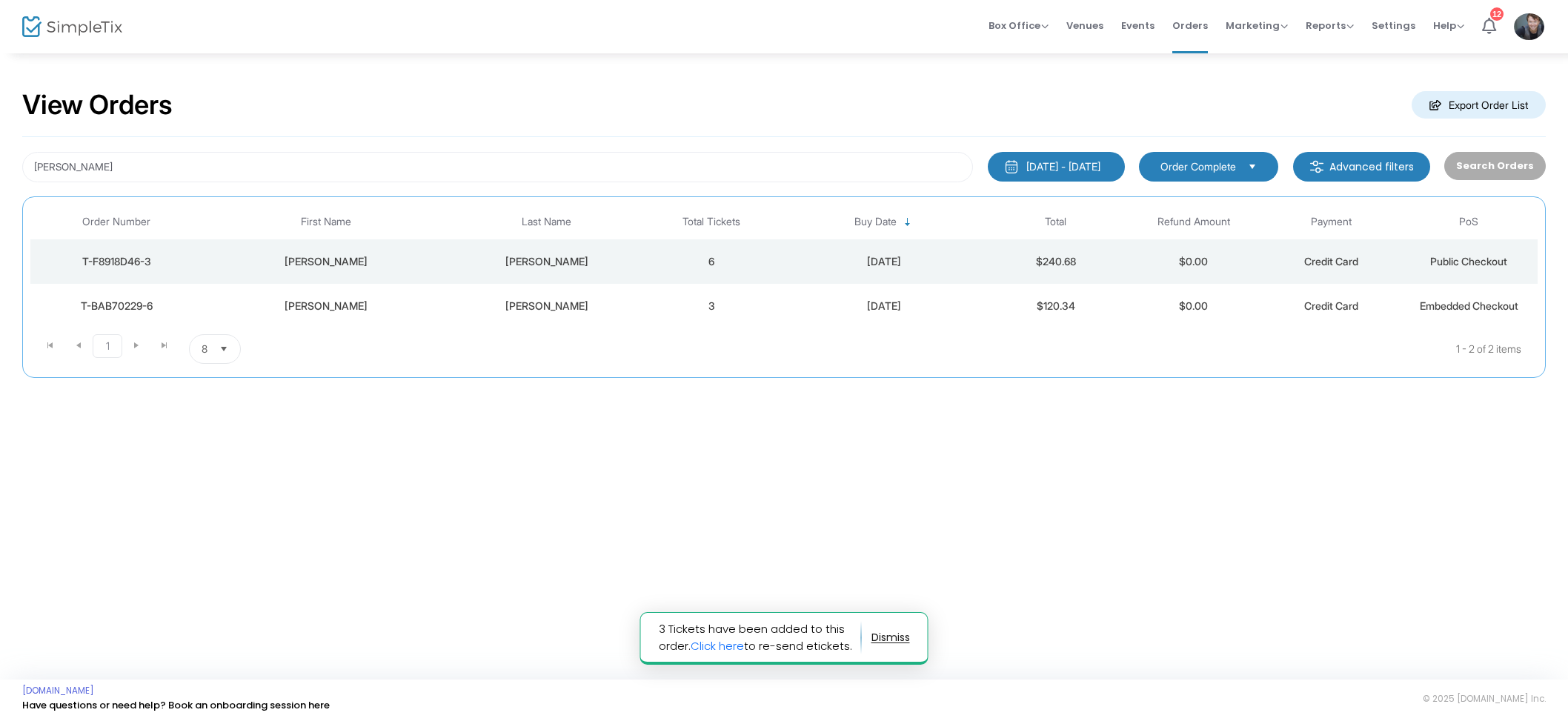
scroll to position [135, 0]
click at [793, 263] on div "[DATE]" at bounding box center [883, 262] width 199 height 14
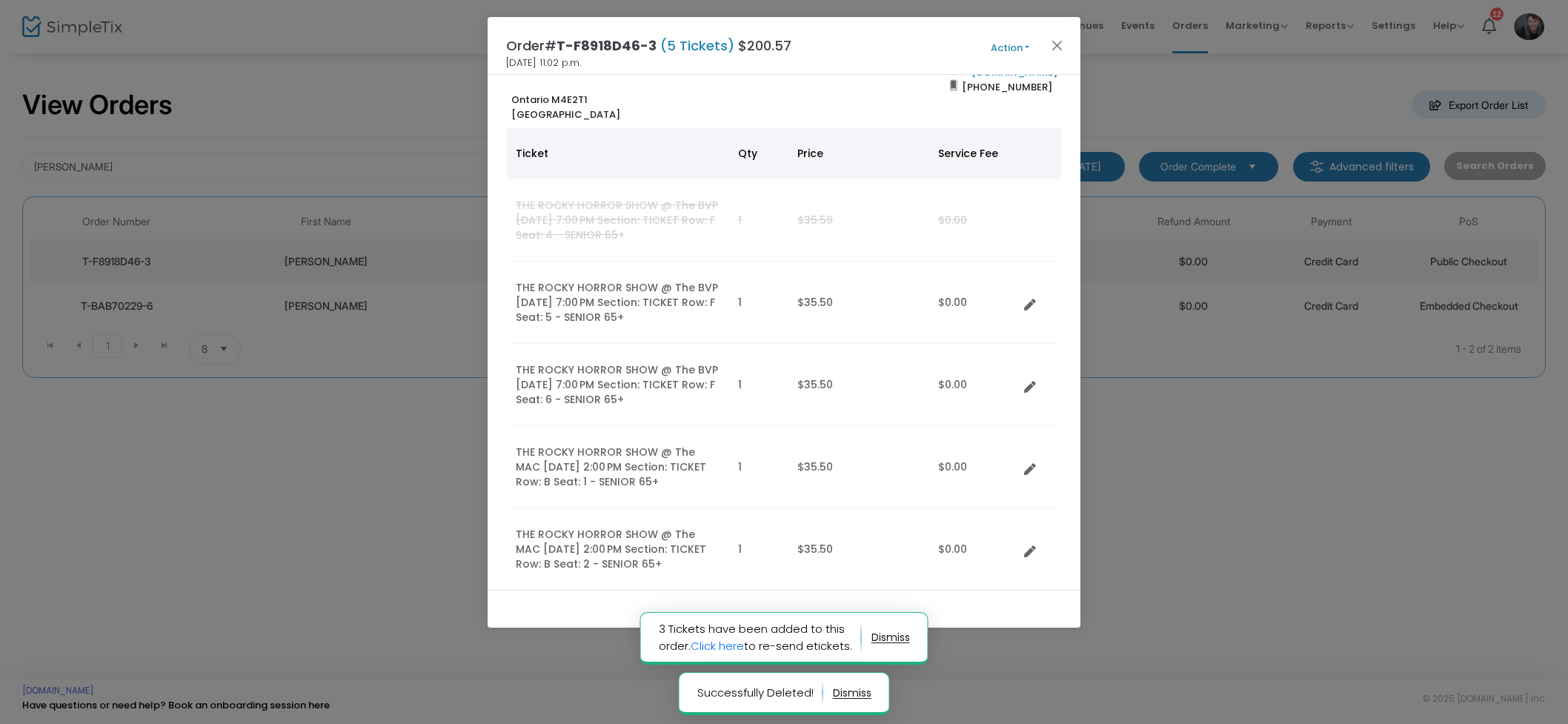
scroll to position [59, 0]
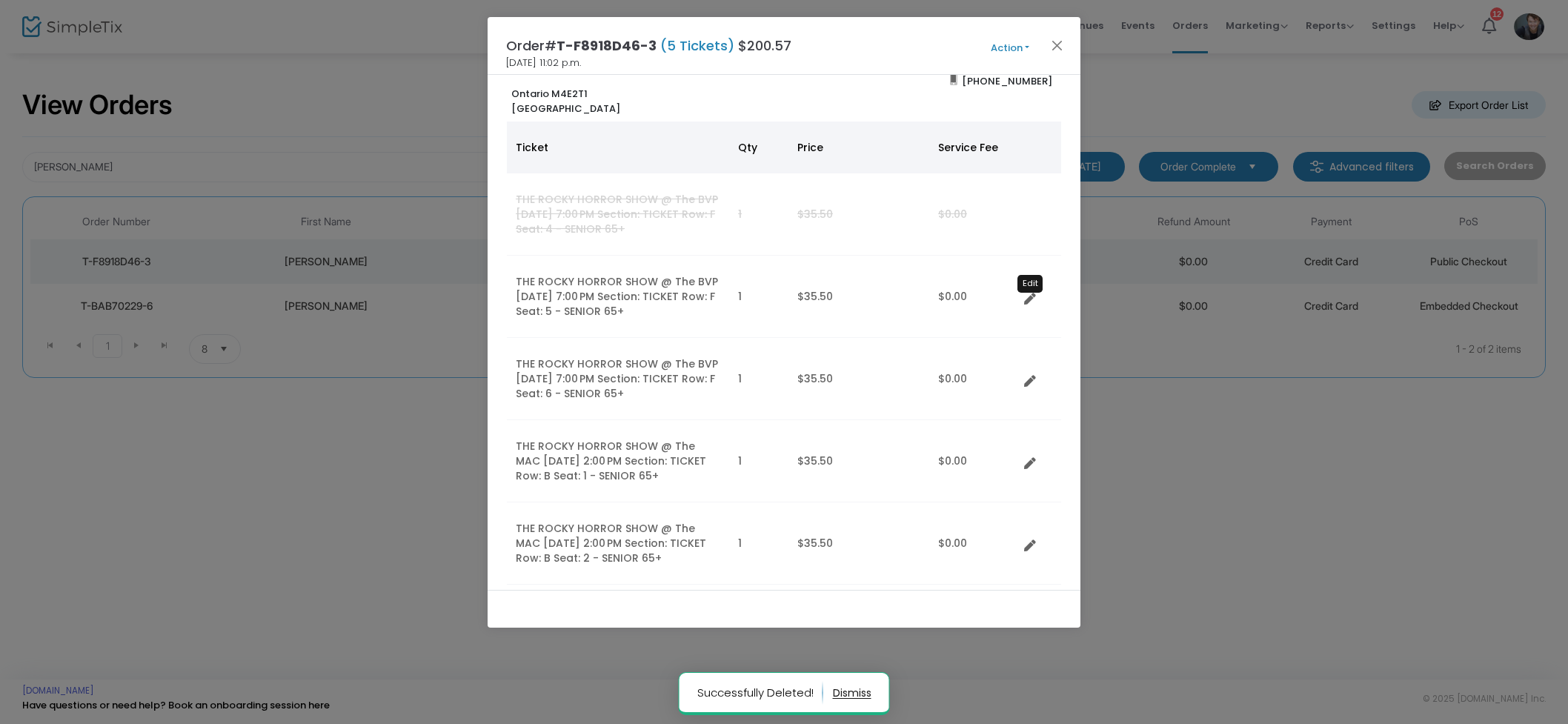
click at [1026, 300] on icon "Data table" at bounding box center [1030, 299] width 12 height 12
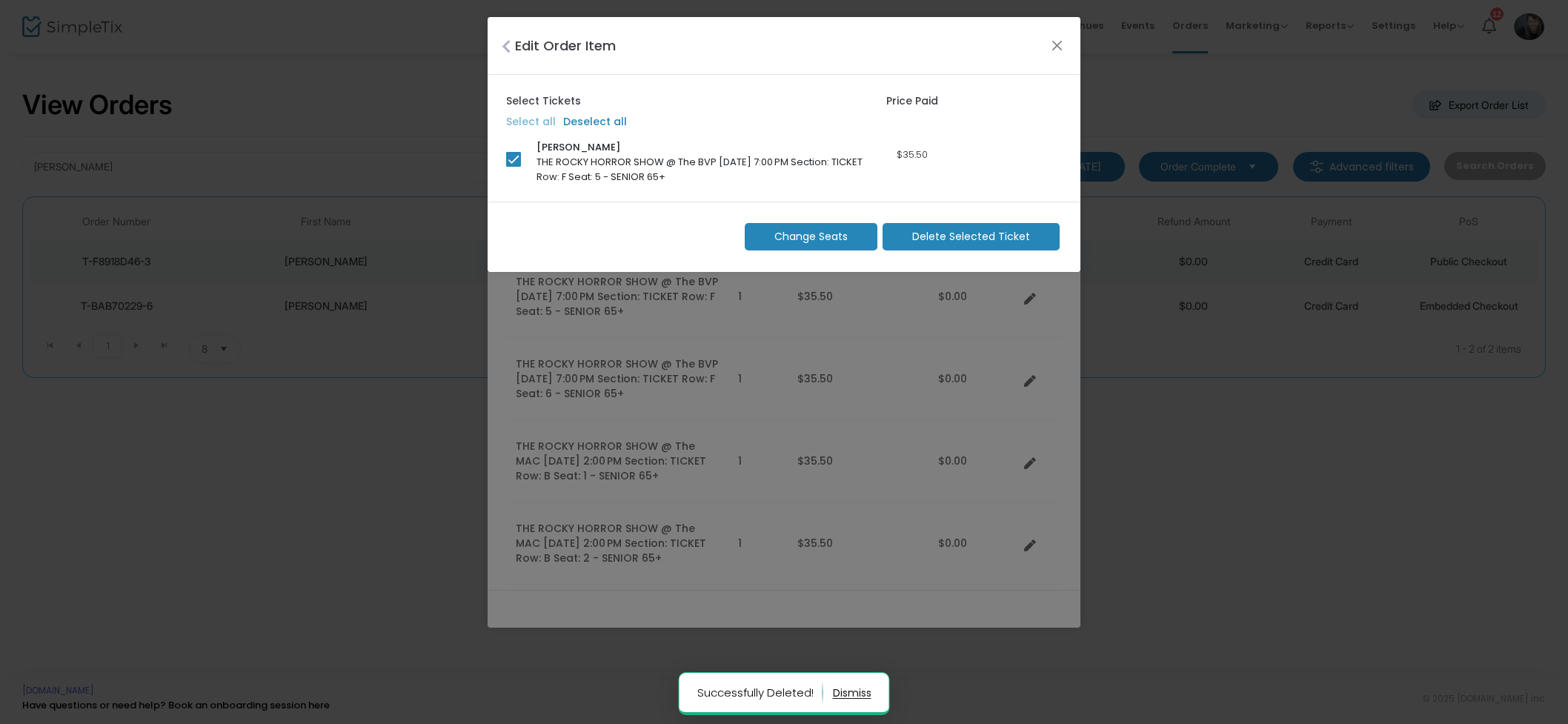
click at [984, 242] on span "Delete Selected Ticket" at bounding box center [971, 236] width 118 height 15
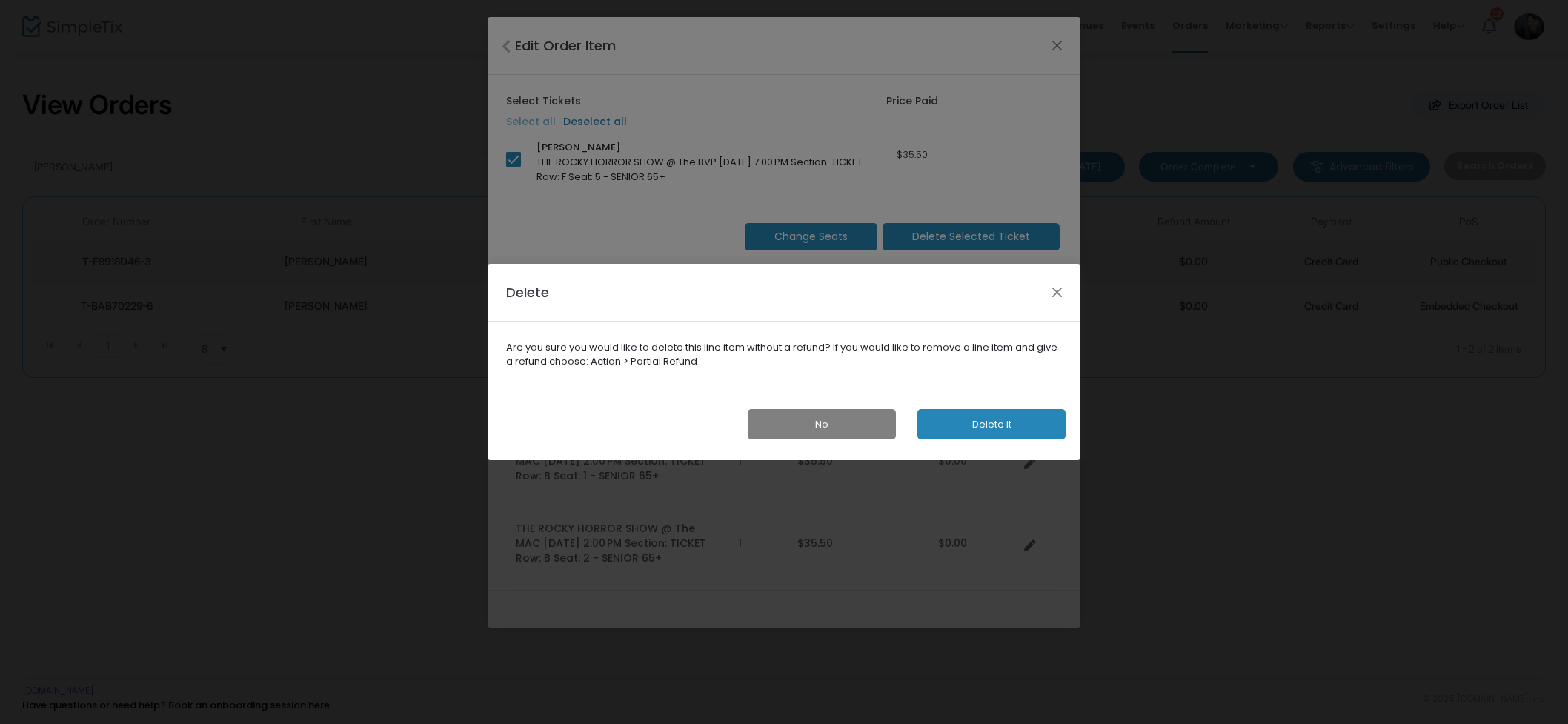
click at [1031, 427] on button "Delete it" at bounding box center [992, 424] width 148 height 31
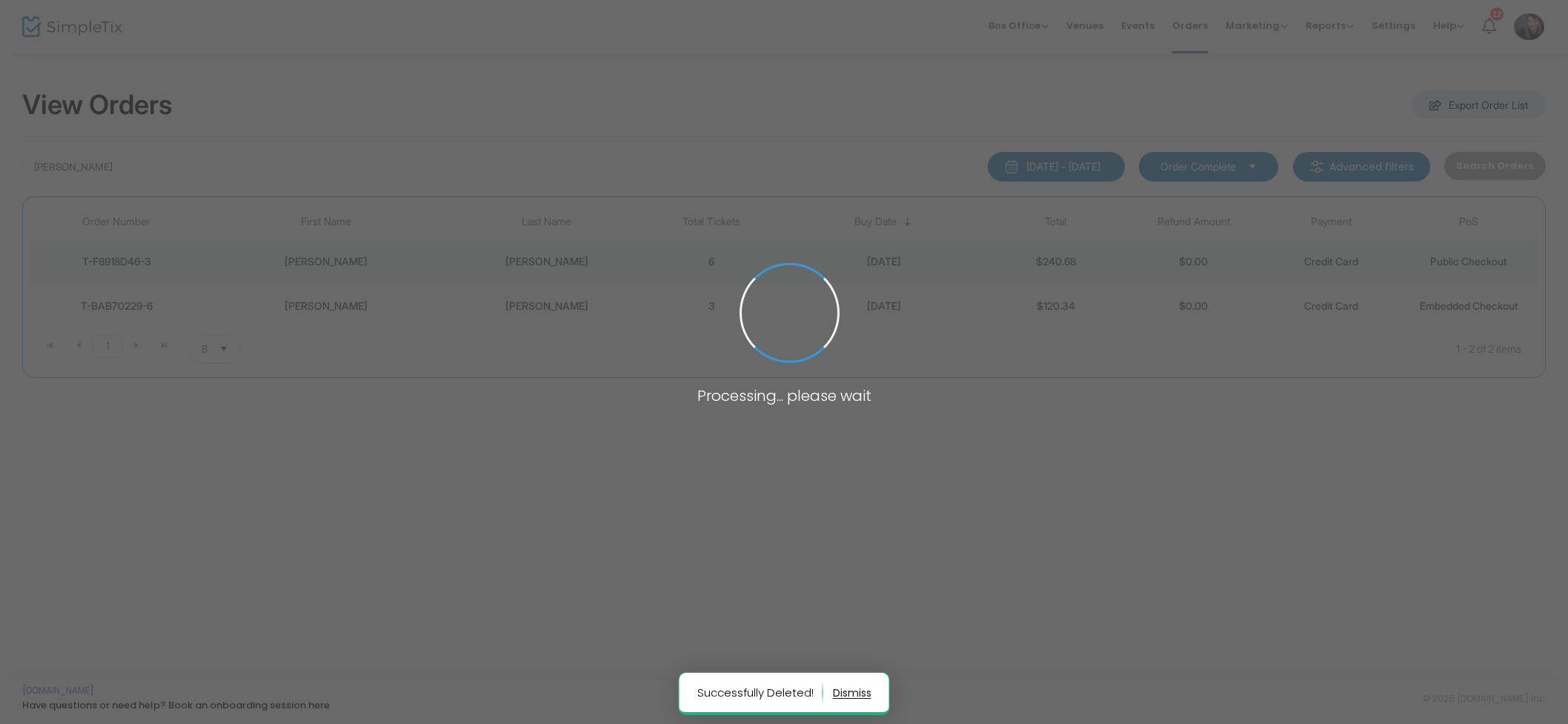
scroll to position [135, 0]
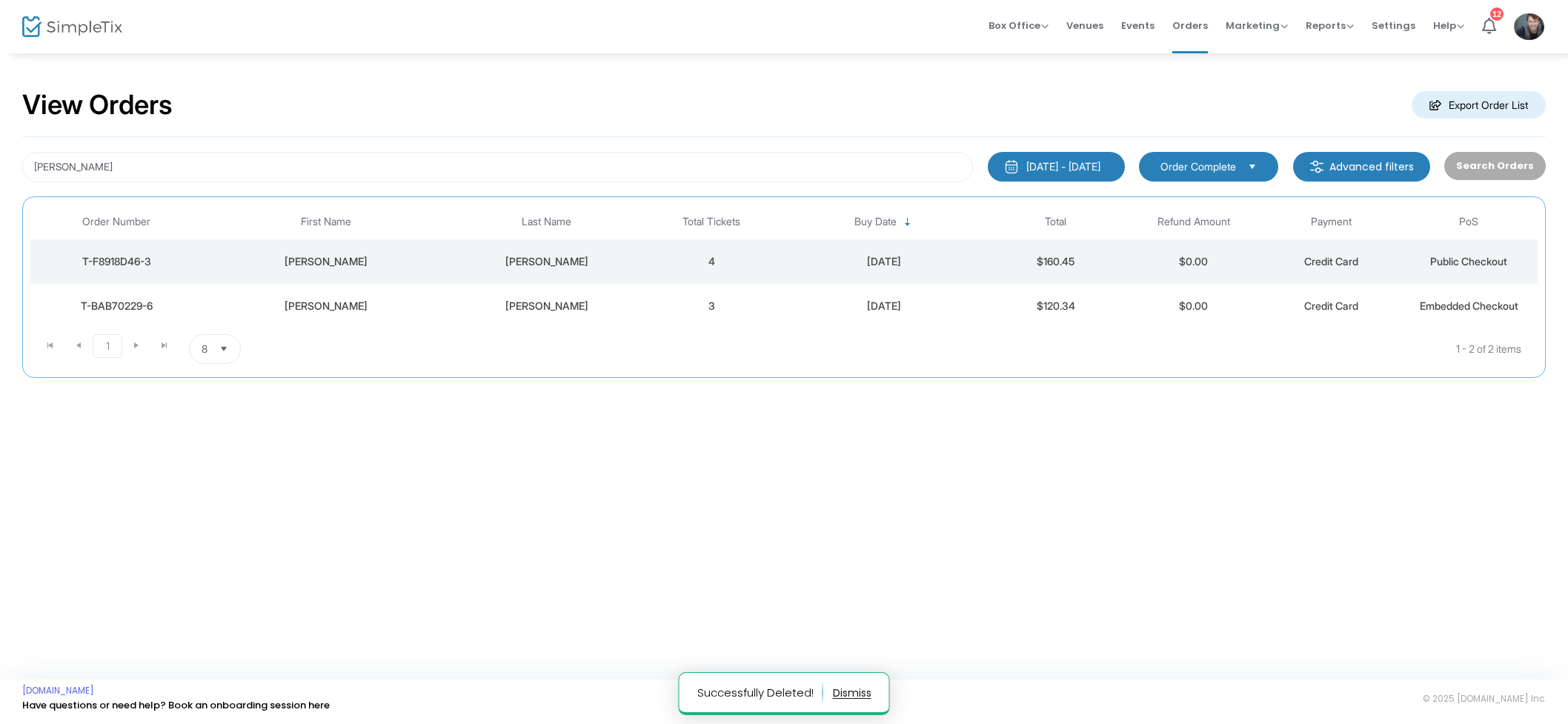
click at [872, 256] on div "[DATE]" at bounding box center [883, 262] width 199 height 14
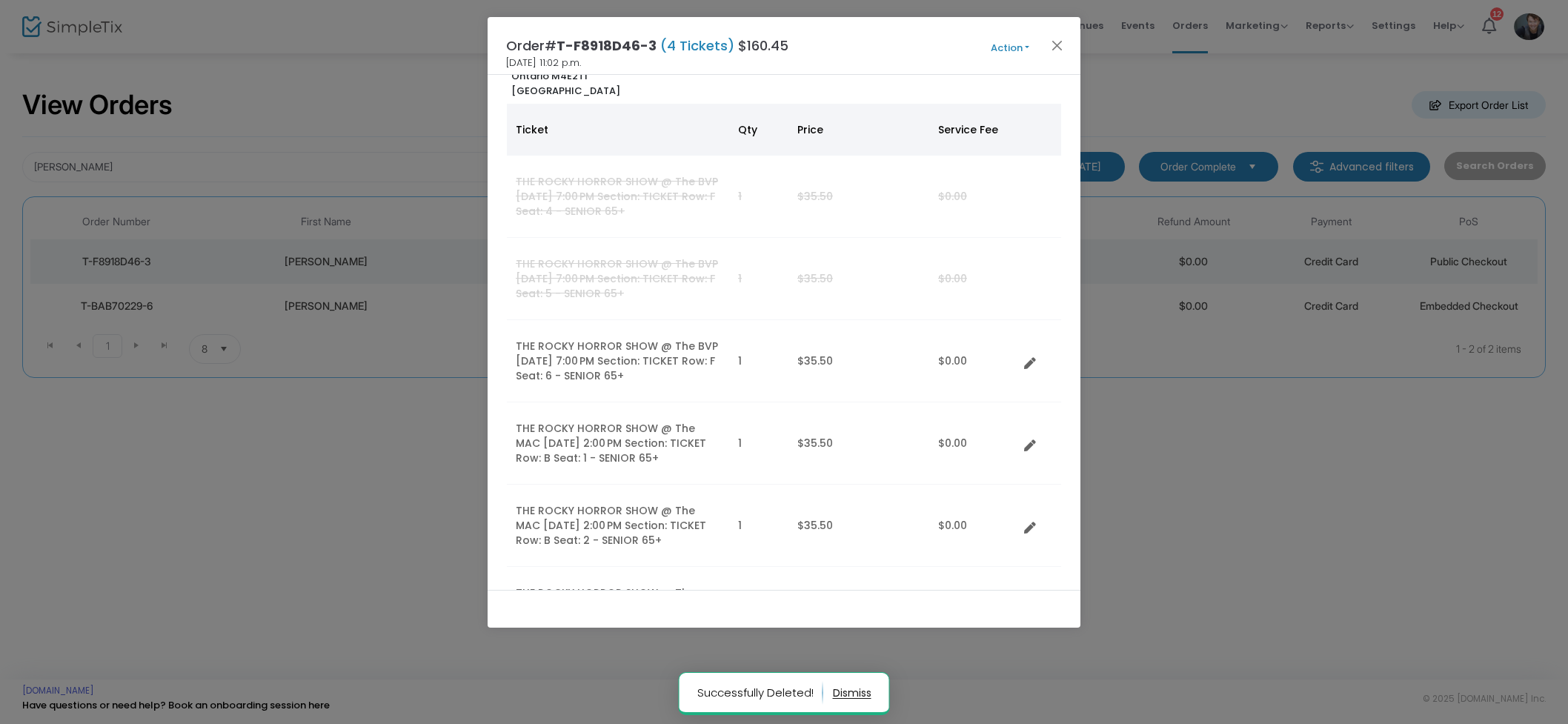
scroll to position [71, 0]
click at [1031, 367] on icon "Data table" at bounding box center [1030, 367] width 12 height 12
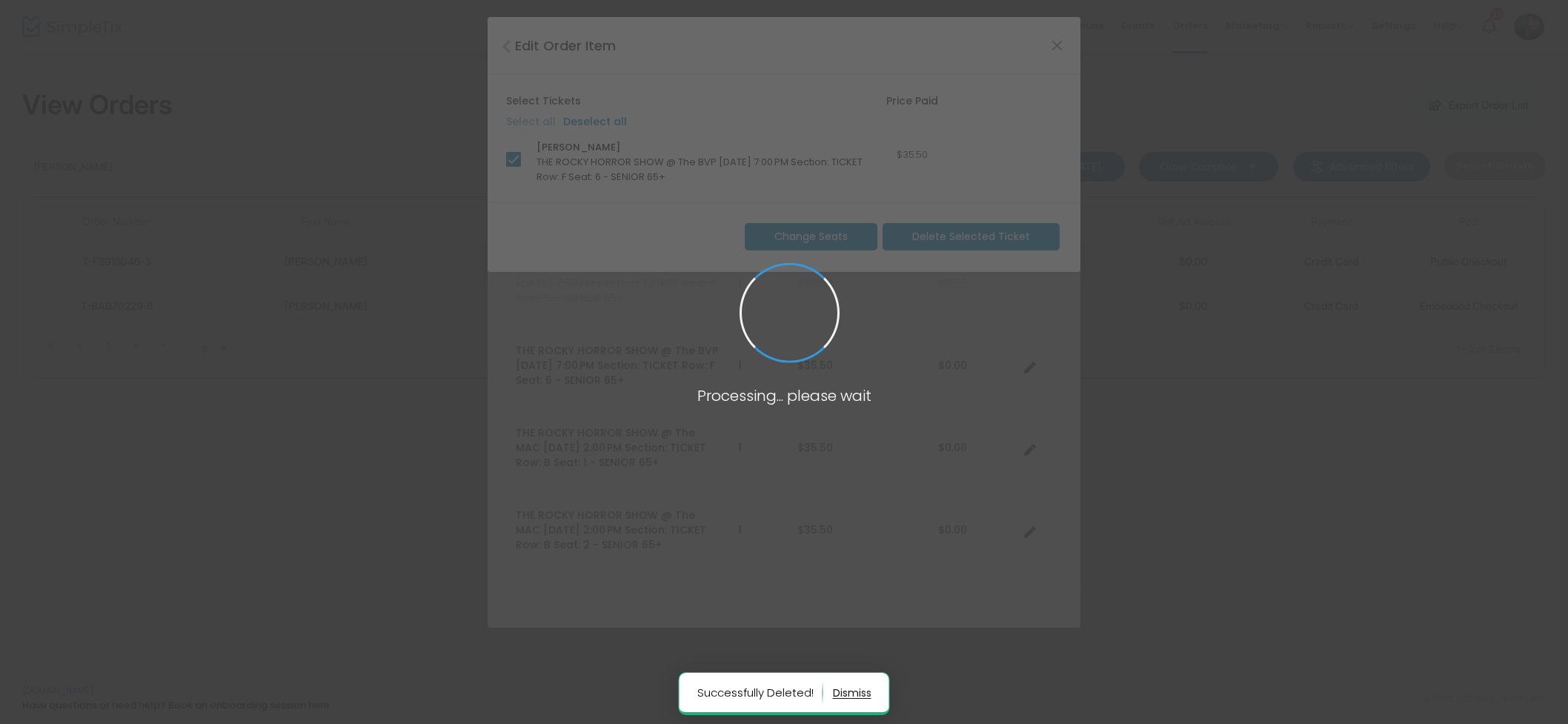
click at [1001, 232] on span "Delete Selected Ticket" at bounding box center [971, 236] width 118 height 15
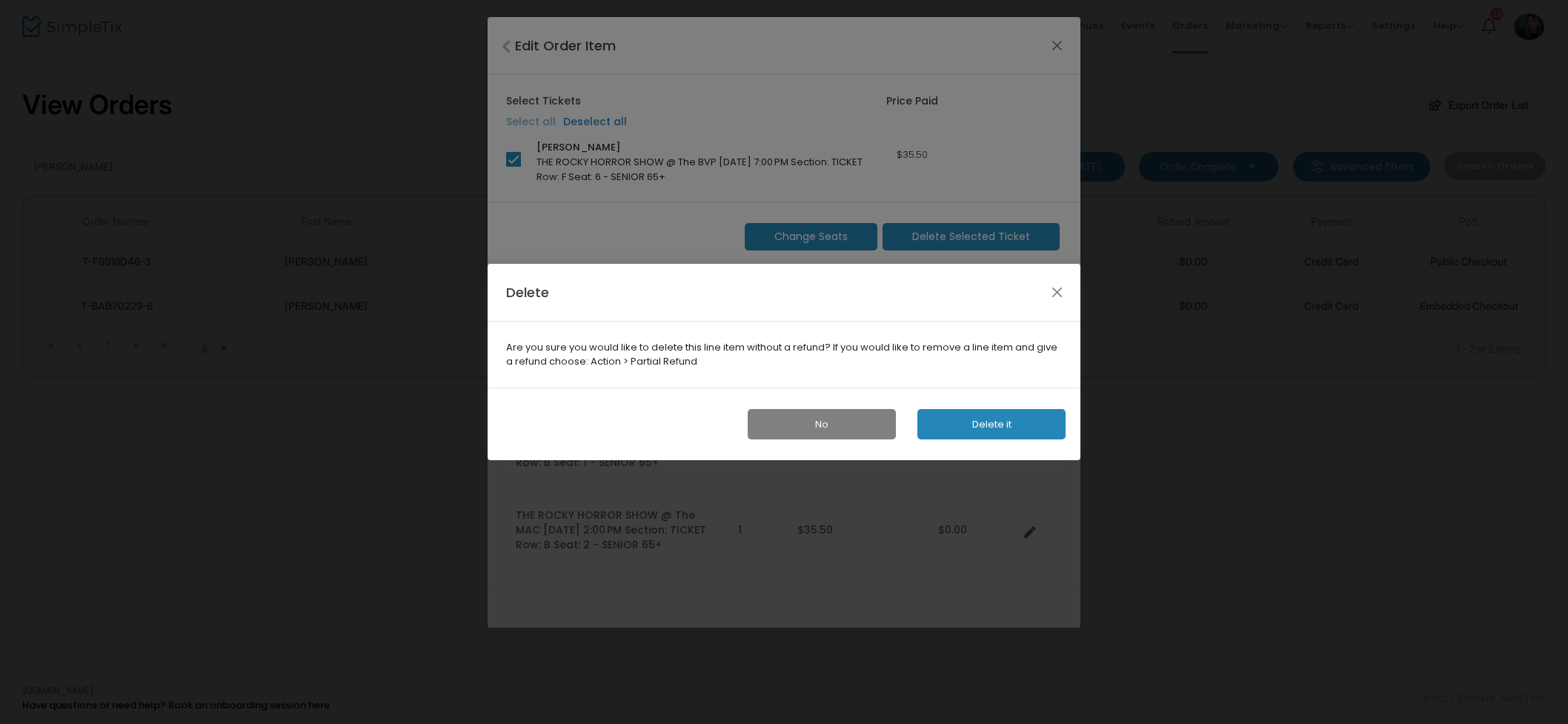
click at [988, 432] on button "Delete it" at bounding box center [992, 424] width 148 height 31
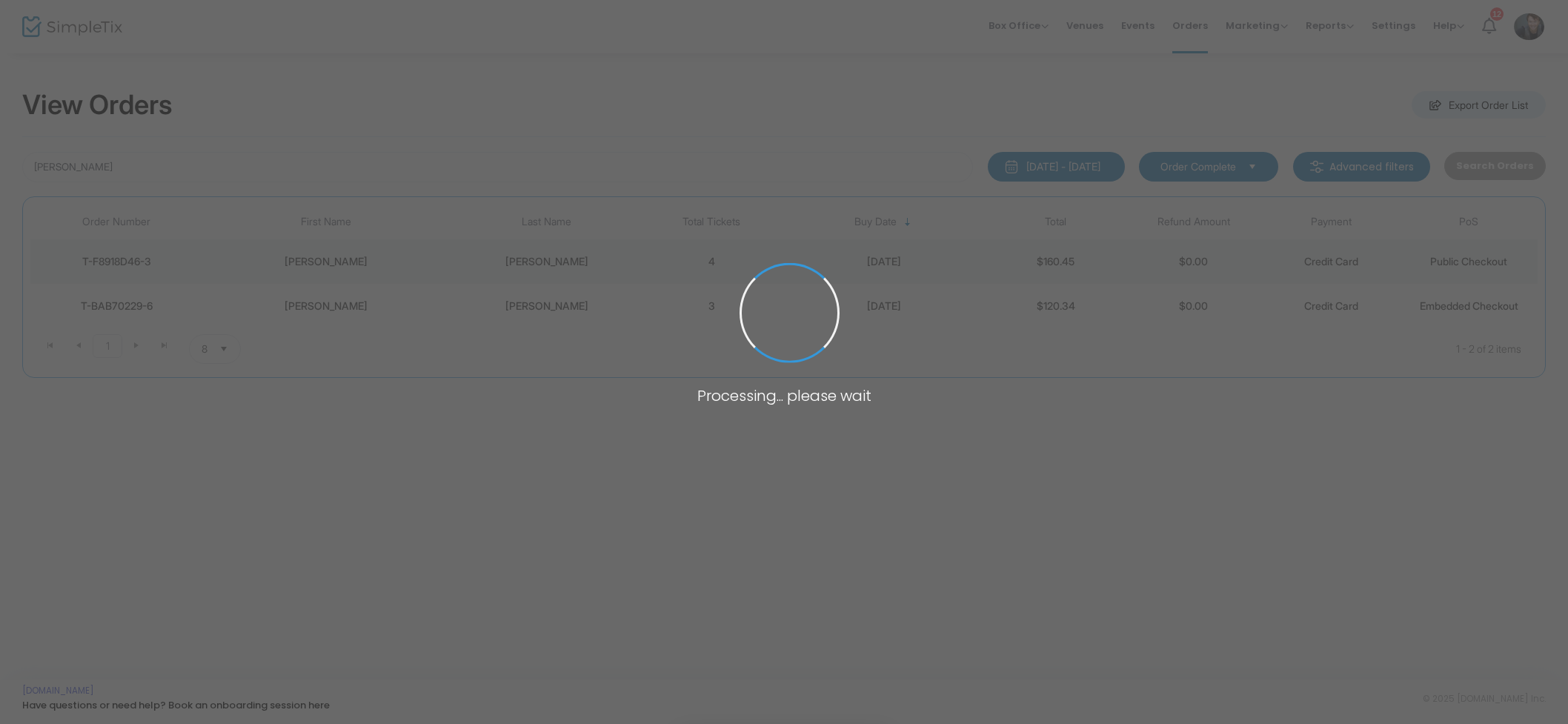
scroll to position [135, 0]
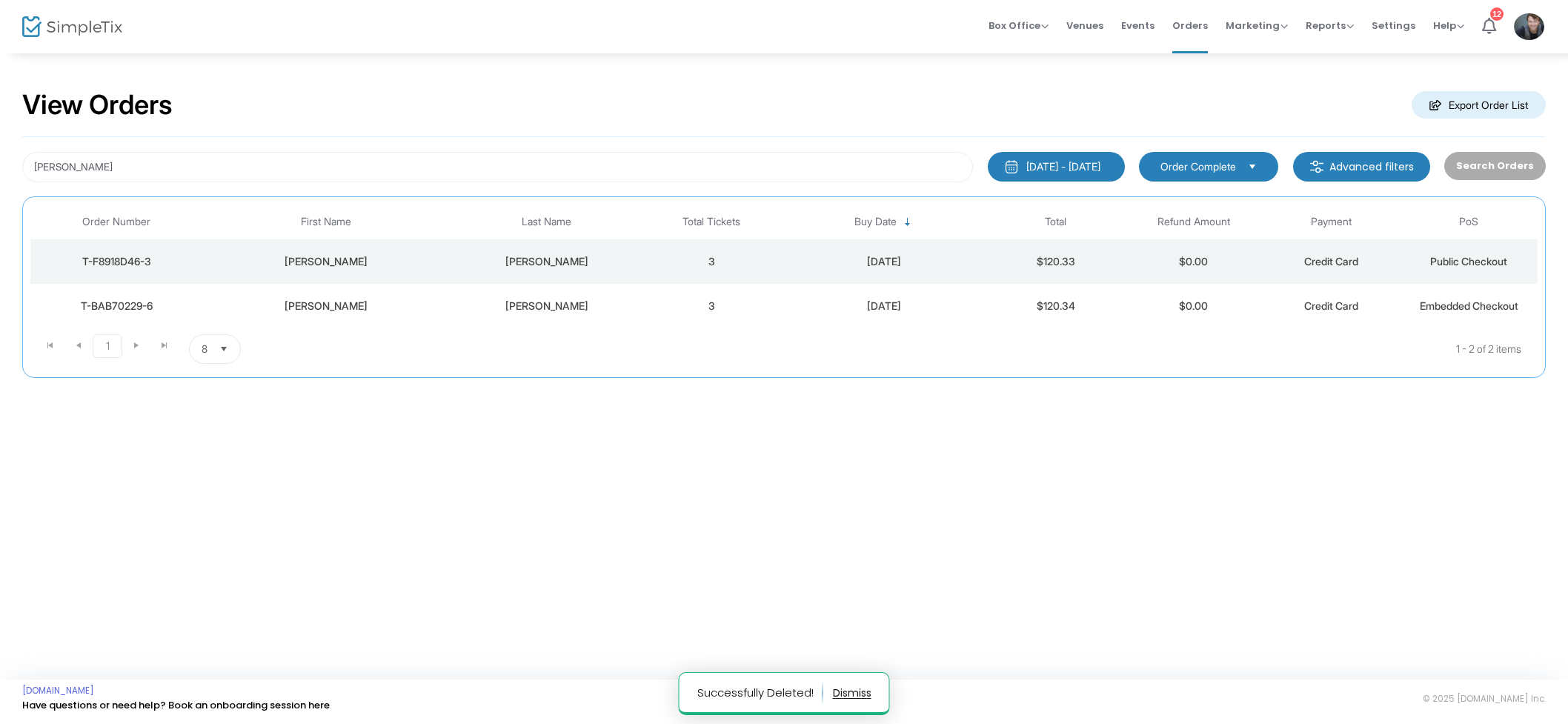
click at [781, 272] on td "[DATE]" at bounding box center [883, 262] width 206 height 44
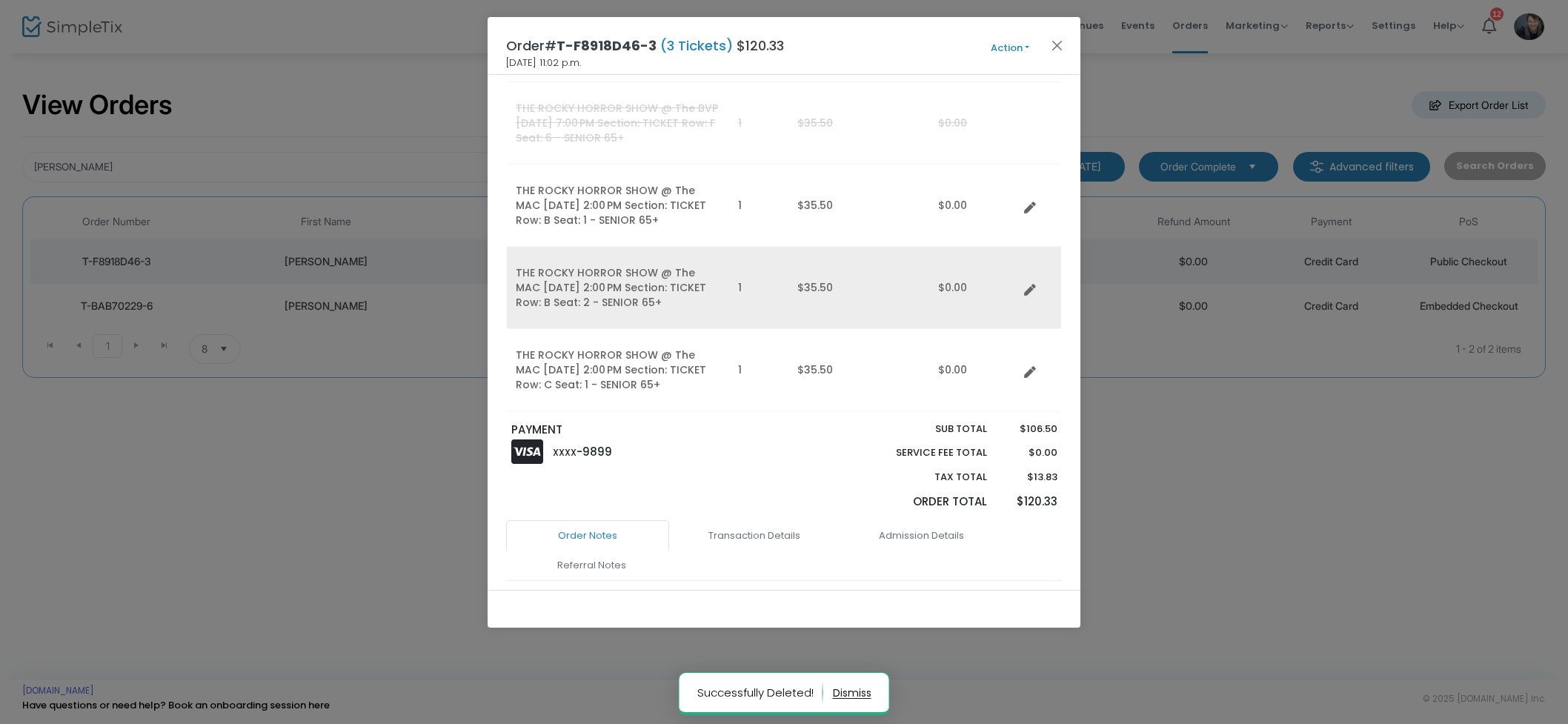
scroll to position [327, 0]
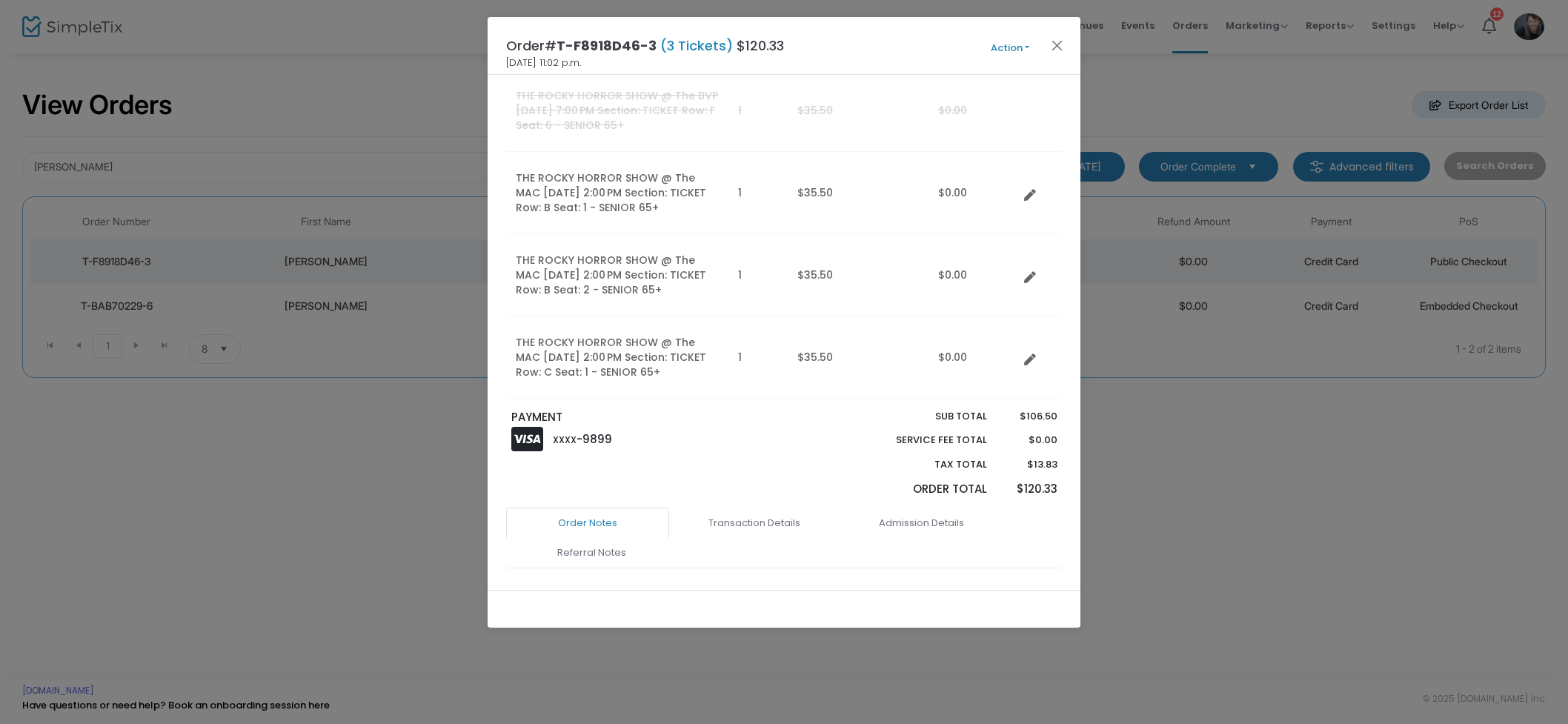
click at [1020, 39] on span "Action Mark Admitted Edit Order Edit Attendee Details Add Another Ticket Change…" at bounding box center [1038, 46] width 85 height 16
click at [1015, 47] on button "Action" at bounding box center [1010, 48] width 89 height 16
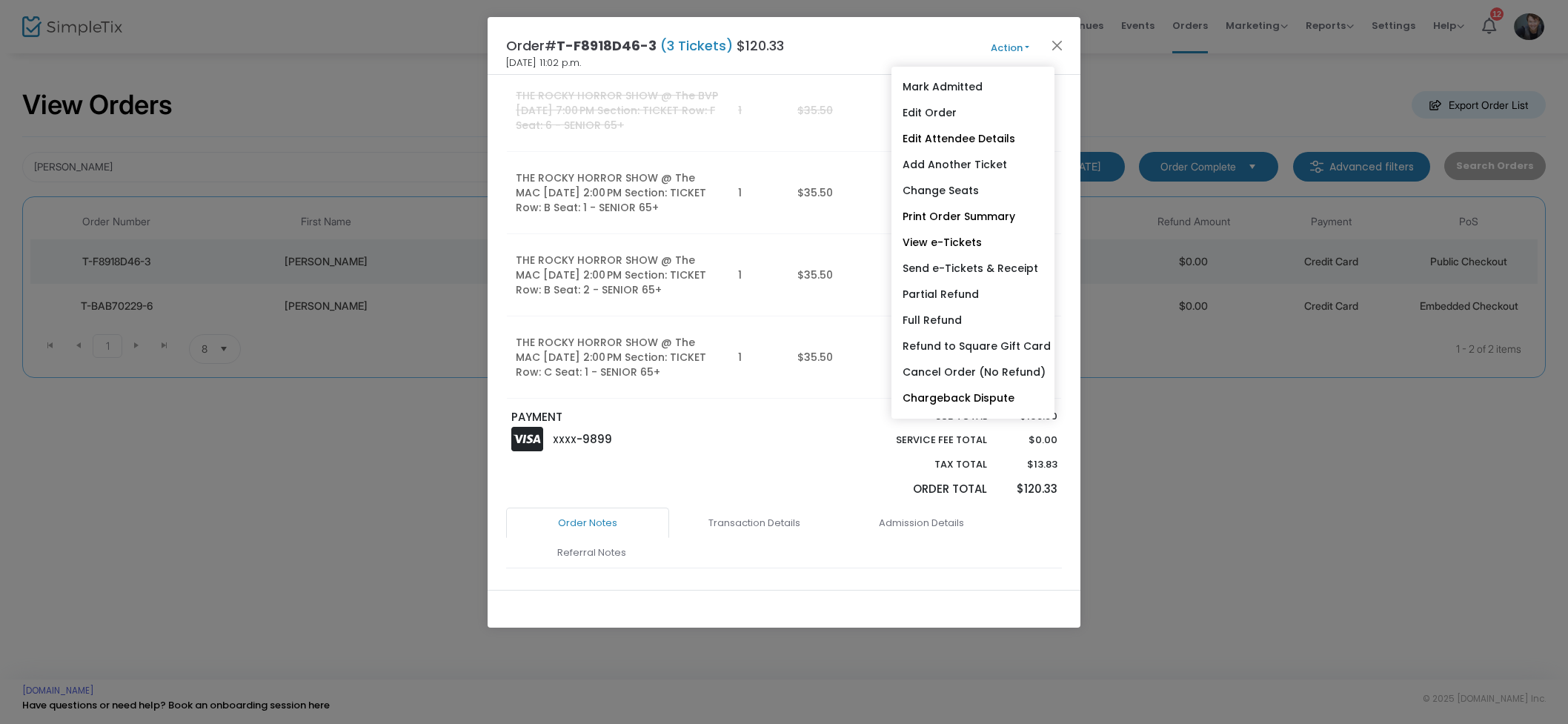
click at [984, 264] on link "Send e-Tickets & Receipt" at bounding box center [973, 269] width 163 height 26
type input "[EMAIL_ADDRESS][PERSON_NAME][DOMAIN_NAME]"
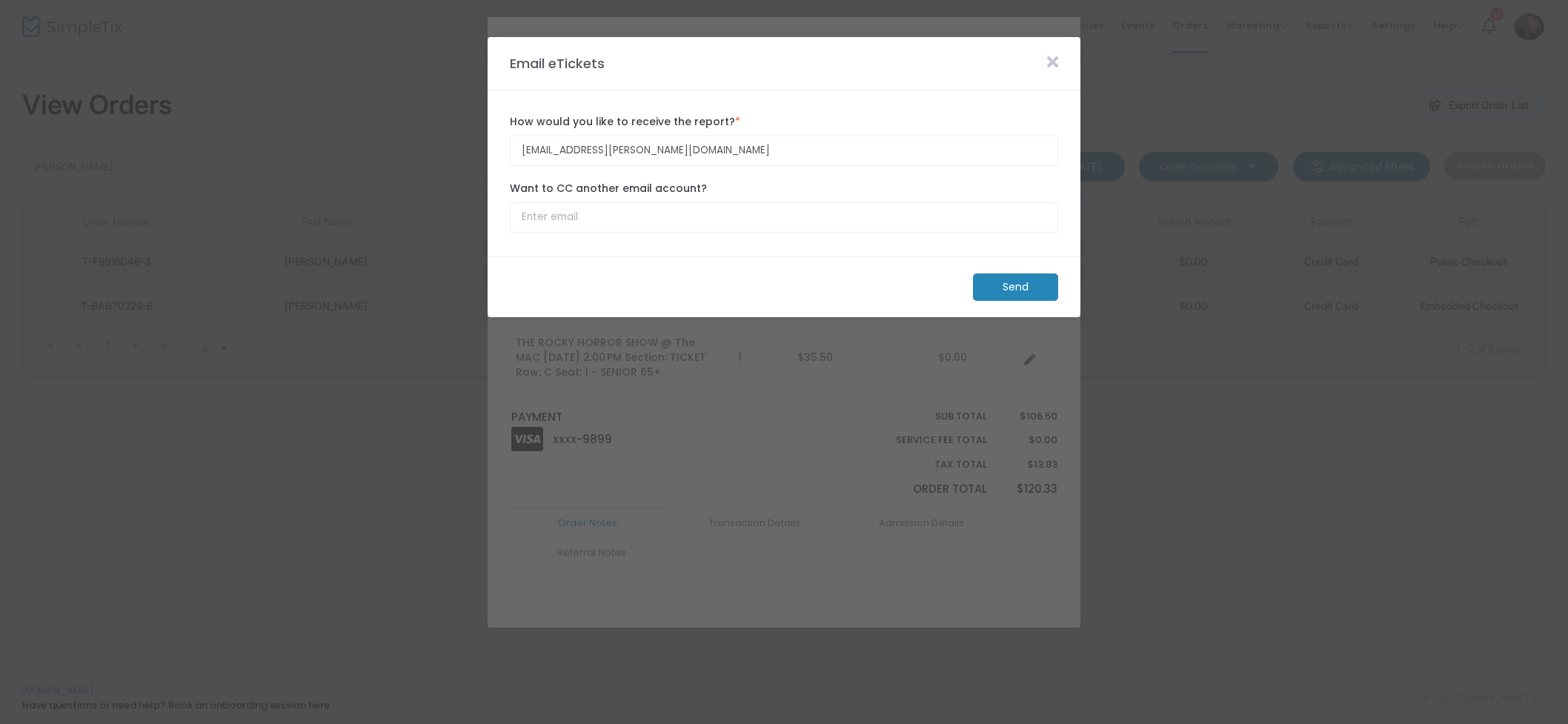
click at [1007, 289] on m-button "Send" at bounding box center [1015, 287] width 85 height 27
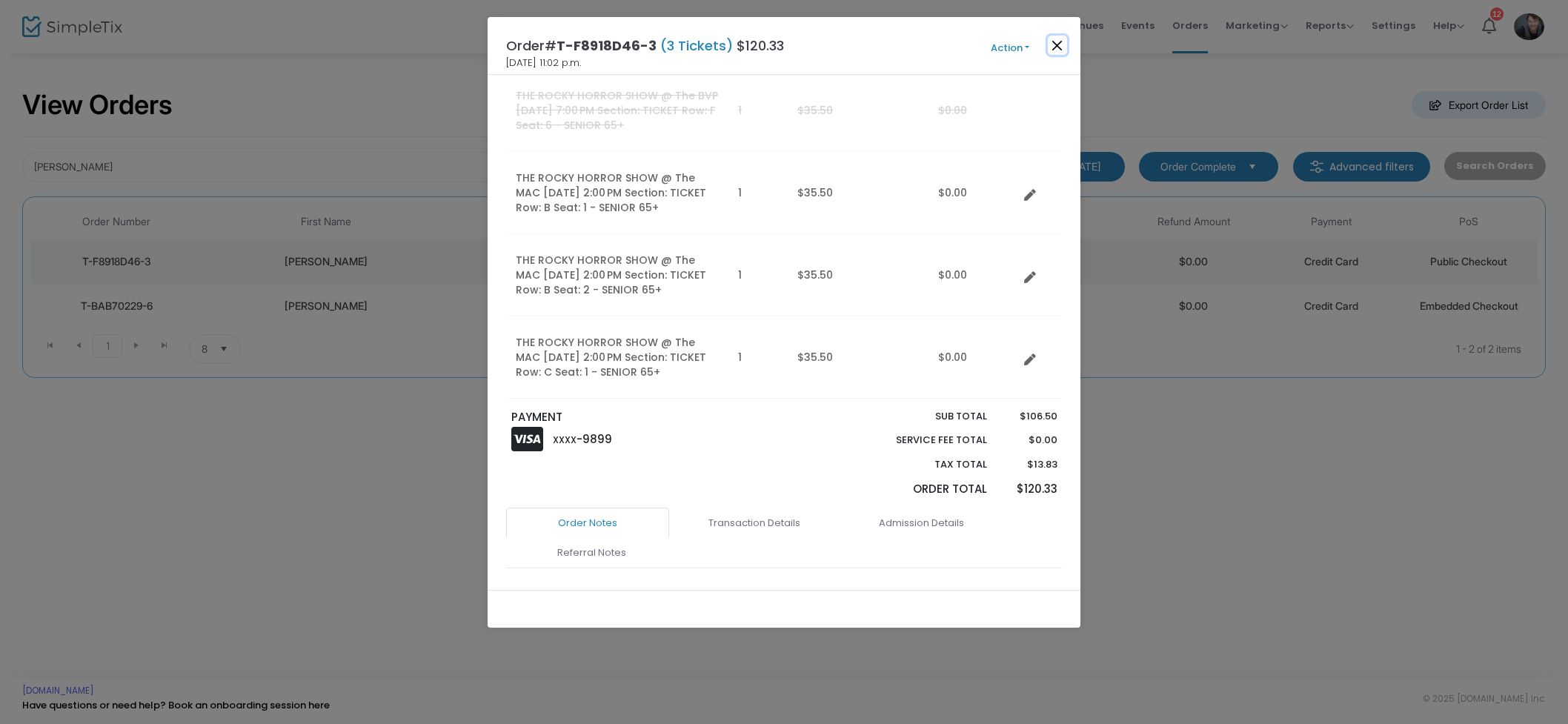
click at [1062, 43] on button "Close" at bounding box center [1057, 44] width 19 height 19
